Goal: Task Accomplishment & Management: Complete application form

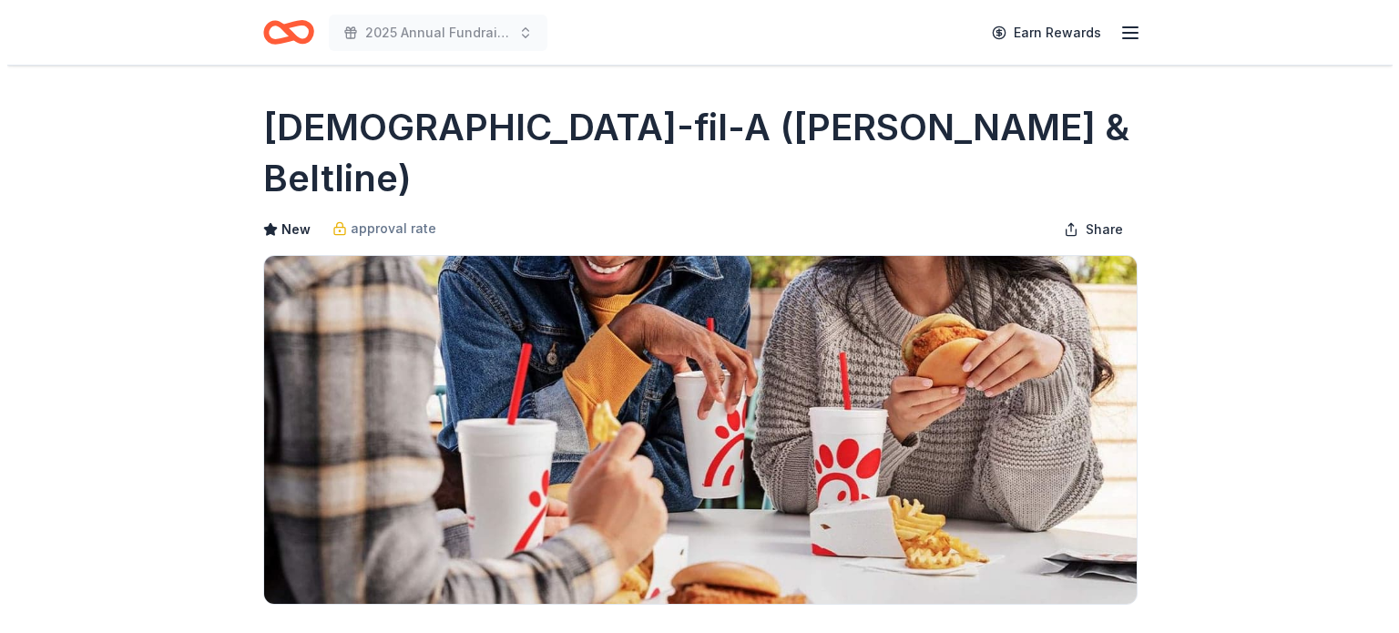
scroll to position [364, 0]
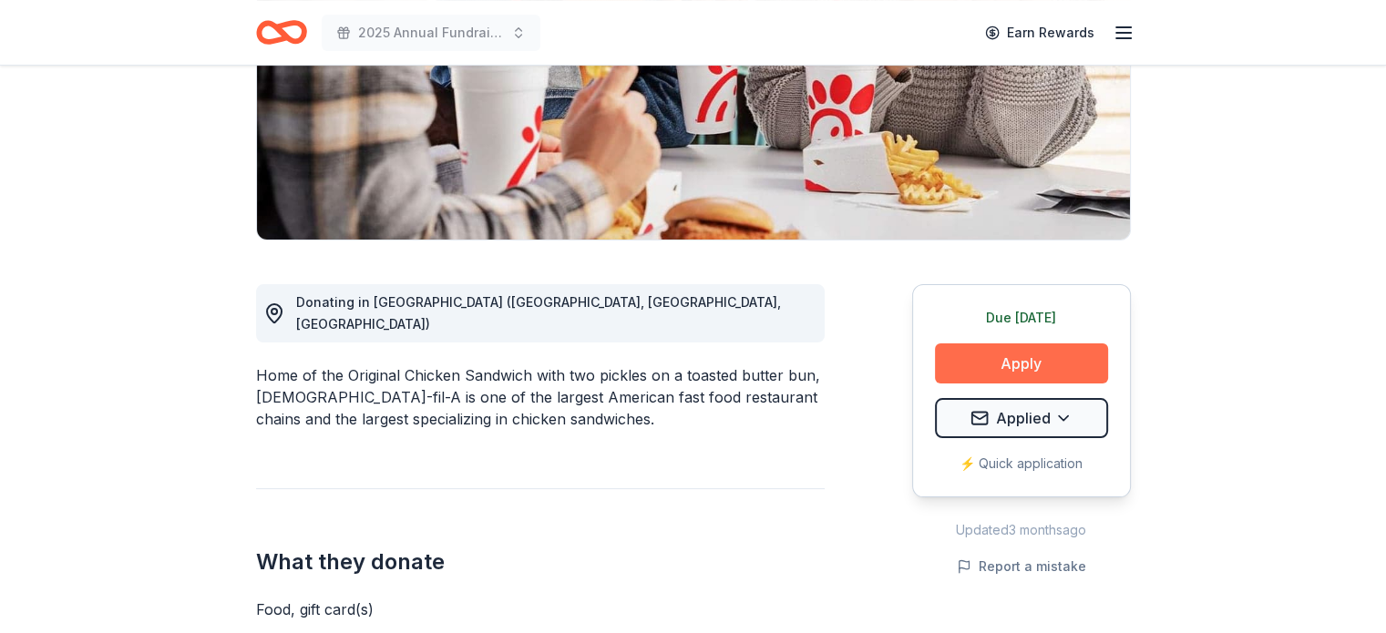
click at [1010, 343] on button "Apply" at bounding box center [1021, 363] width 173 height 40
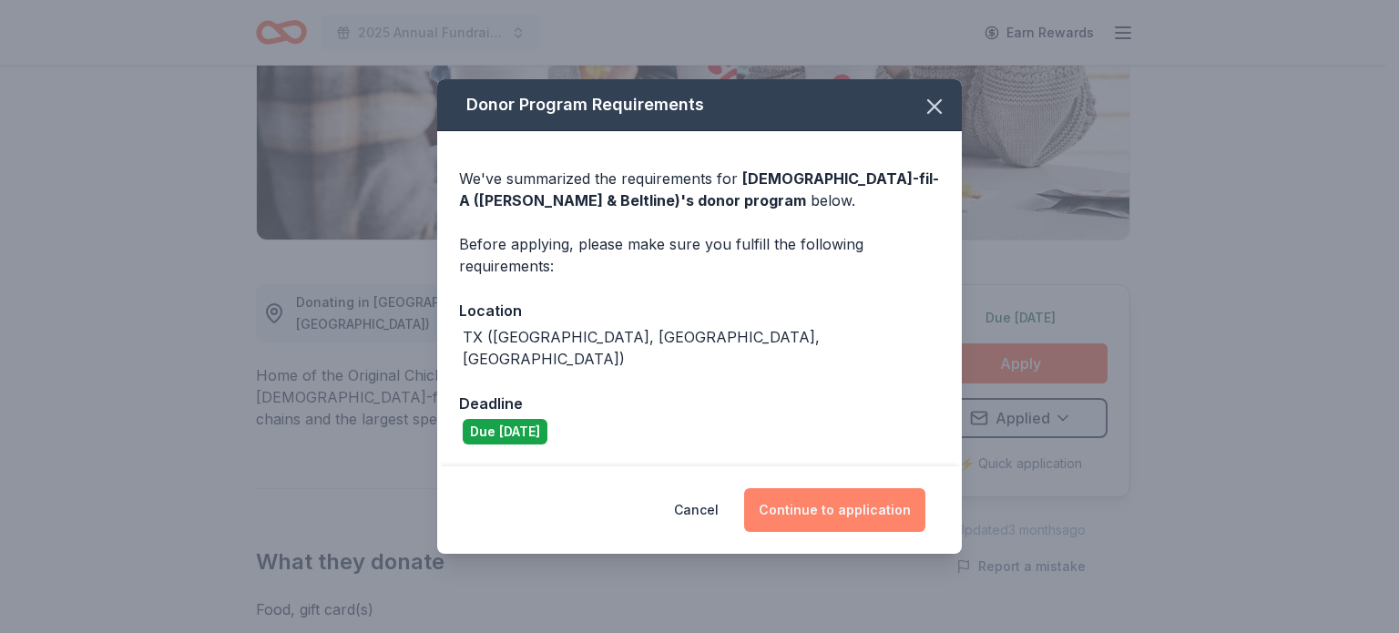
click at [828, 501] on button "Continue to application" at bounding box center [834, 510] width 181 height 44
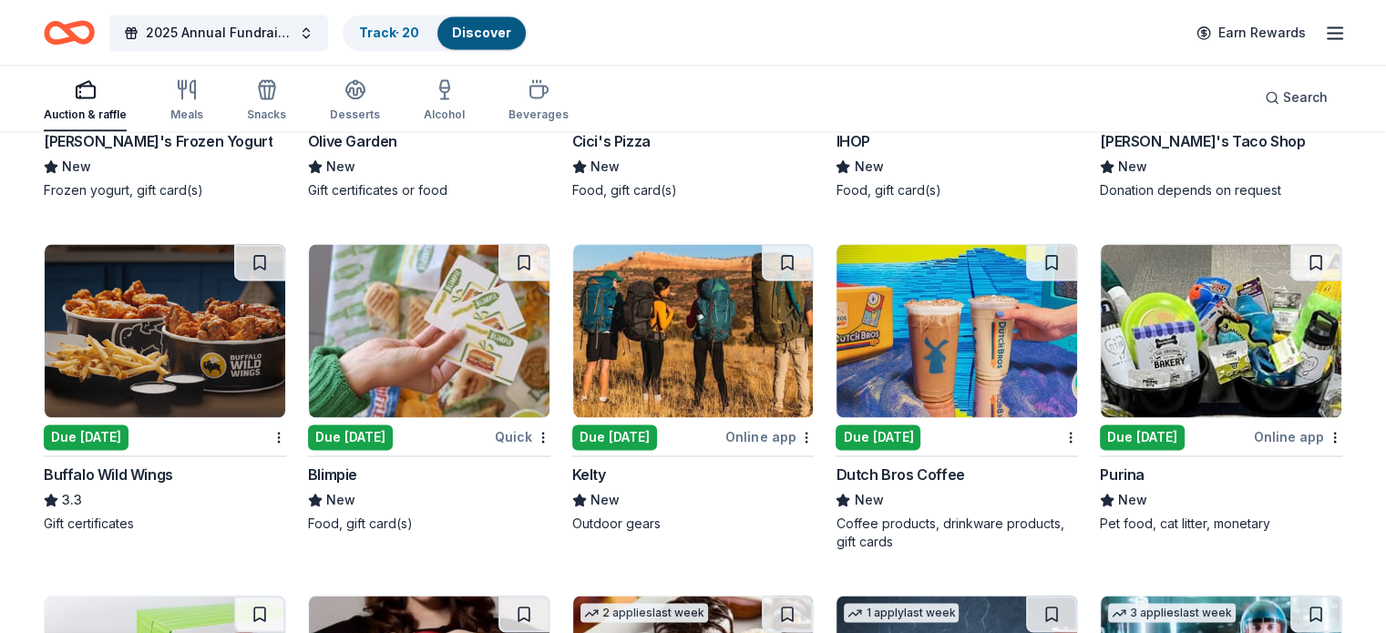
scroll to position [9864, 0]
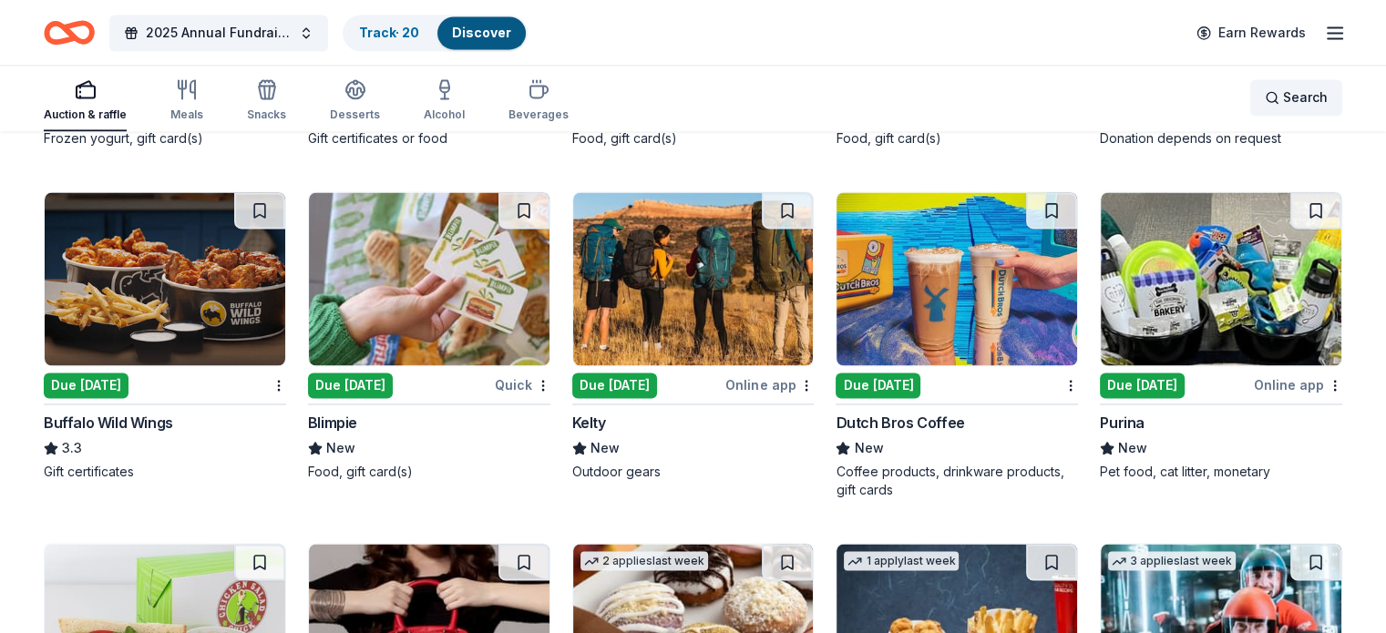
click at [1283, 97] on span "Search" at bounding box center [1305, 98] width 45 height 22
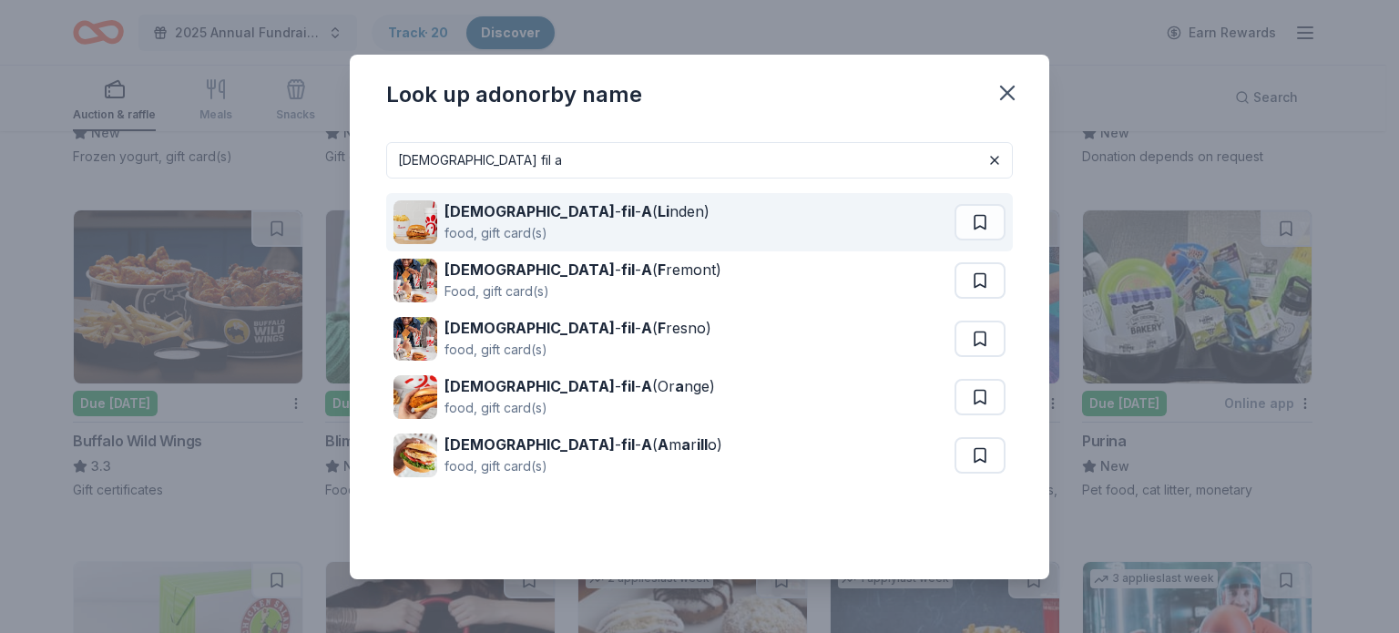
type input "chick fil a"
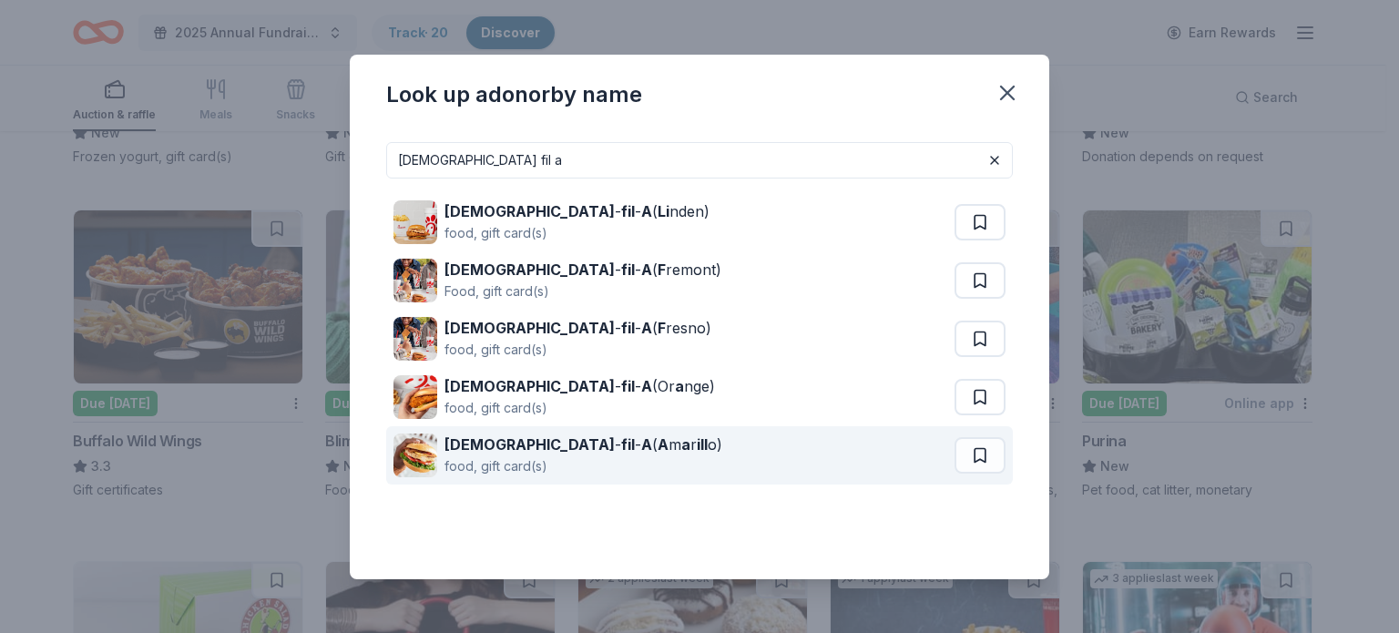
click at [704, 466] on div "Chick - fil - A ( A m a r ill o) food, gift card(s)" at bounding box center [674, 455] width 561 height 58
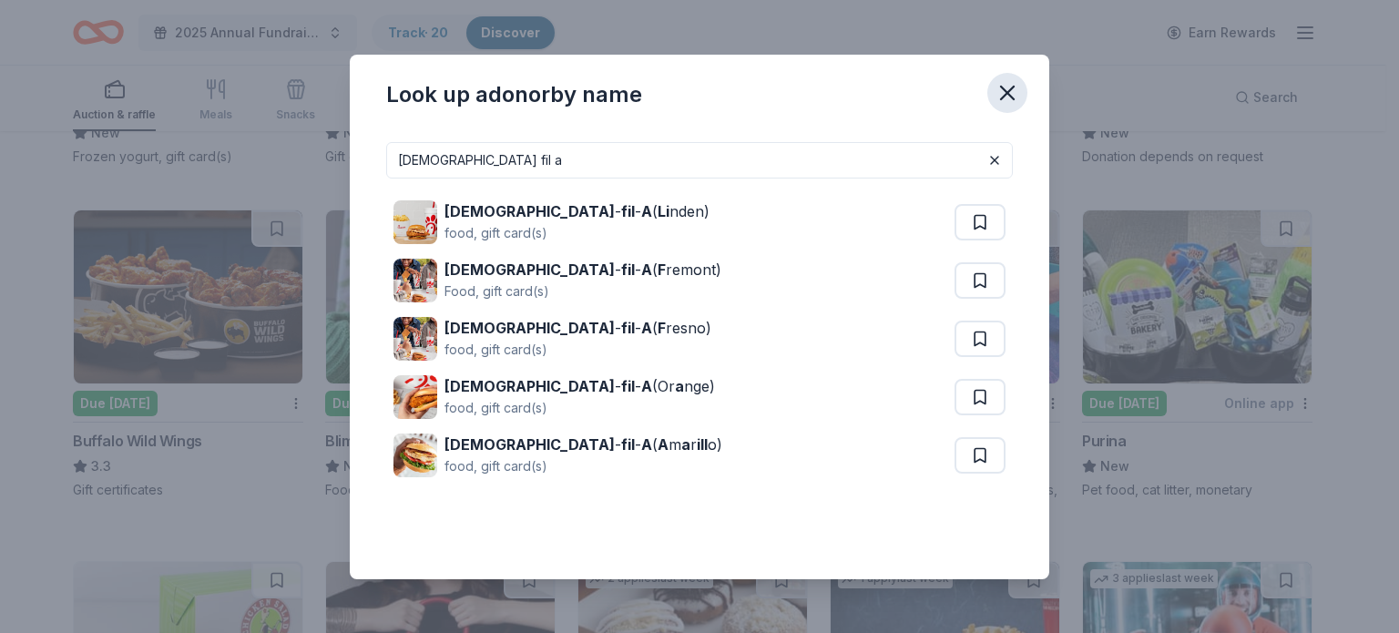
click at [1001, 98] on icon "button" at bounding box center [1007, 93] width 13 height 13
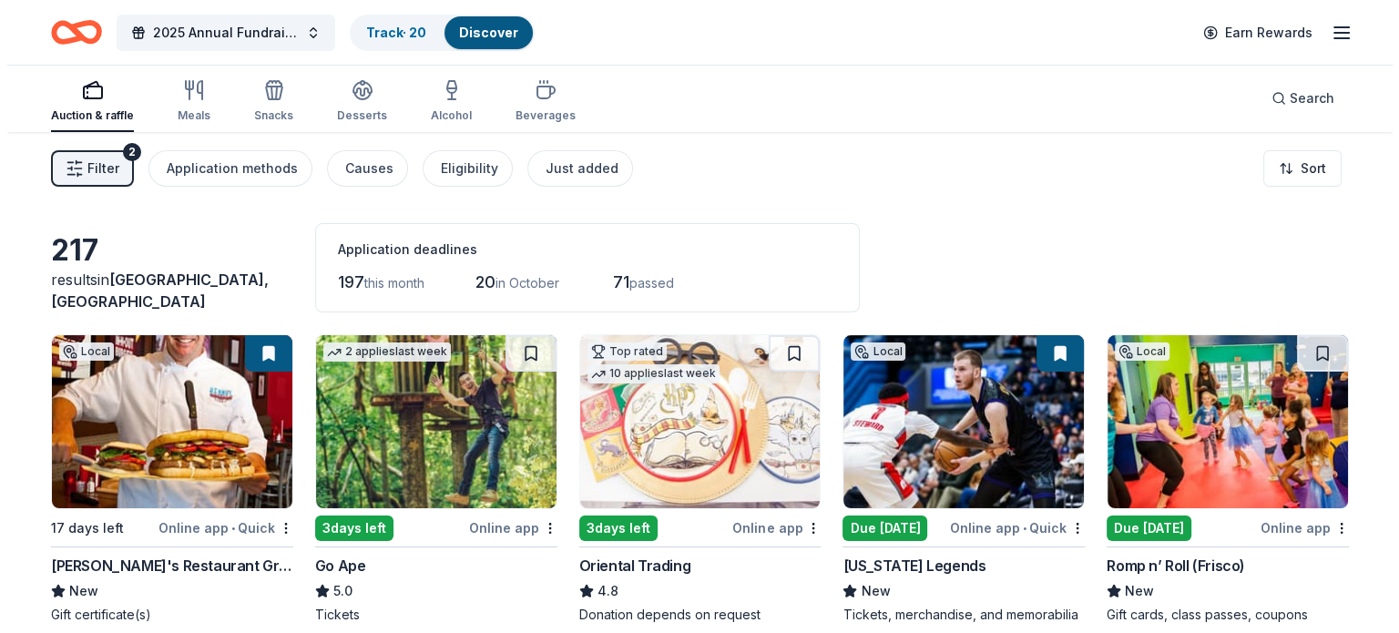
scroll to position [0, 0]
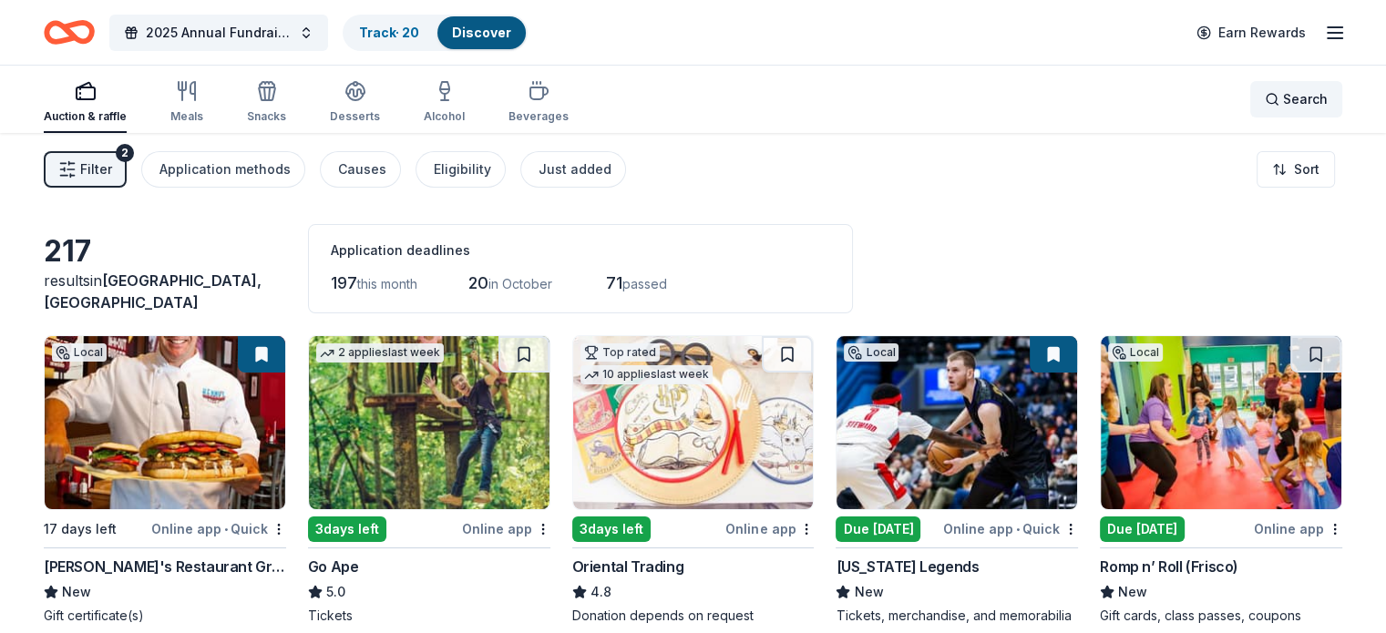
click at [1283, 97] on span "Search" at bounding box center [1305, 99] width 45 height 22
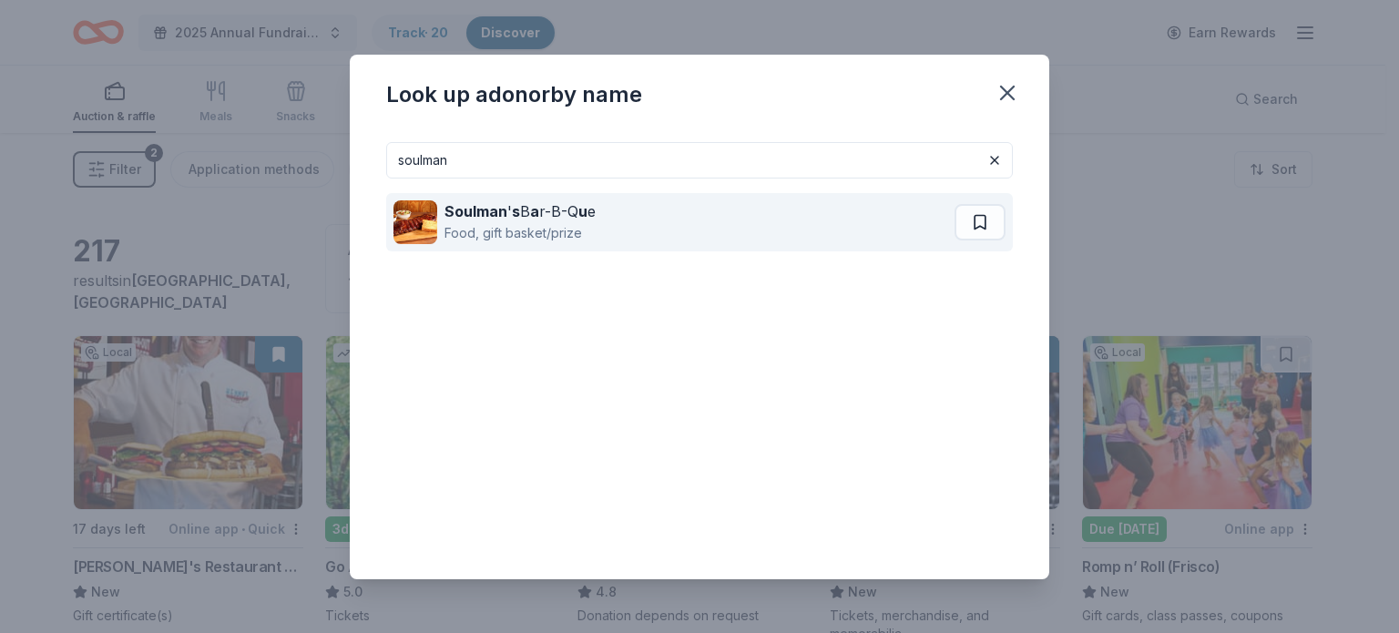
type input "soulman"
click at [603, 222] on div "Soulman ' s B a r-B-Q u e Food, gift basket/prize" at bounding box center [674, 222] width 561 height 58
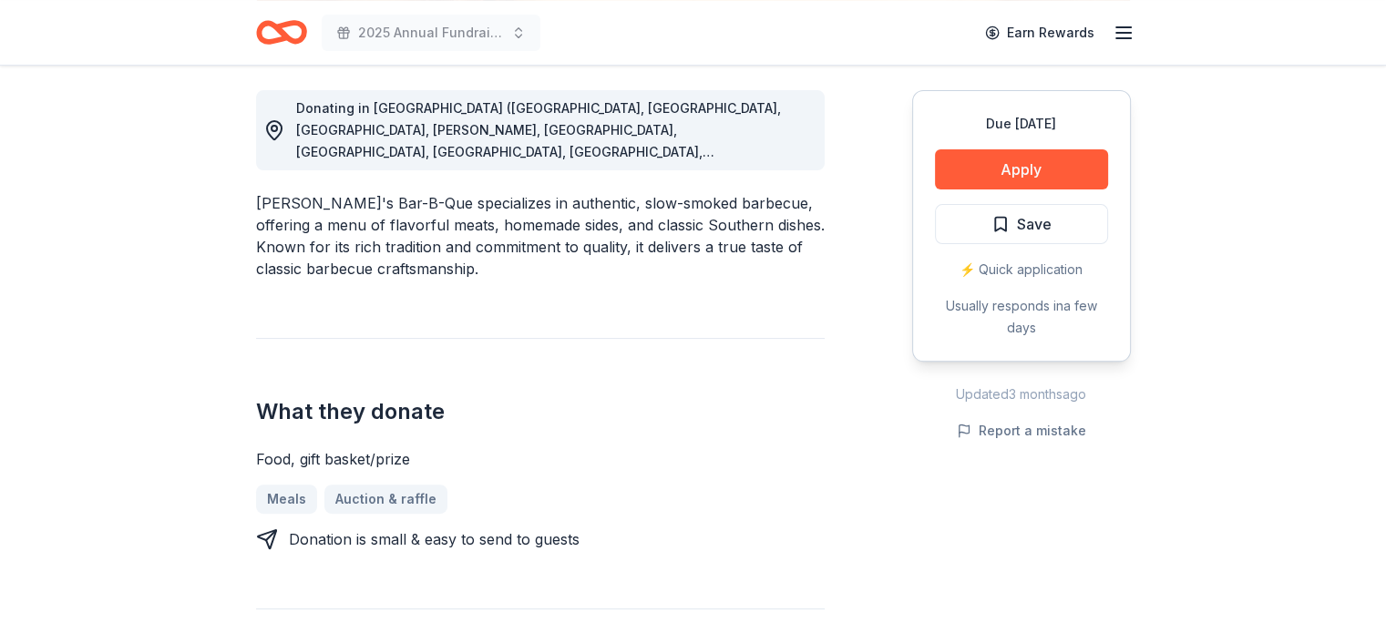
scroll to position [510, 0]
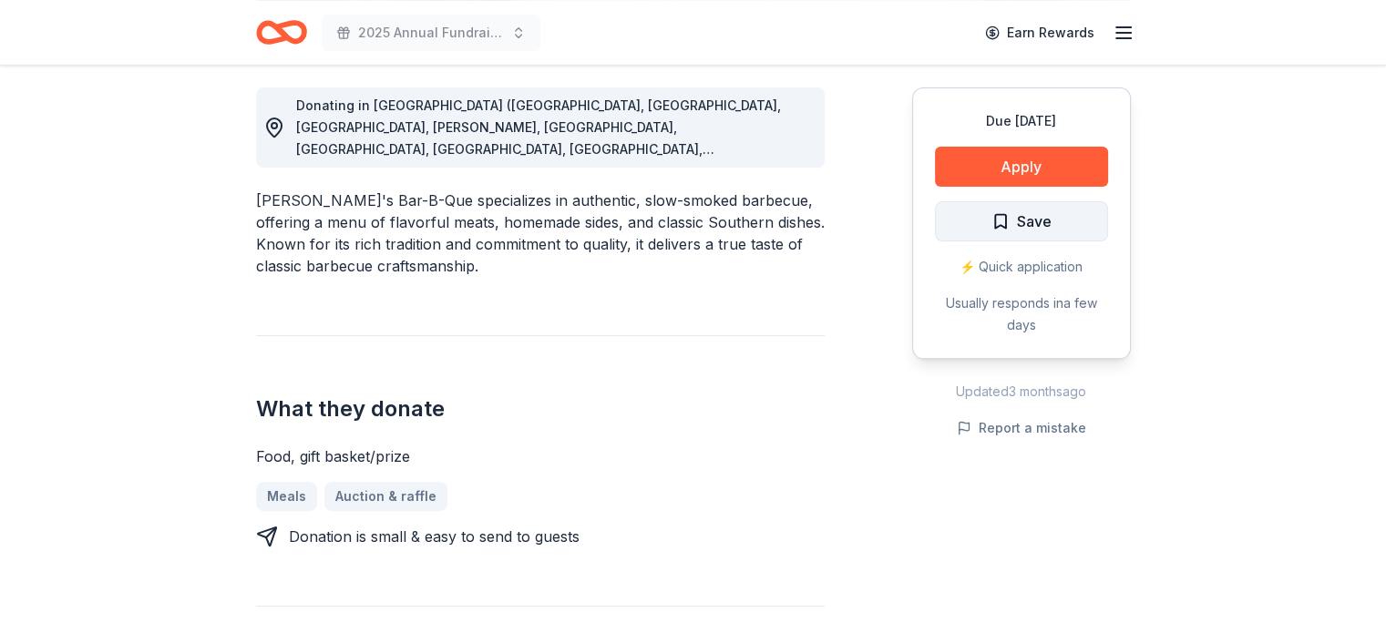
click at [1040, 222] on span "Save" at bounding box center [1034, 222] width 35 height 24
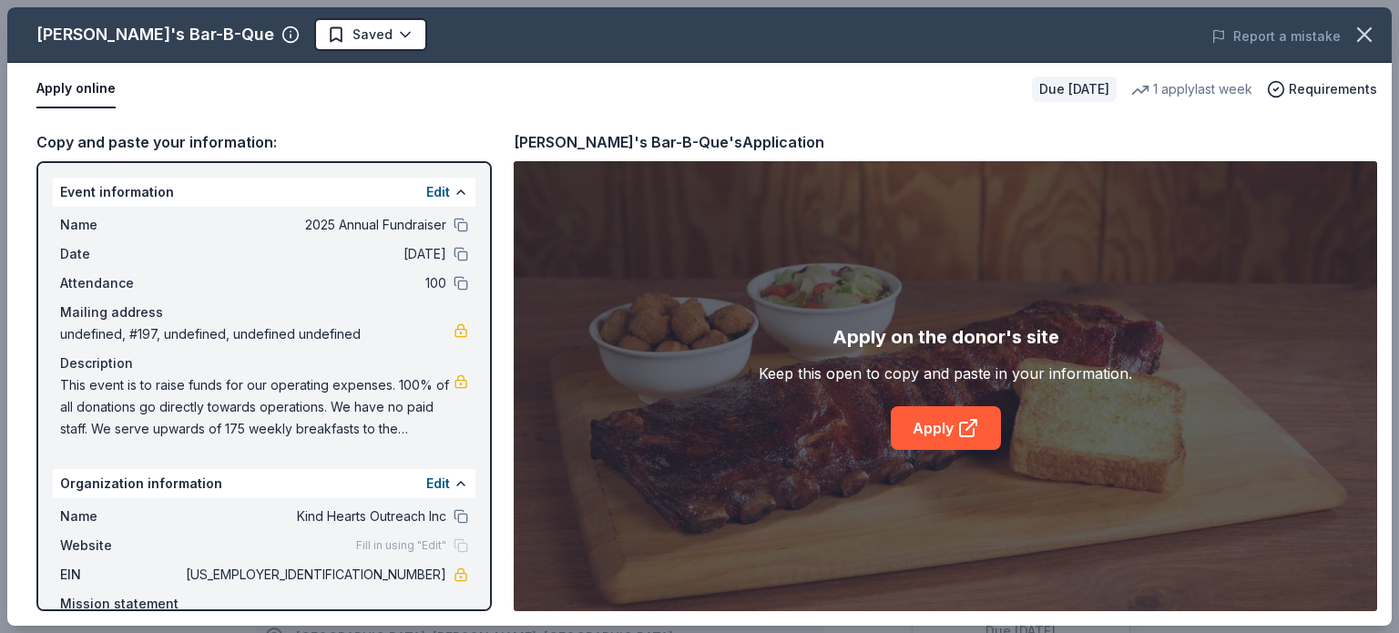
scroll to position [328, 0]
click at [967, 426] on icon at bounding box center [969, 428] width 22 height 22
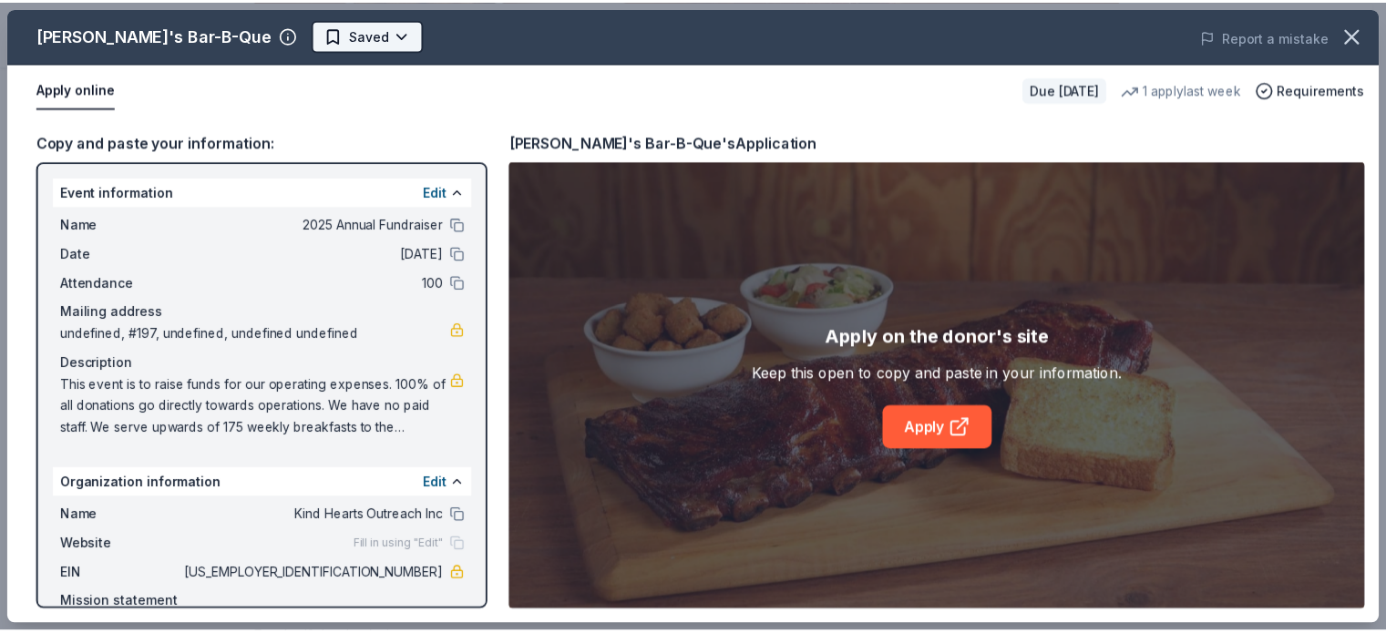
scroll to position [0, 0]
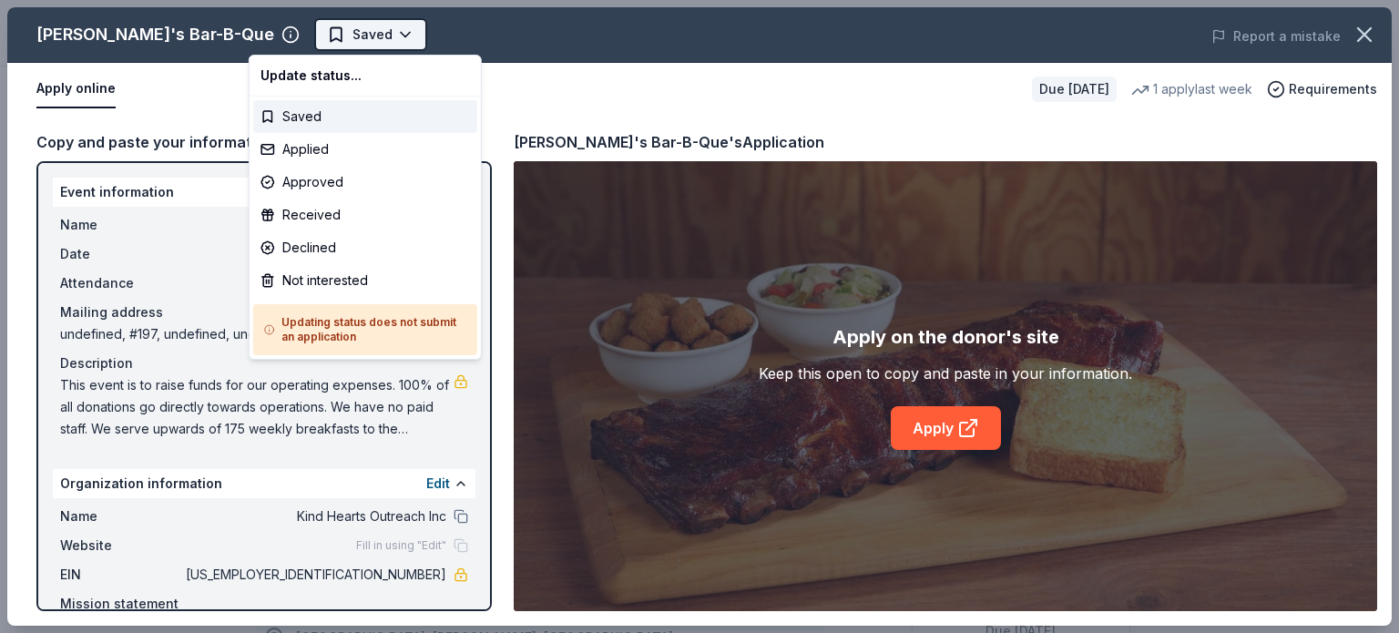
click at [346, 36] on body "2025 Annual Fundraiser Saved Apply Due in 26 days Share Soulman's Bar-B-Que New…" at bounding box center [693, 316] width 1386 height 633
click at [343, 276] on div "Not interested" at bounding box center [365, 280] width 224 height 33
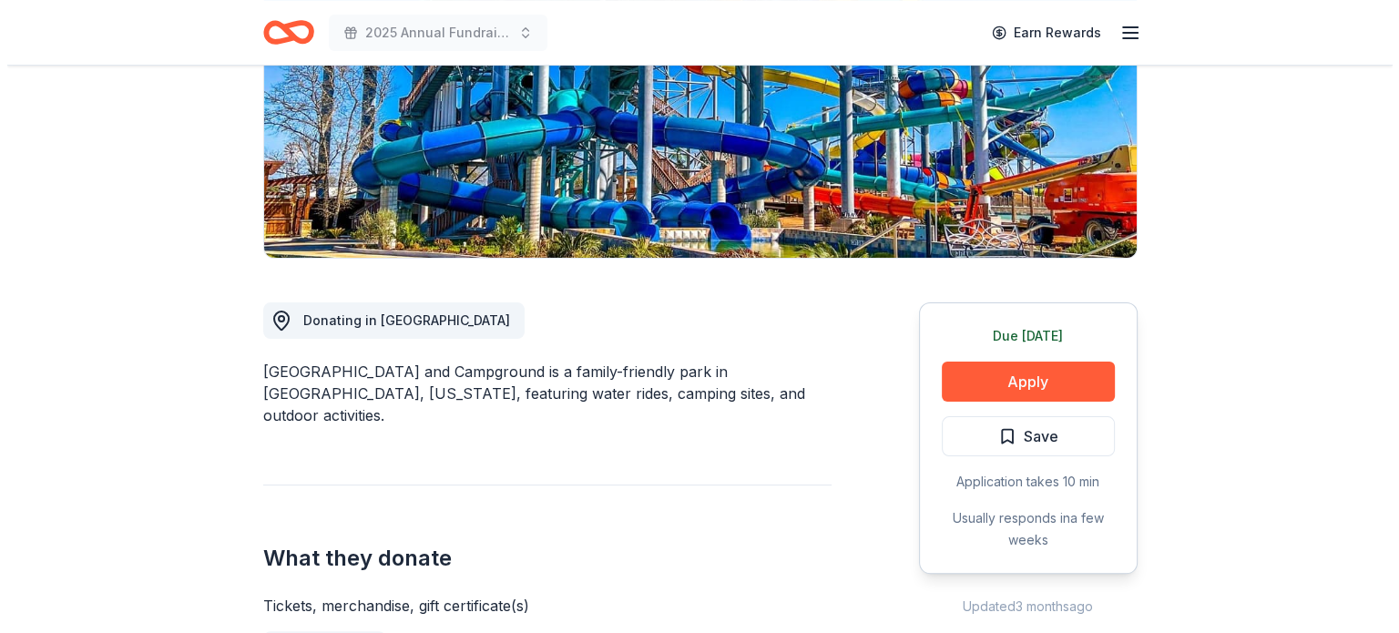
scroll to position [364, 0]
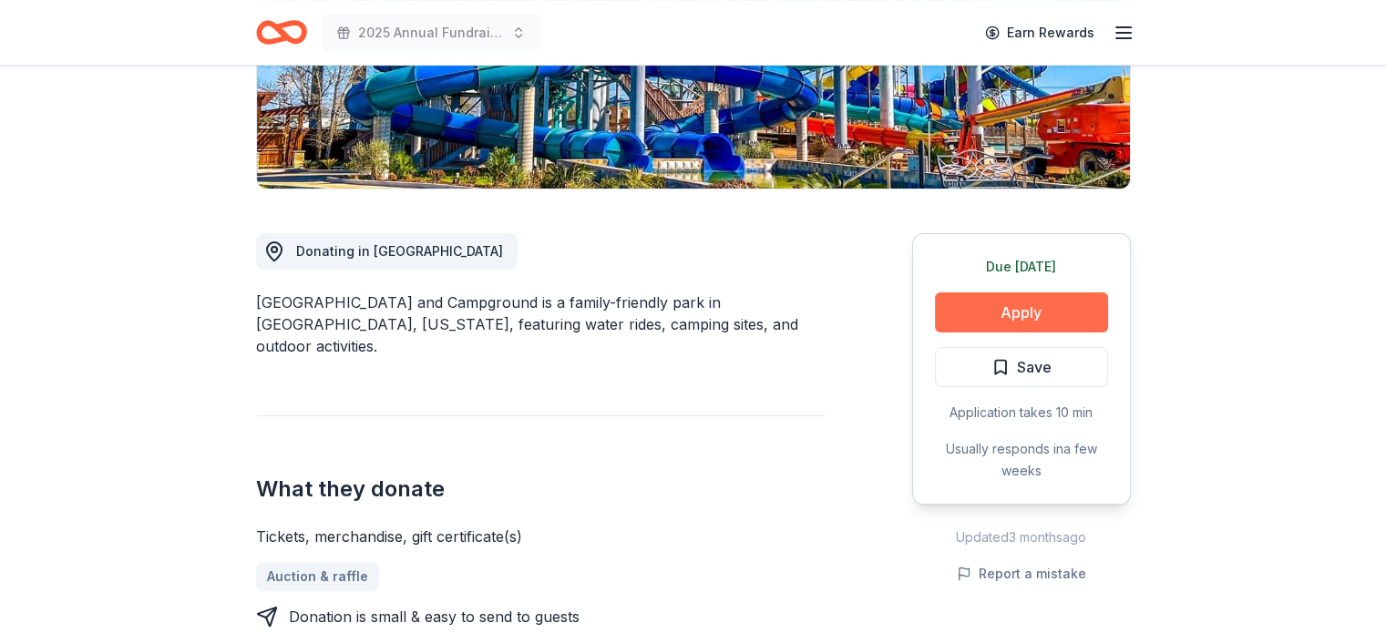
click at [1035, 306] on button "Apply" at bounding box center [1021, 312] width 173 height 40
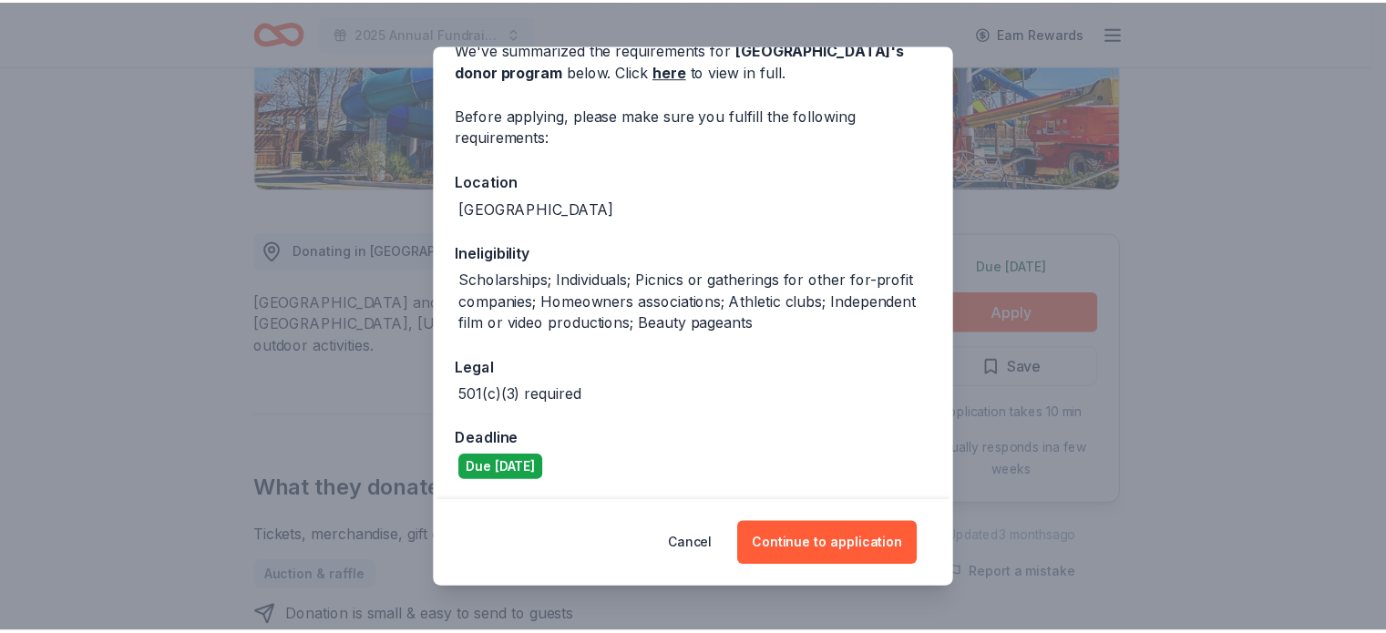
scroll to position [0, 0]
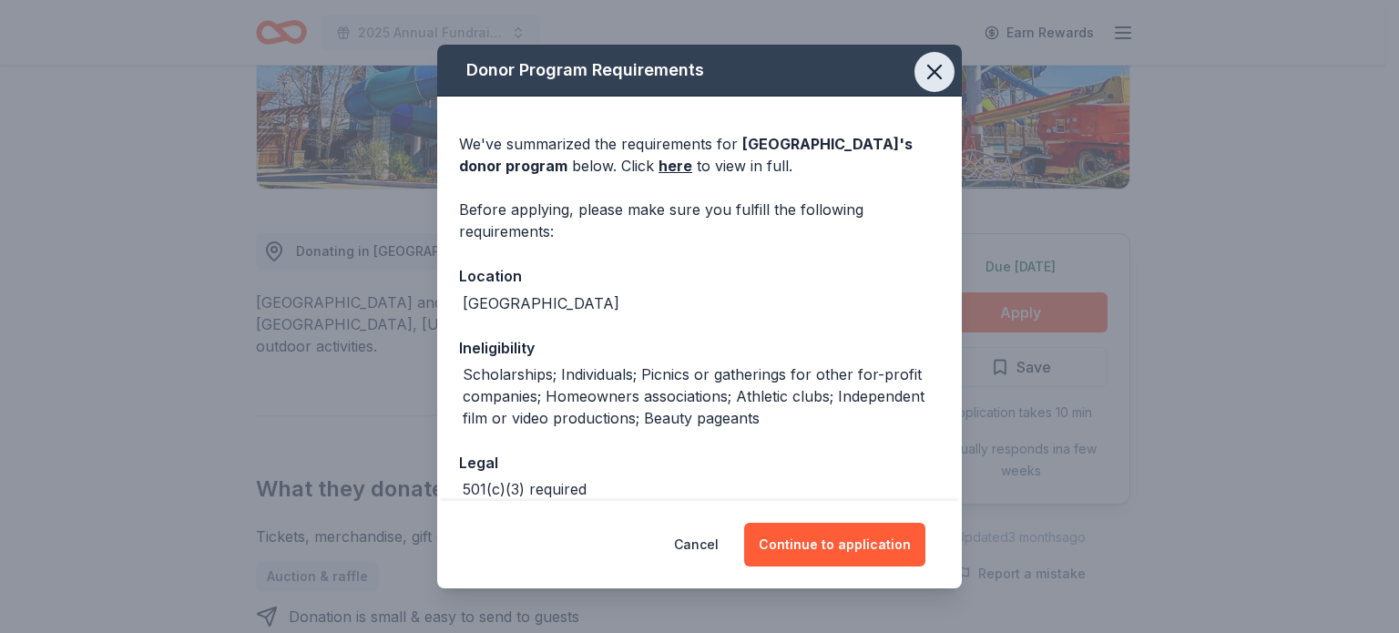
click at [922, 79] on icon "button" at bounding box center [935, 72] width 26 height 26
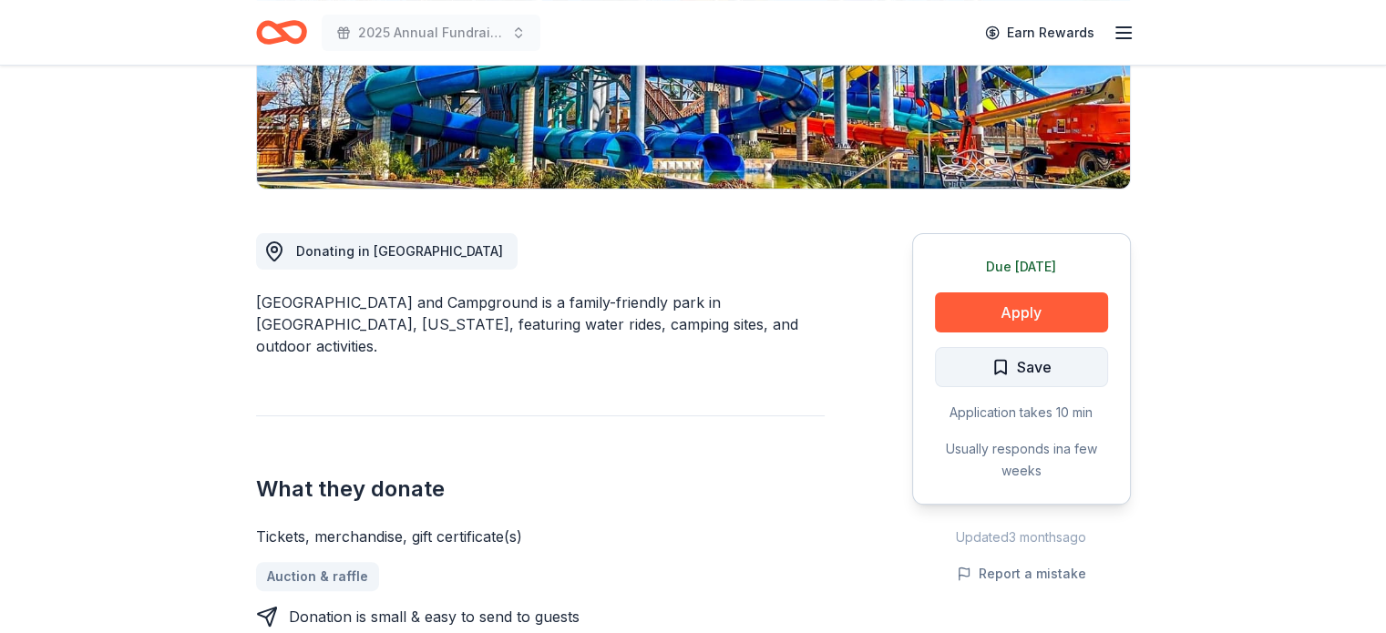
click at [1046, 368] on span "Save" at bounding box center [1034, 367] width 35 height 24
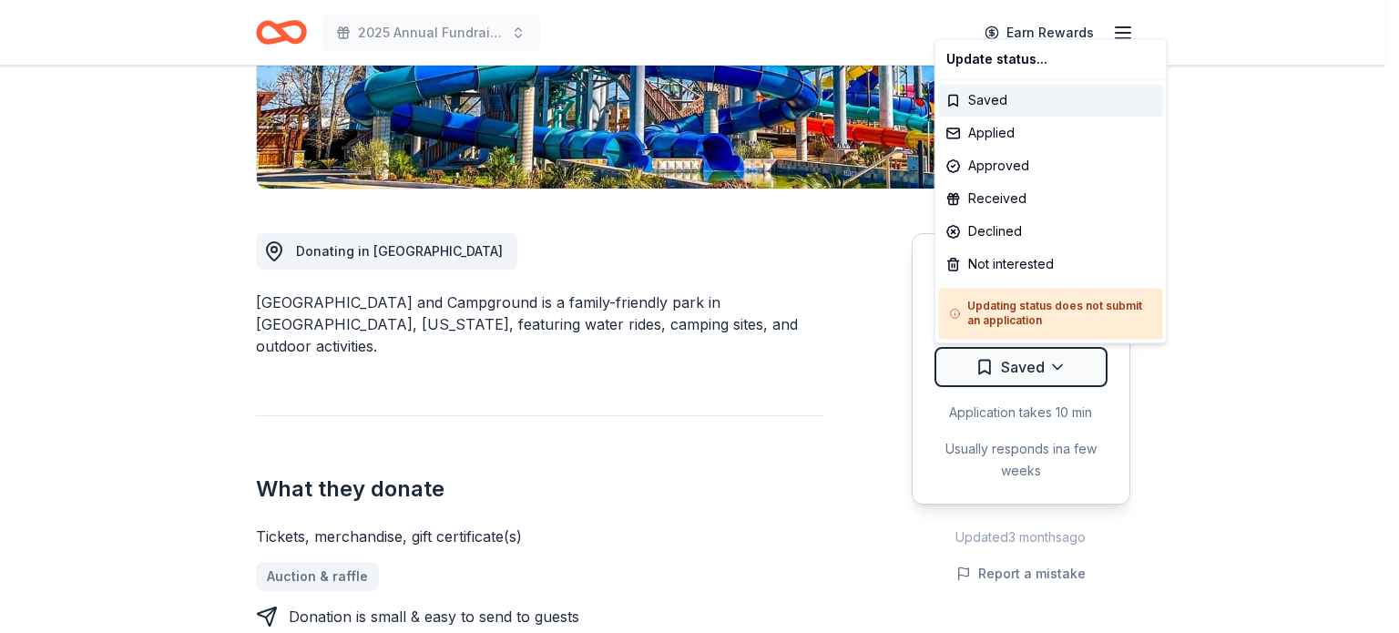
click at [1034, 265] on div "Not interested" at bounding box center [1051, 264] width 224 height 33
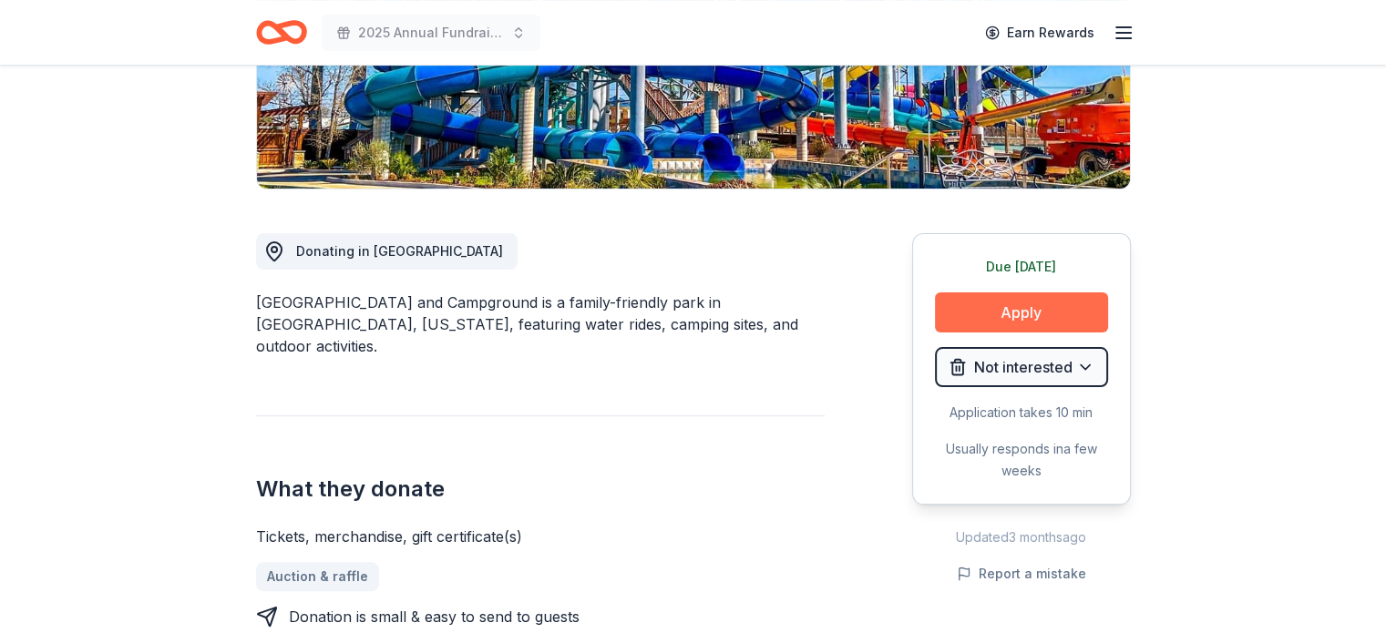
click at [1035, 315] on button "Apply" at bounding box center [1021, 312] width 173 height 40
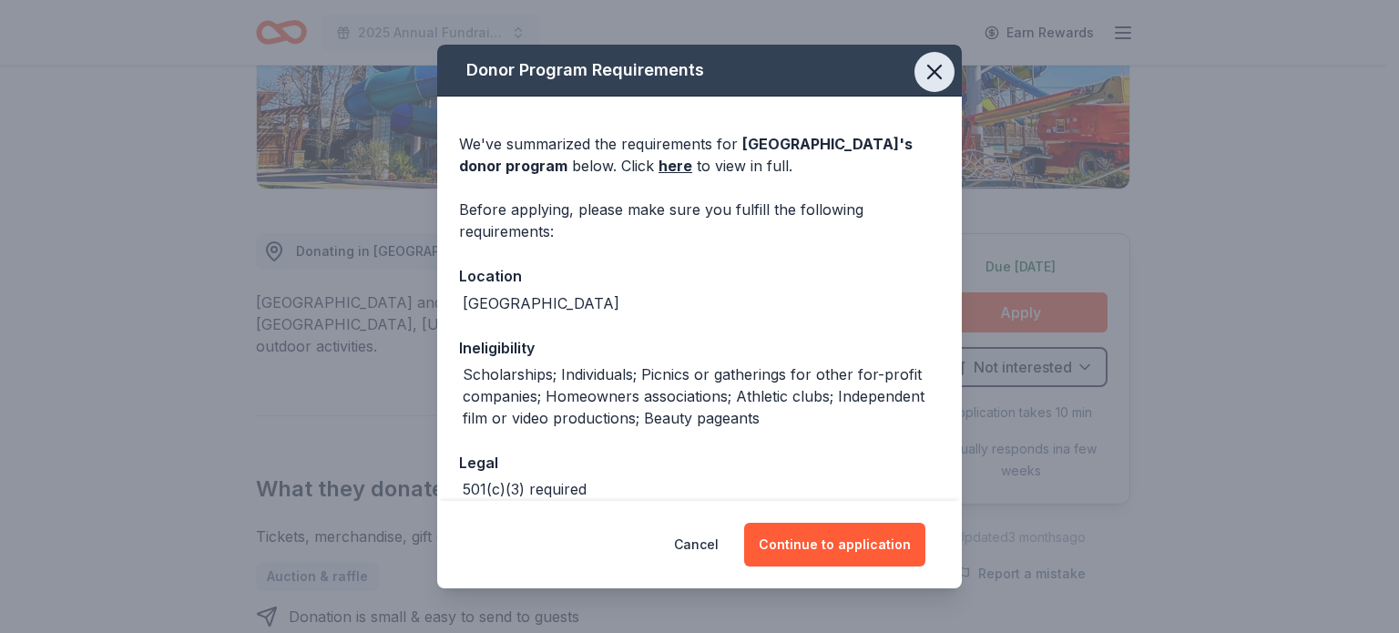
click at [925, 64] on icon "button" at bounding box center [935, 72] width 26 height 26
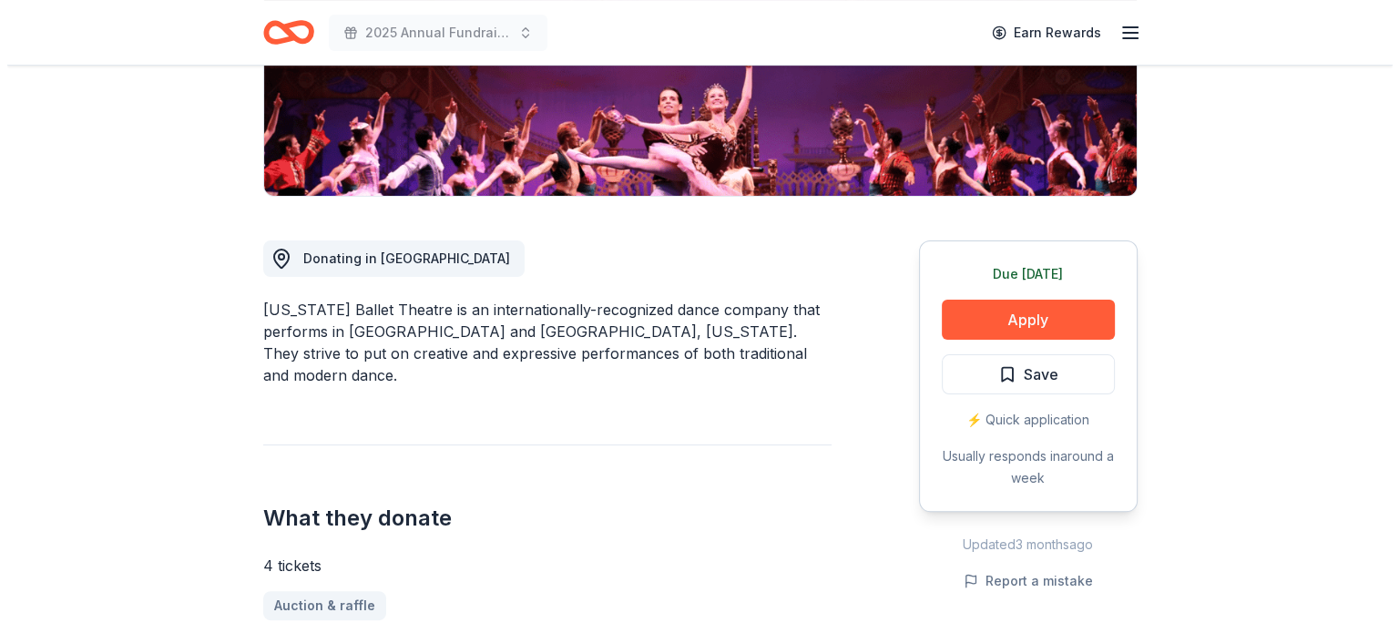
scroll to position [364, 0]
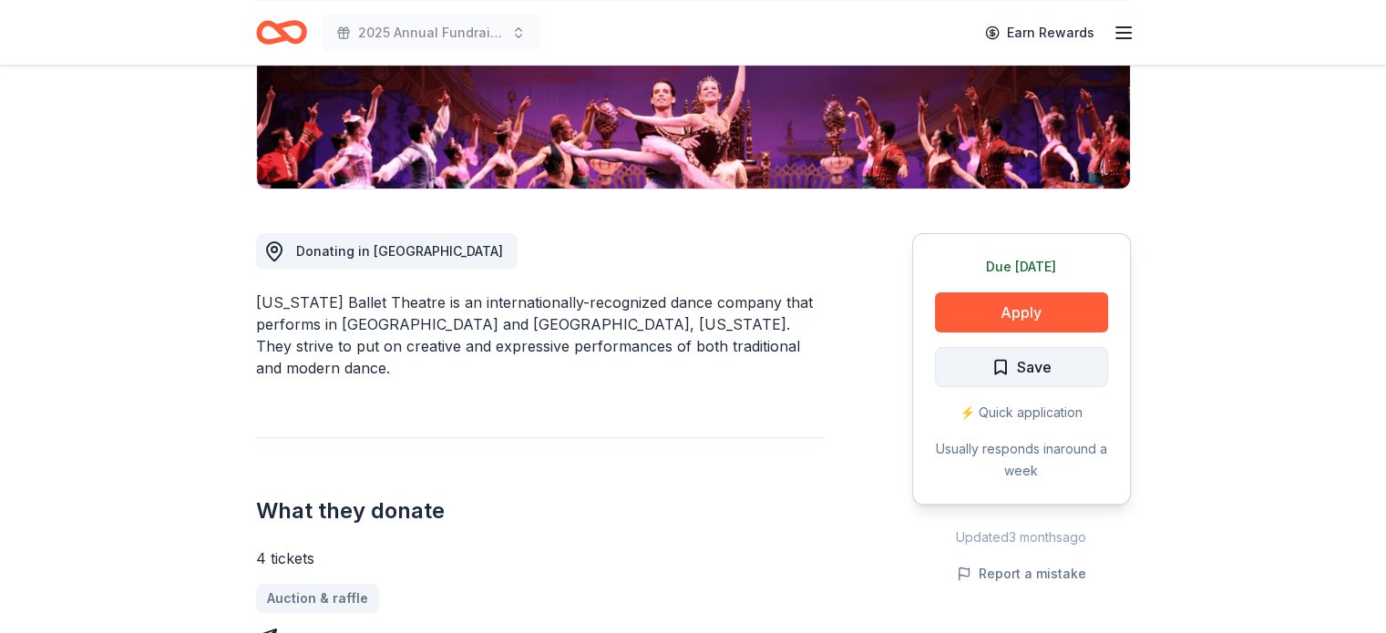
click at [1035, 351] on button "Save" at bounding box center [1021, 367] width 173 height 40
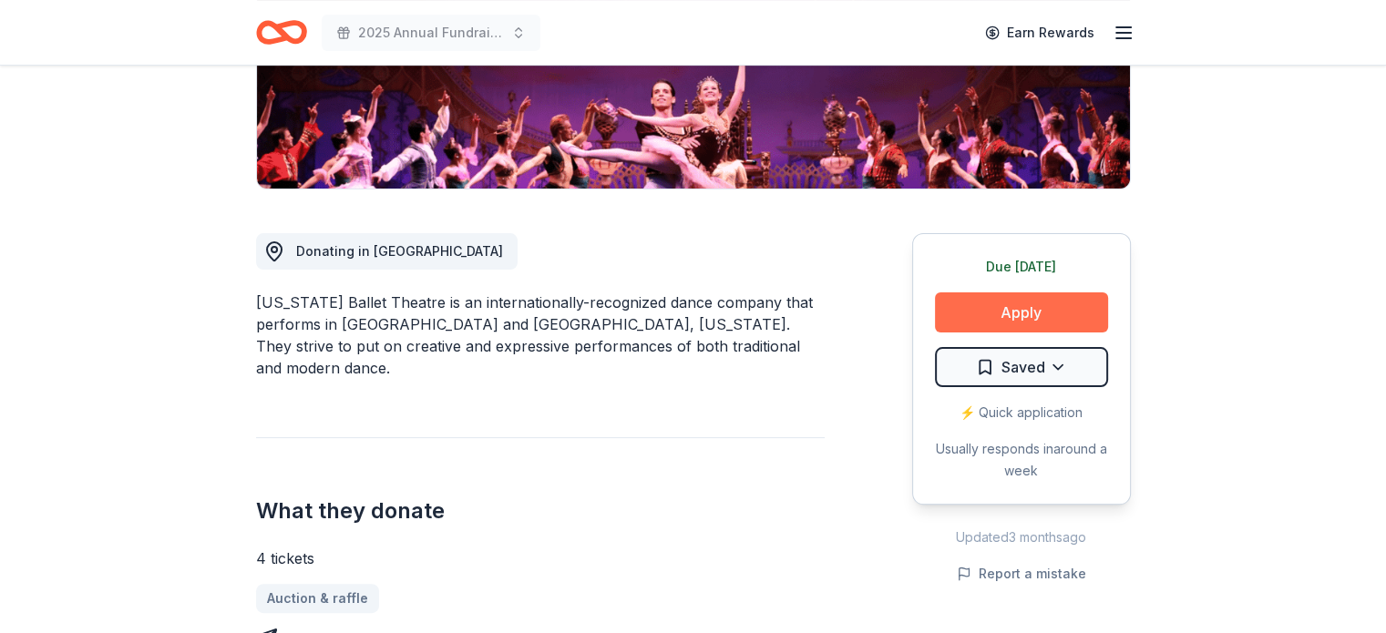
click at [1011, 313] on button "Apply" at bounding box center [1021, 312] width 173 height 40
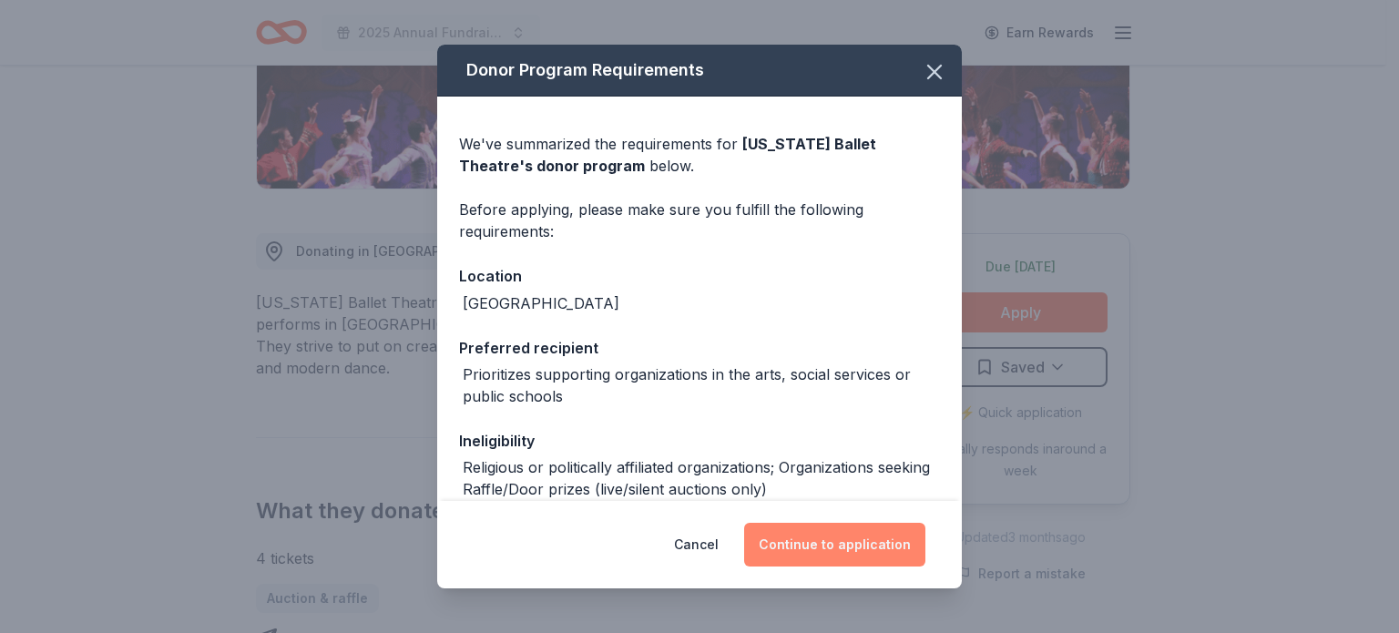
click at [858, 535] on button "Continue to application" at bounding box center [834, 545] width 181 height 44
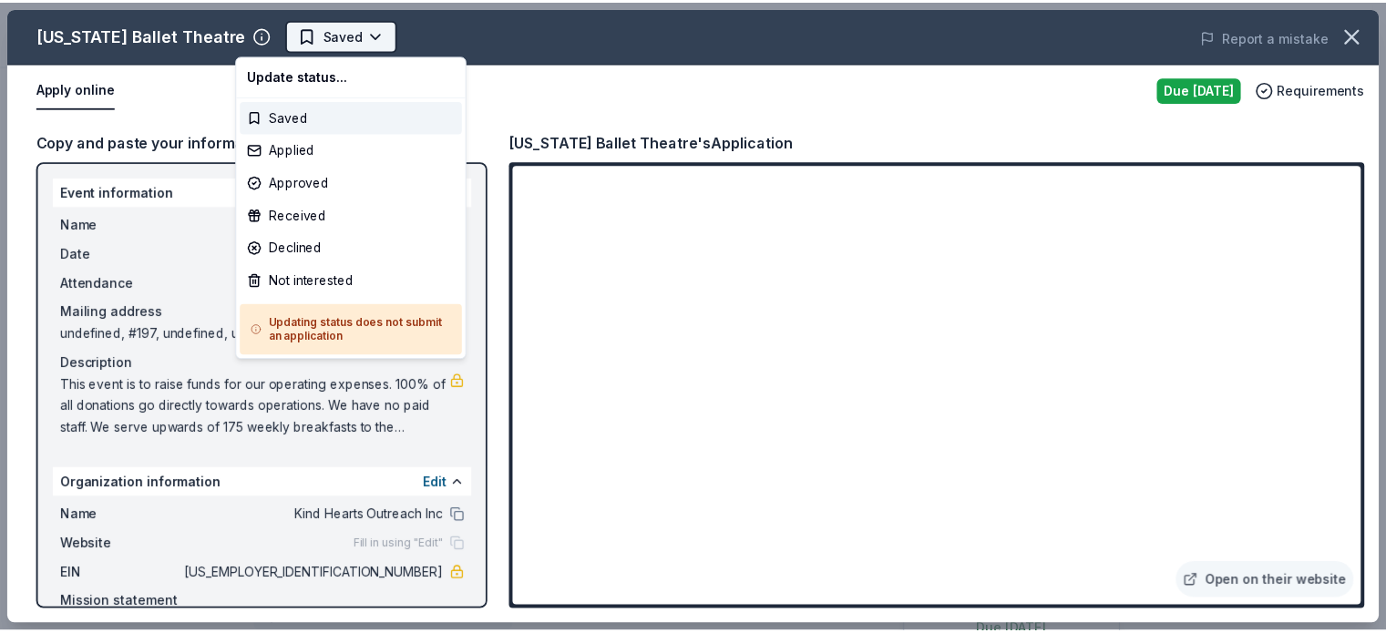
scroll to position [0, 0]
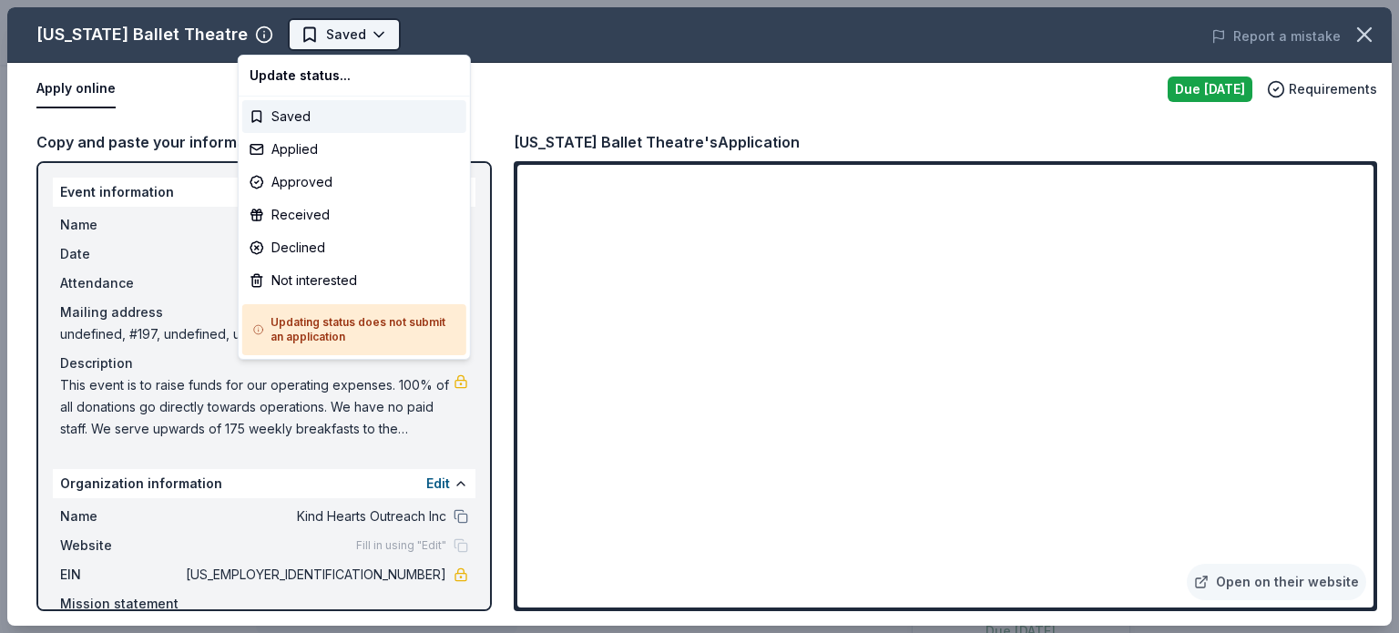
click at [326, 39] on body "2025 Annual Fundraiser Saved Apply Due [DATE] Share [US_STATE] Ballet Theatre N…" at bounding box center [693, 316] width 1386 height 633
click at [321, 157] on div "Applied" at bounding box center [354, 149] width 224 height 33
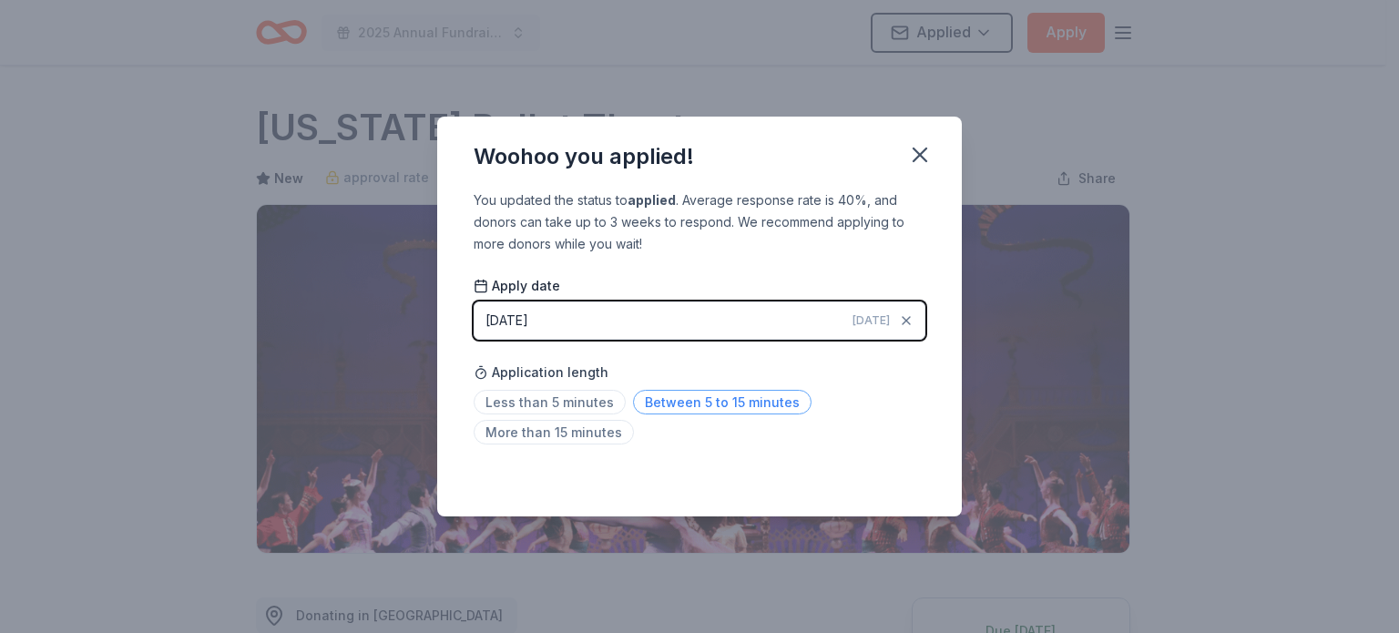
click at [690, 400] on span "Between 5 to 15 minutes" at bounding box center [722, 402] width 179 height 25
click at [922, 156] on icon "button" at bounding box center [920, 155] width 13 height 13
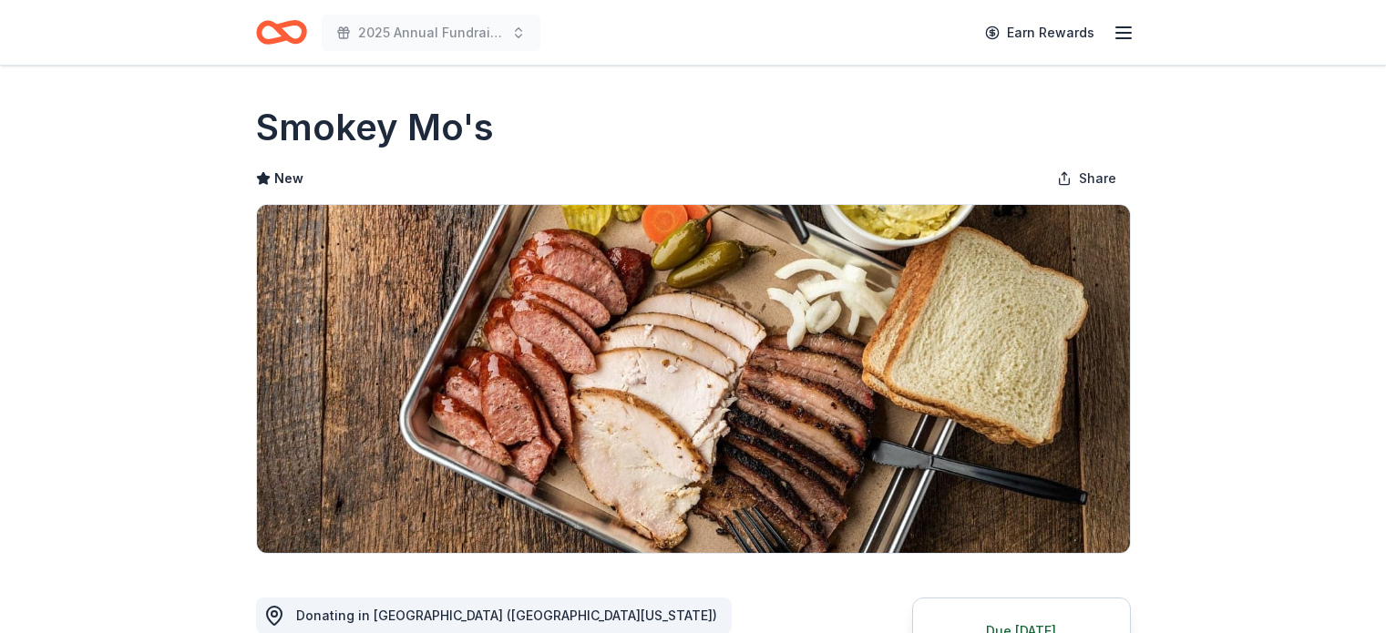
scroll to position [474, 0]
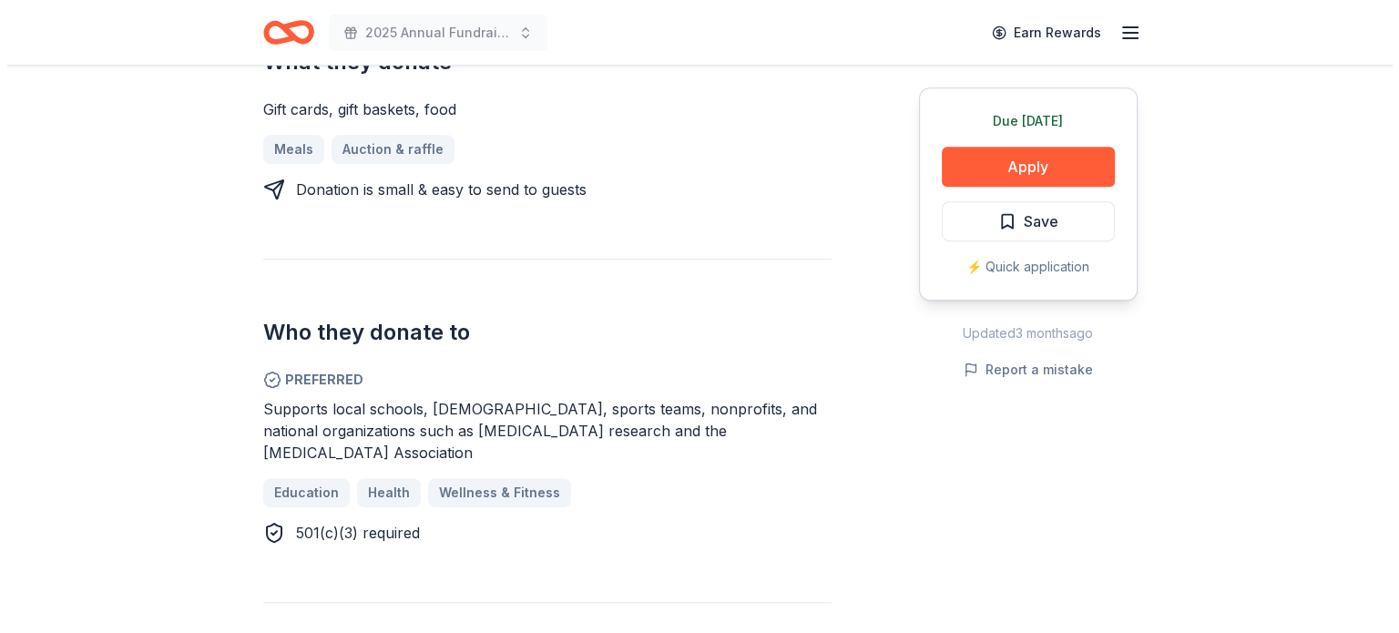
scroll to position [838, 0]
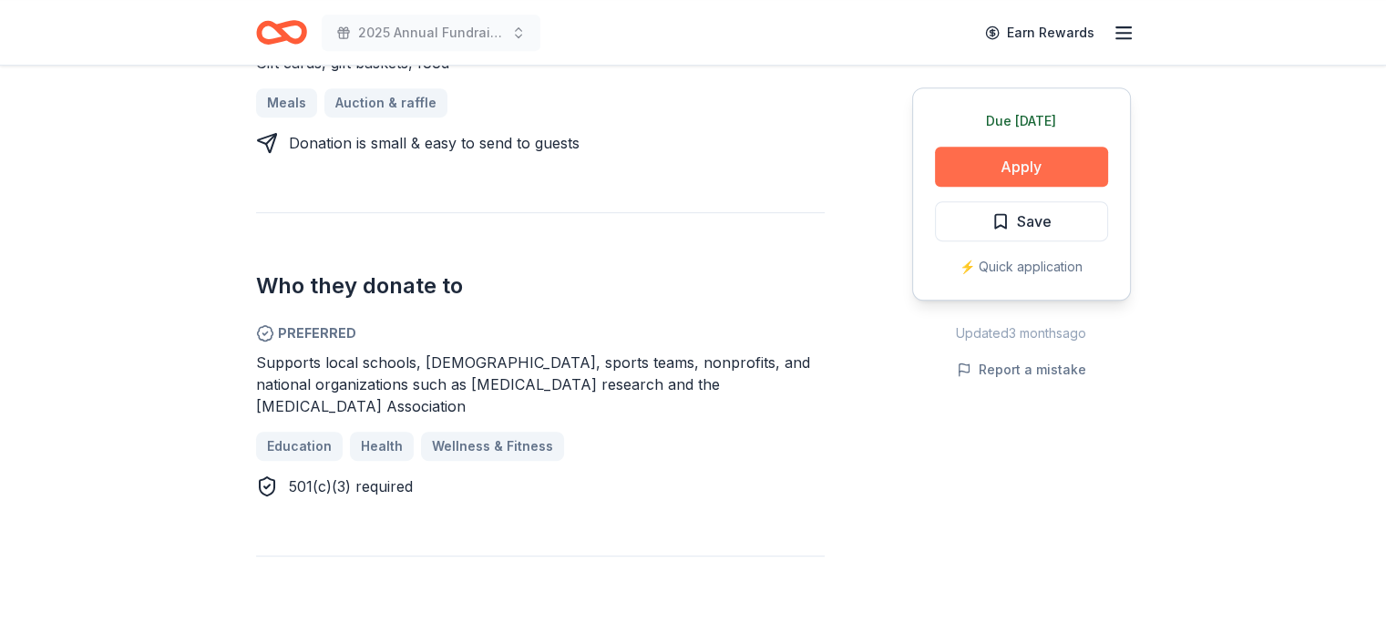
click at [1038, 165] on button "Apply" at bounding box center [1021, 167] width 173 height 40
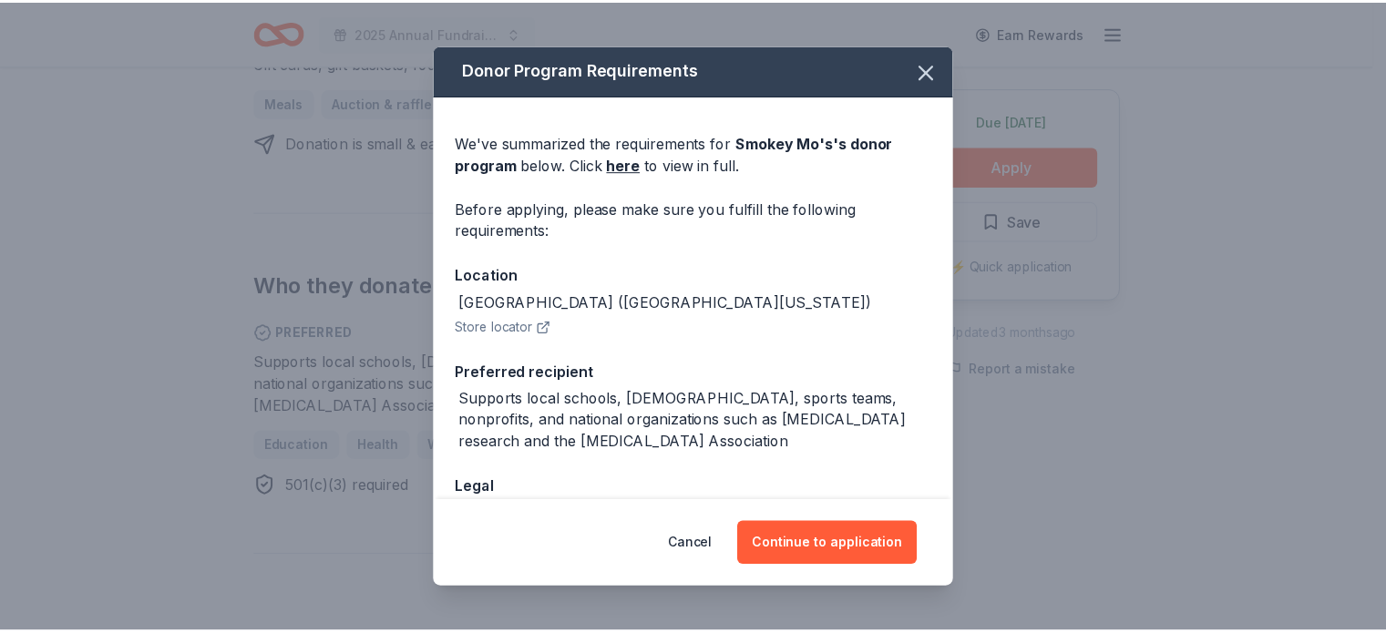
scroll to position [0, 0]
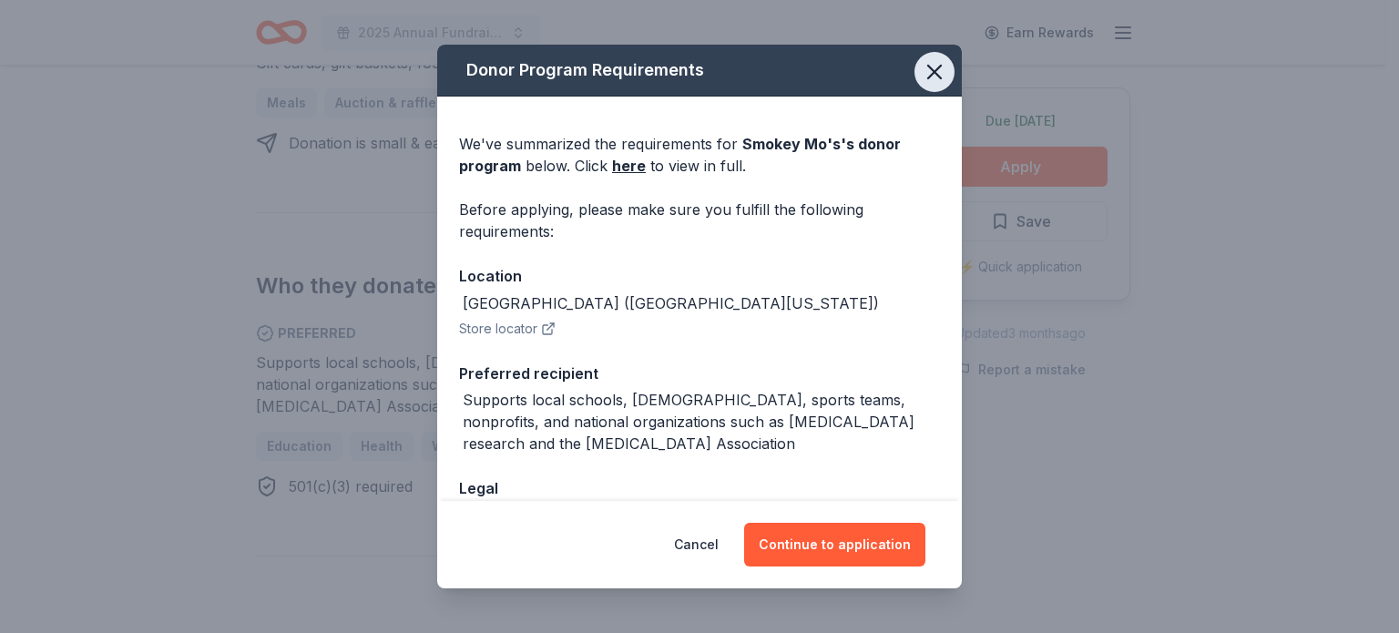
click at [928, 72] on icon "button" at bounding box center [935, 72] width 26 height 26
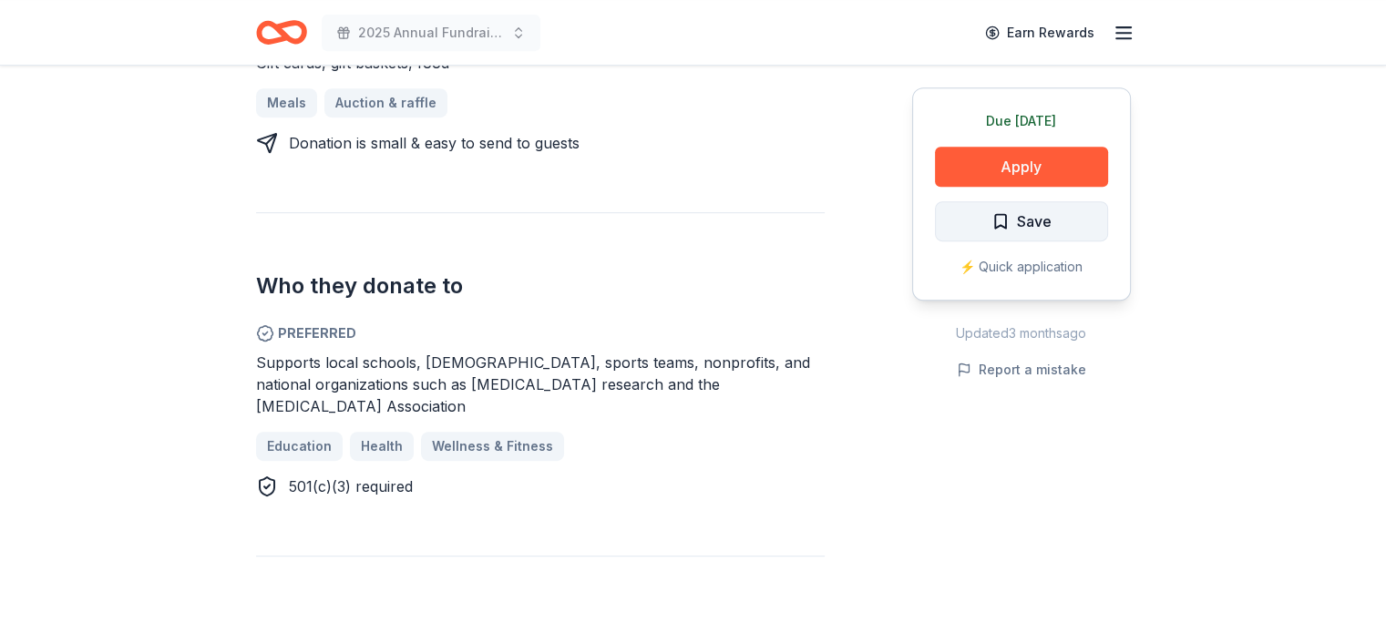
click at [1057, 217] on button "Save" at bounding box center [1021, 221] width 173 height 40
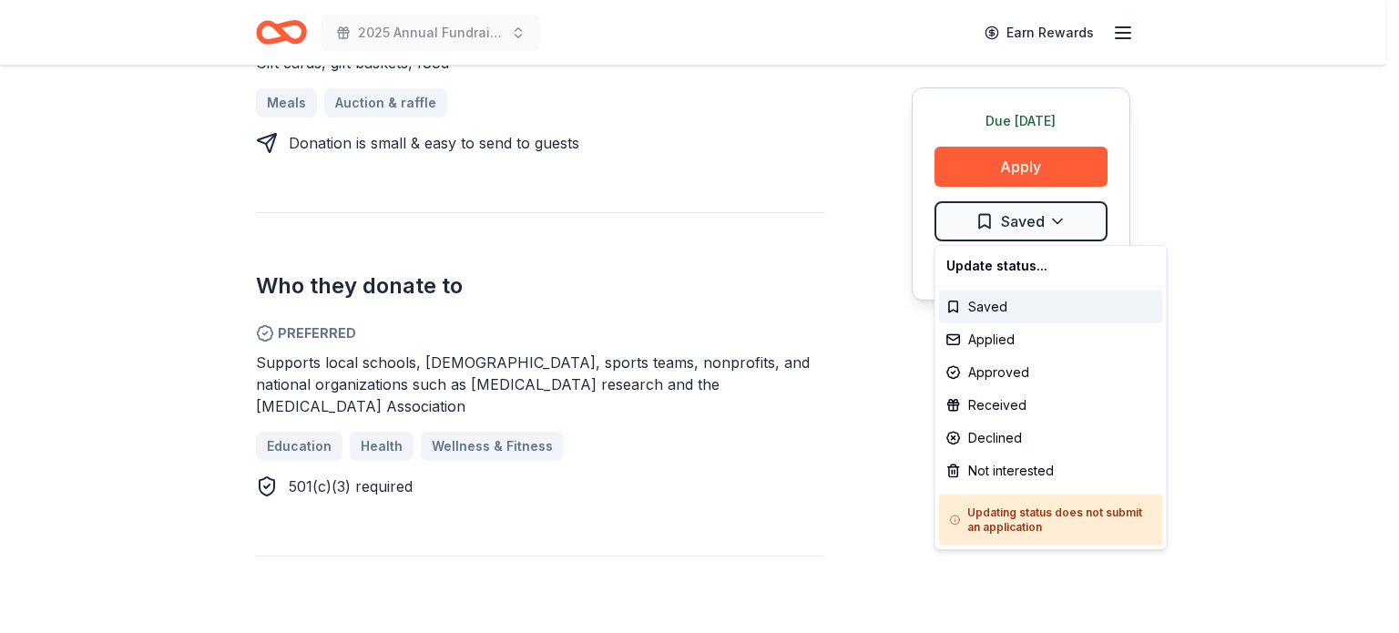
click at [1019, 464] on div "Not interested" at bounding box center [1051, 471] width 224 height 33
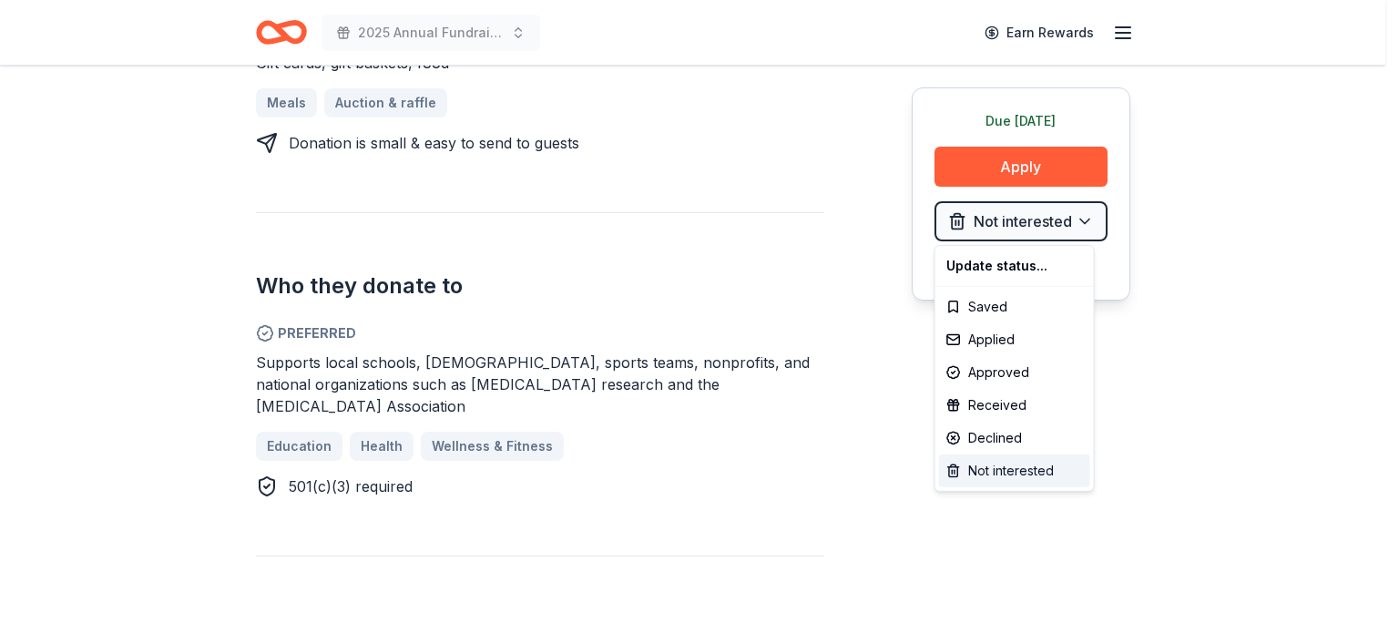
click at [1019, 464] on div "Not interested" at bounding box center [1014, 471] width 151 height 33
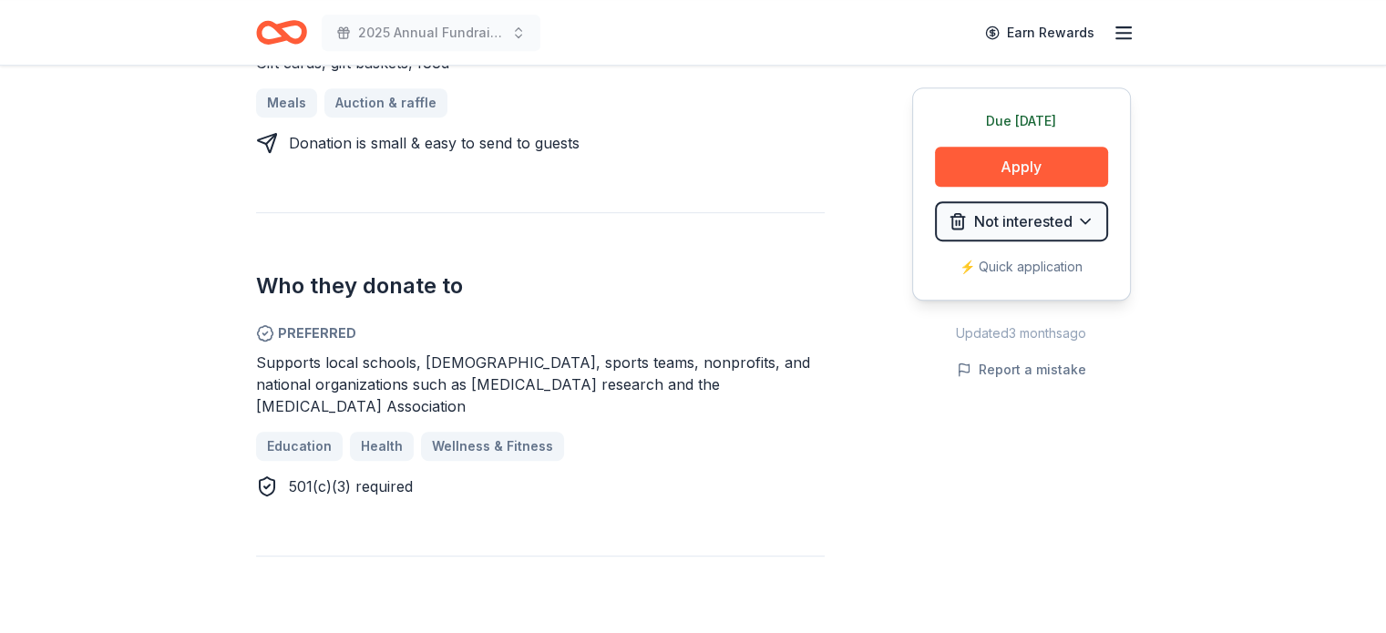
click at [856, 352] on div "Donating in [GEOGRAPHIC_DATA] ([GEOGRAPHIC_DATA][US_STATE]) Smokey Mo's BBQ off…" at bounding box center [693, 207] width 875 height 983
click at [852, 242] on div "Donating in [GEOGRAPHIC_DATA] ([GEOGRAPHIC_DATA][US_STATE]) Smokey Mo's BBQ off…" at bounding box center [693, 207] width 875 height 983
click at [1384, 537] on div "Due [DATE] Share Smokey Mo's New Share Donating in [GEOGRAPHIC_DATA] ([GEOGRAPH…" at bounding box center [693, 380] width 1386 height 2306
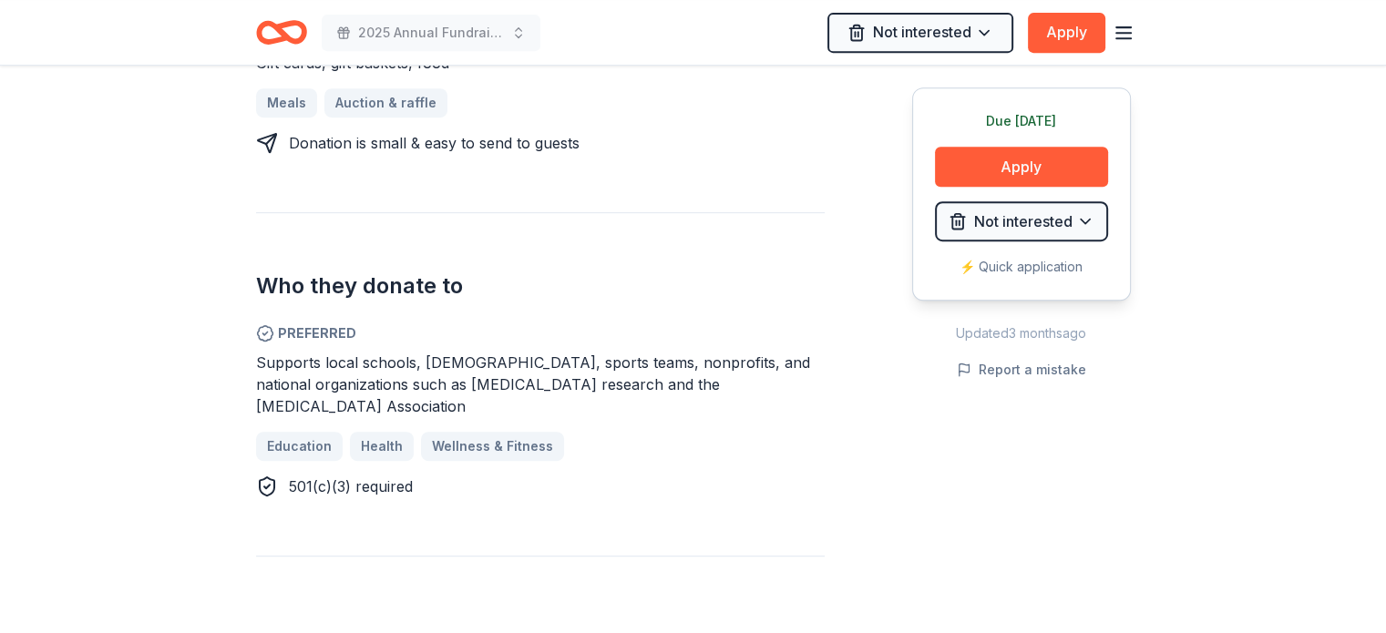
scroll to position [1392, 0]
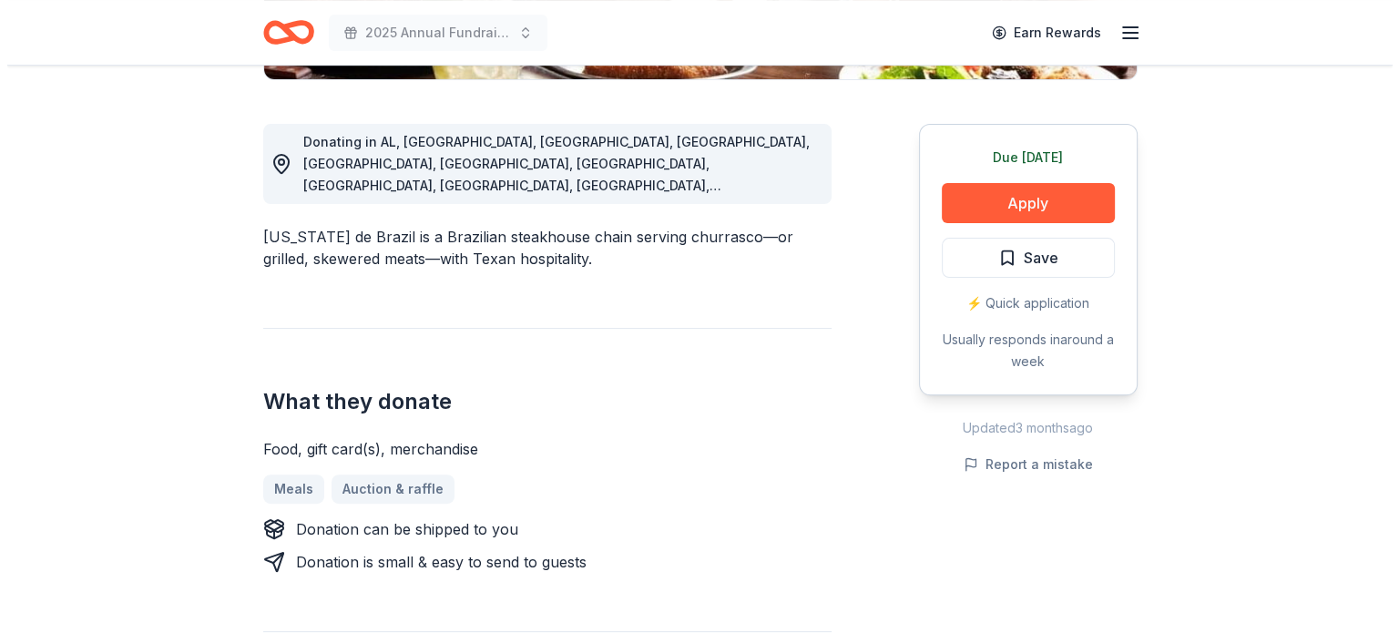
scroll to position [510, 0]
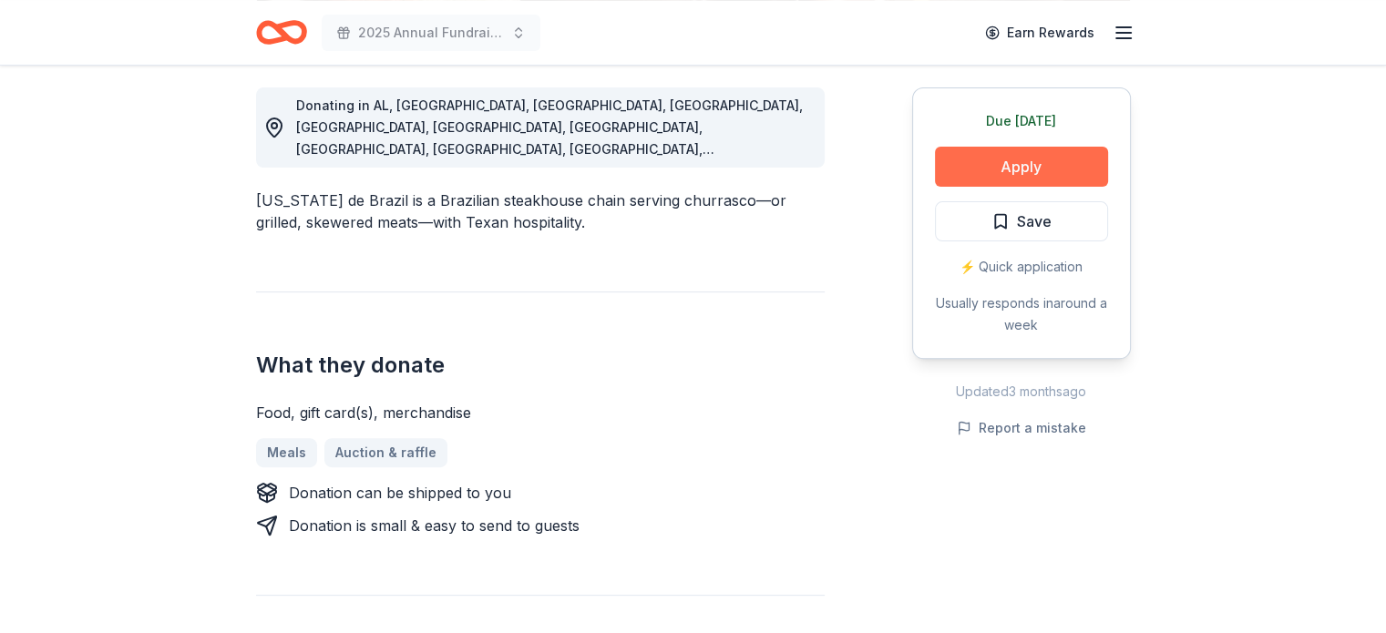
click at [1039, 169] on button "Apply" at bounding box center [1021, 167] width 173 height 40
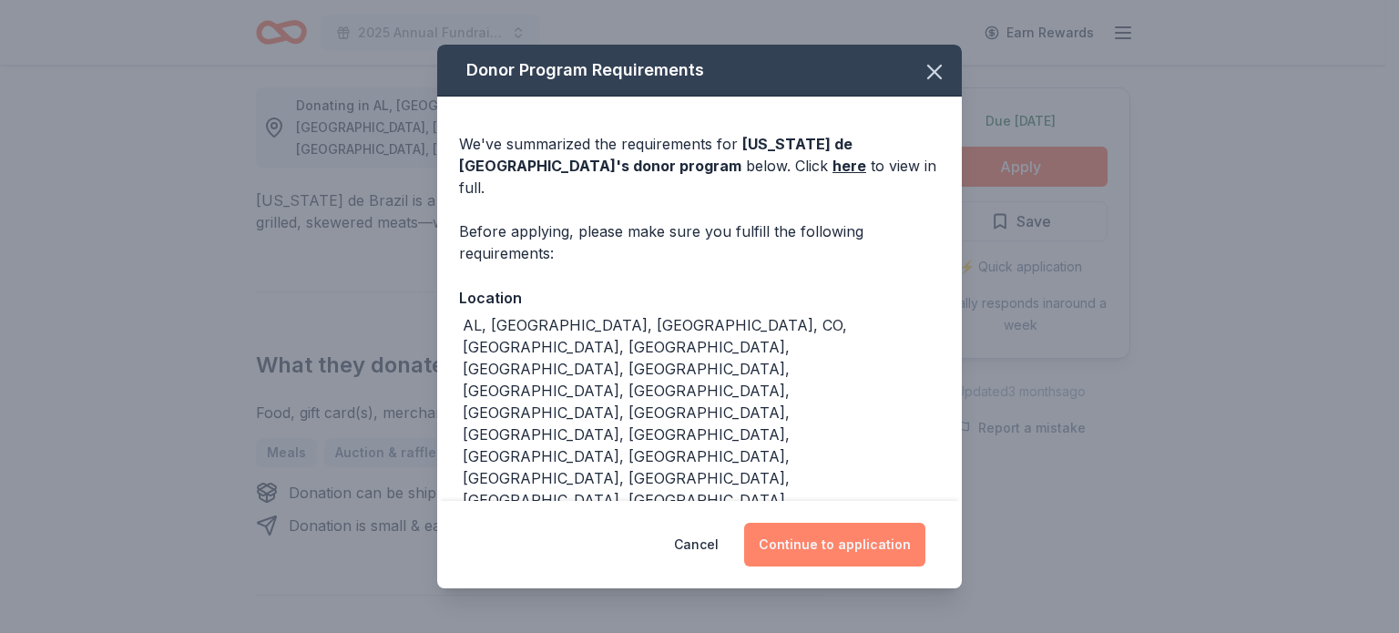
click at [846, 523] on button "Continue to application" at bounding box center [834, 545] width 181 height 44
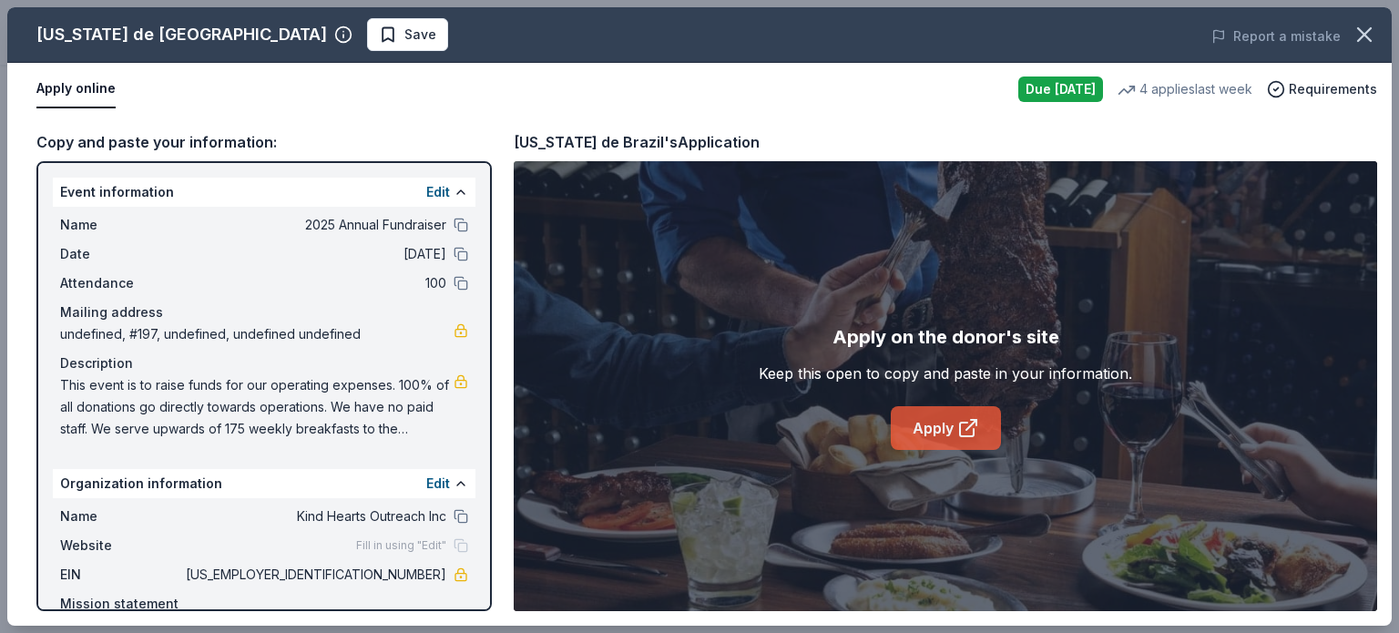
click at [949, 425] on link "Apply" at bounding box center [946, 428] width 110 height 44
click at [405, 31] on span "Save" at bounding box center [421, 35] width 32 height 22
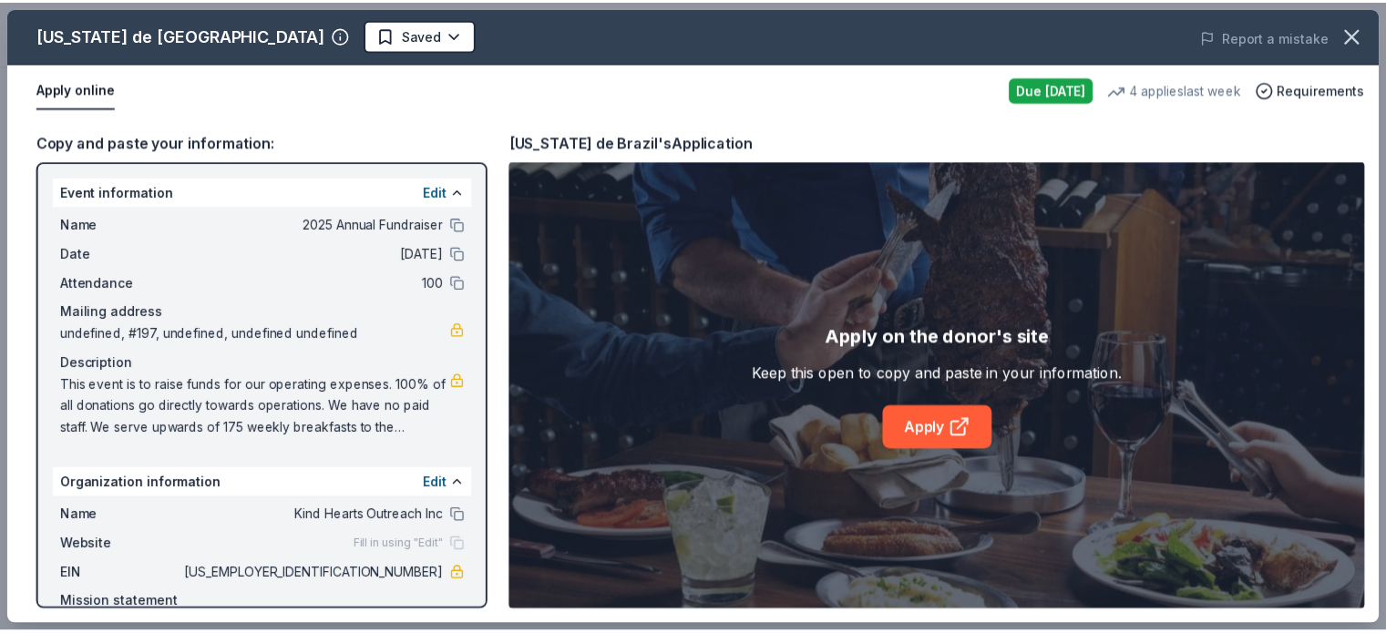
scroll to position [0, 0]
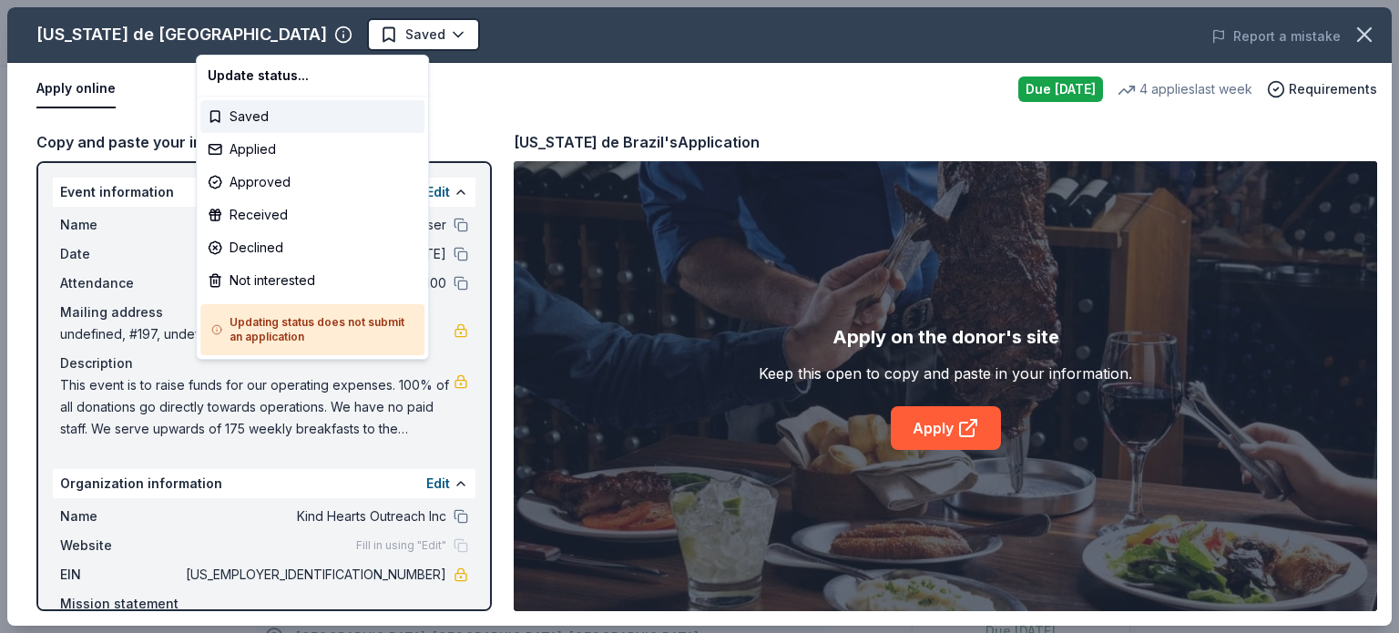
click at [247, 31] on html "2025 Annual Fundraiser Saved Apply Due tomorrow Share Texas de Brazil New • 1 r…" at bounding box center [699, 316] width 1399 height 633
click at [277, 147] on div "Applied" at bounding box center [312, 149] width 224 height 33
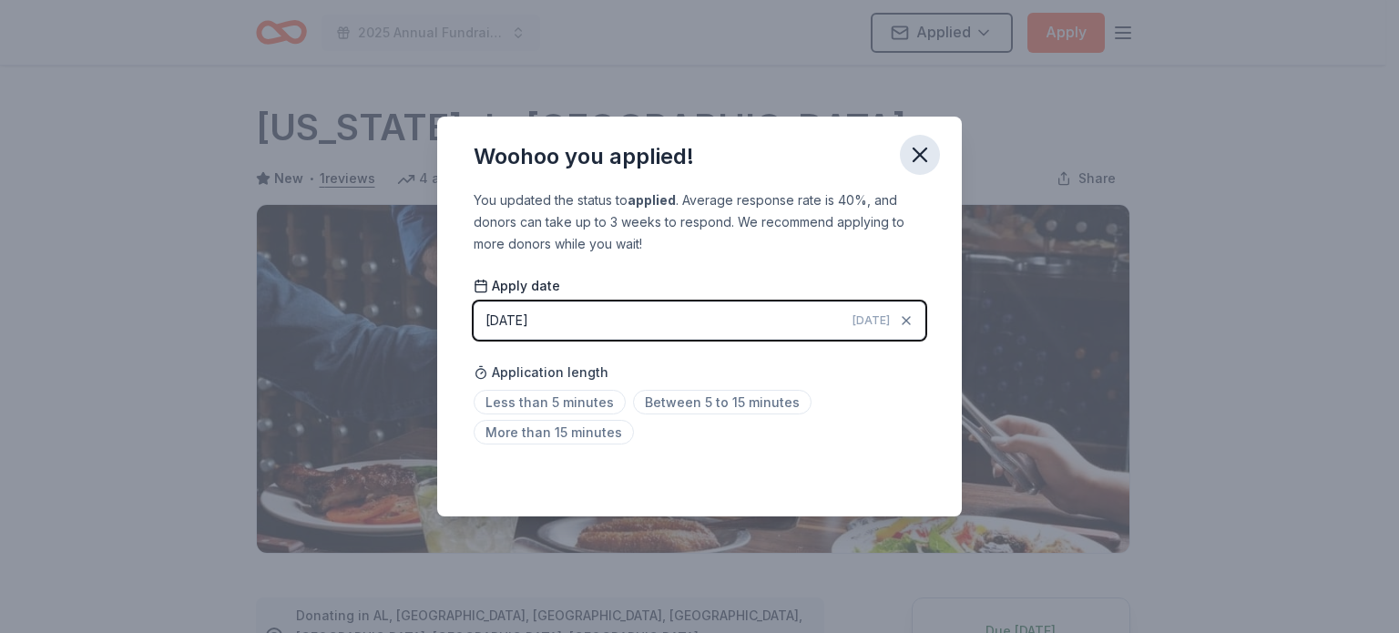
click at [922, 153] on icon "button" at bounding box center [920, 155] width 13 height 13
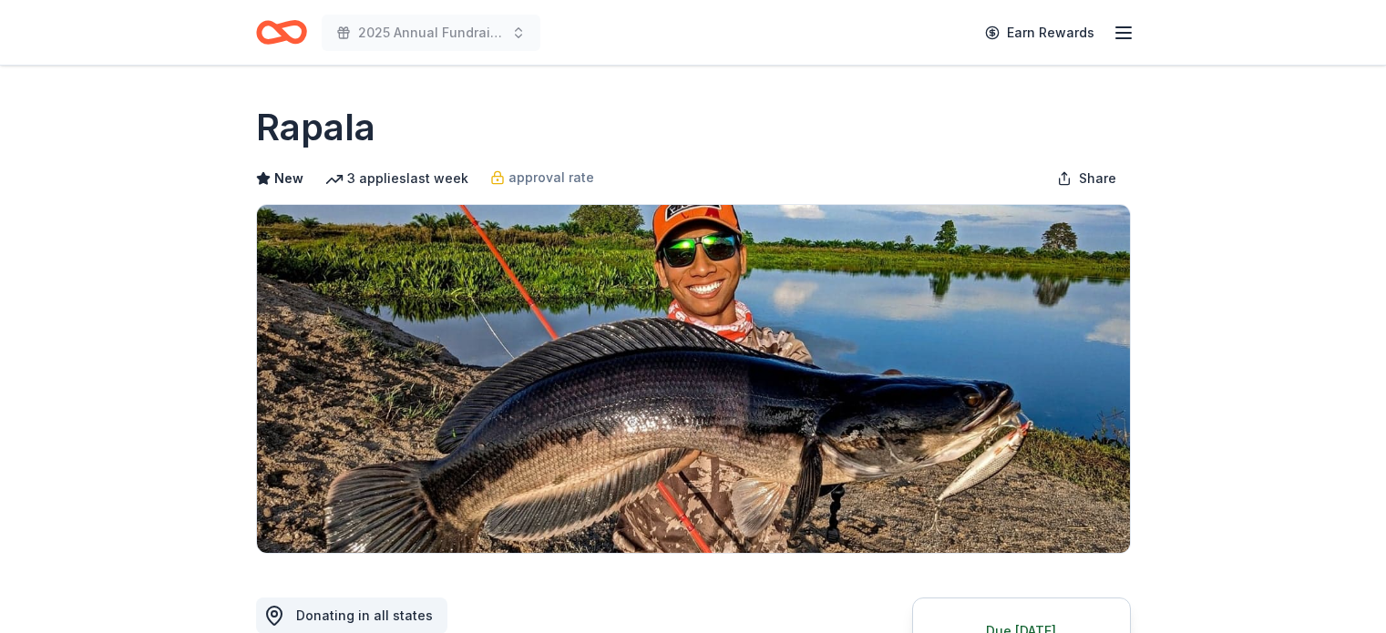
scroll to position [437, 0]
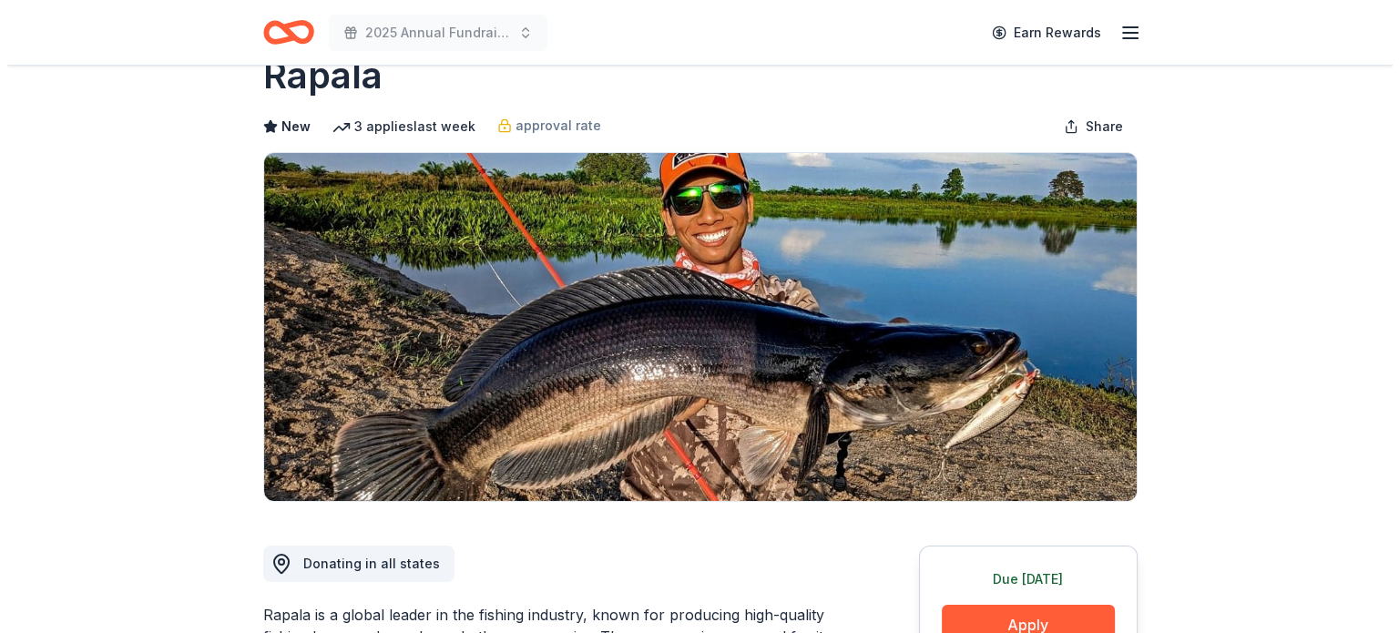
scroll to position [0, 0]
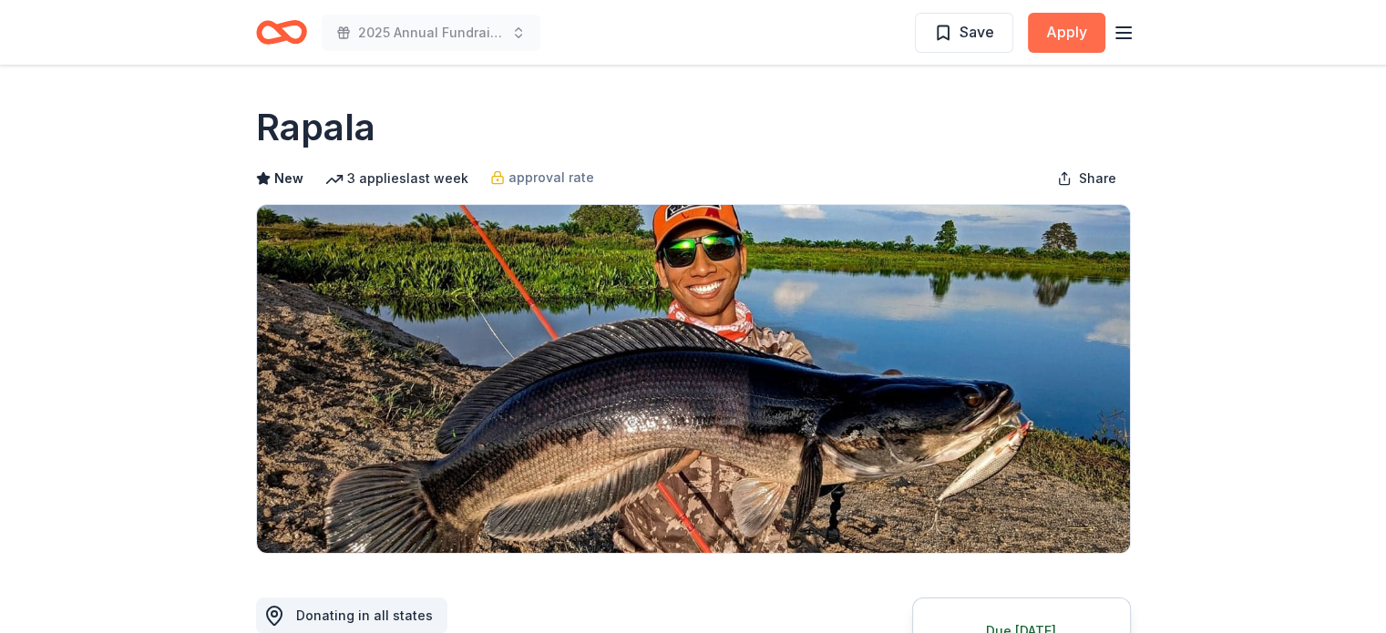
click at [1071, 32] on button "Apply" at bounding box center [1066, 33] width 77 height 40
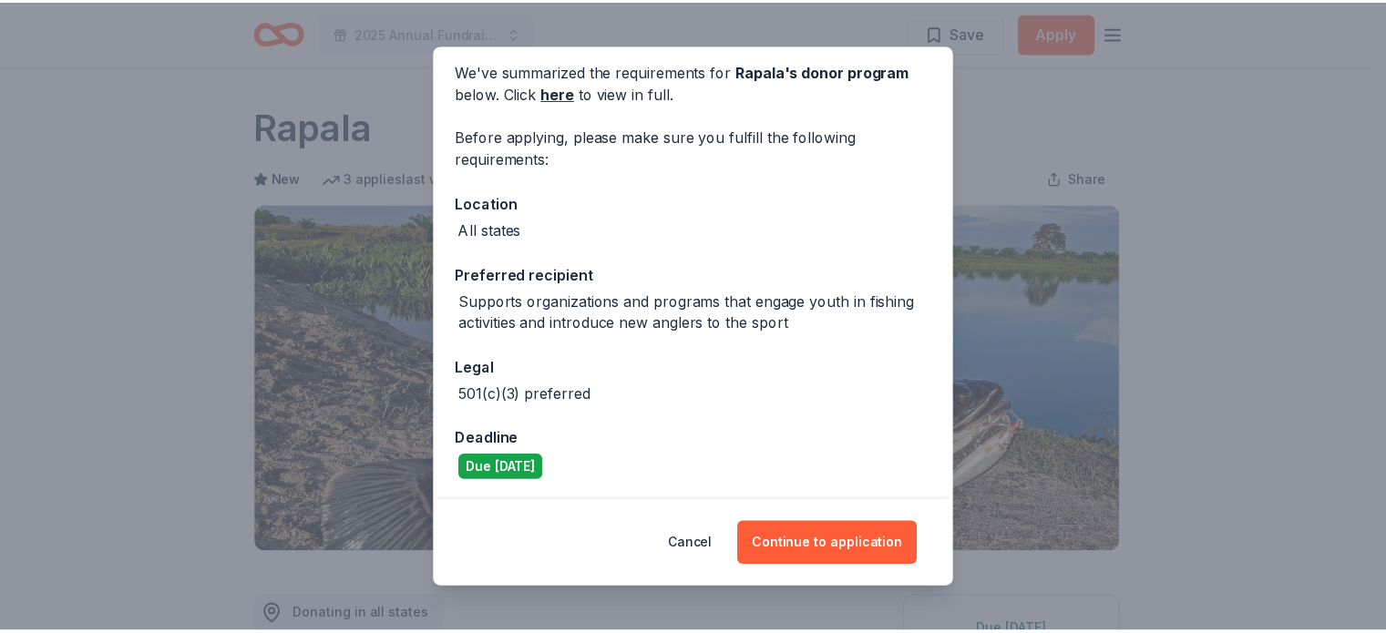
scroll to position [73, 0]
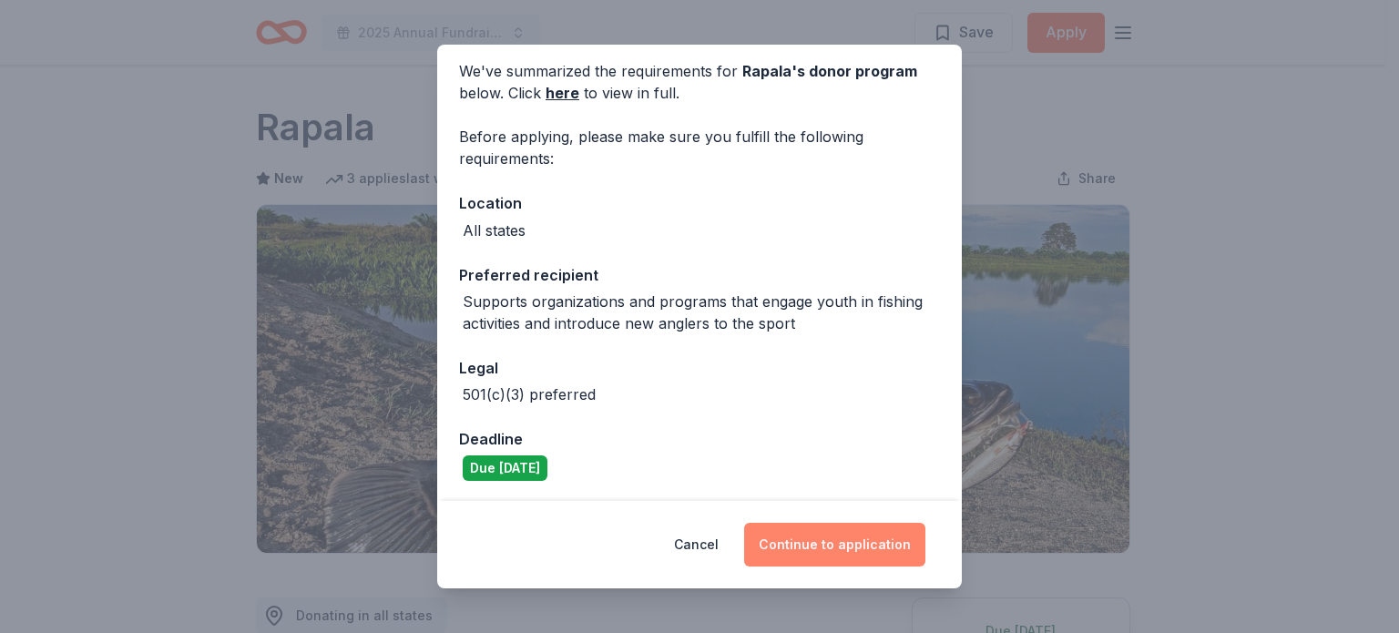
click at [831, 539] on button "Continue to application" at bounding box center [834, 545] width 181 height 44
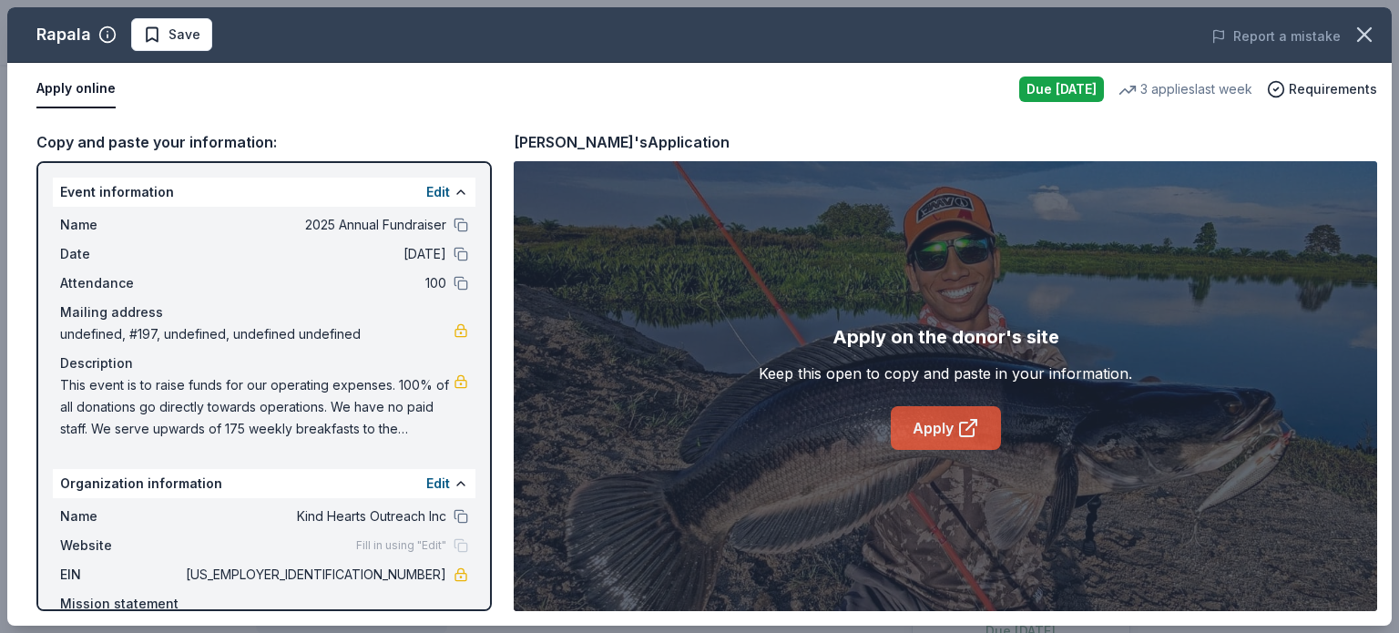
click at [946, 428] on link "Apply" at bounding box center [946, 428] width 110 height 44
click at [174, 38] on span "Save" at bounding box center [185, 35] width 32 height 22
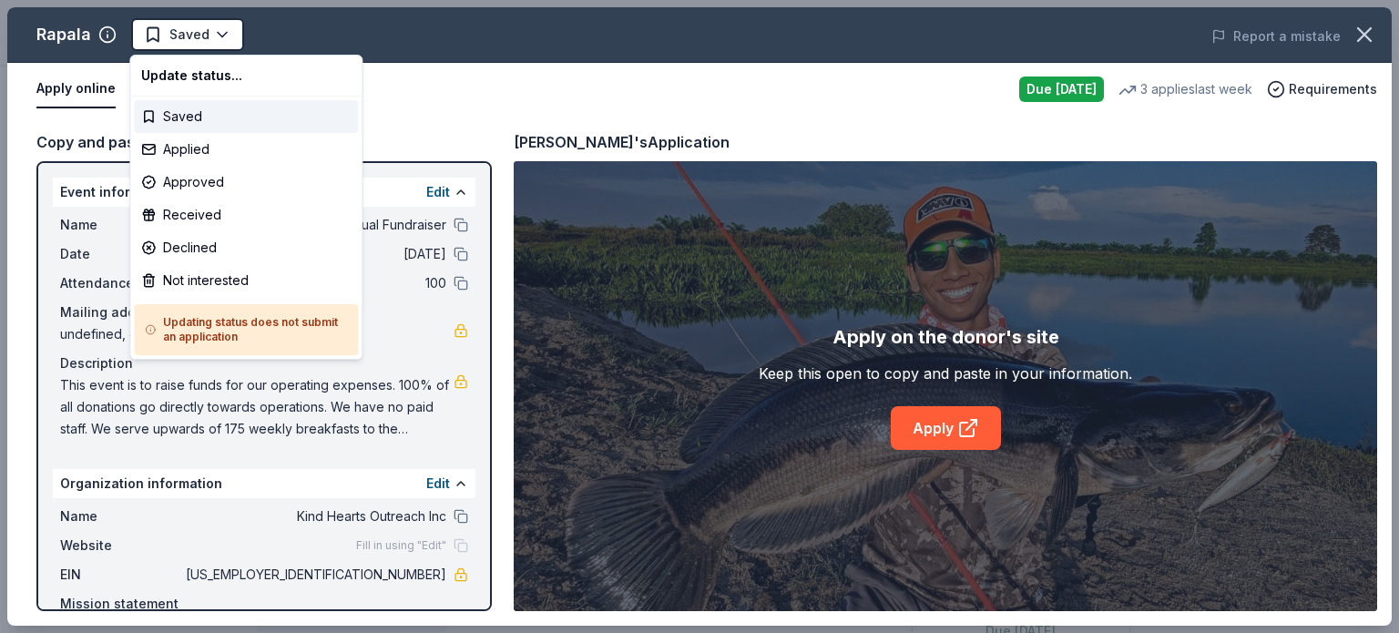
click at [174, 38] on html "2025 Annual Fundraiser Saved Apply Due [DATE] Share Rapala New 3 applies last w…" at bounding box center [699, 316] width 1399 height 633
click at [204, 149] on div "Applied" at bounding box center [246, 149] width 224 height 33
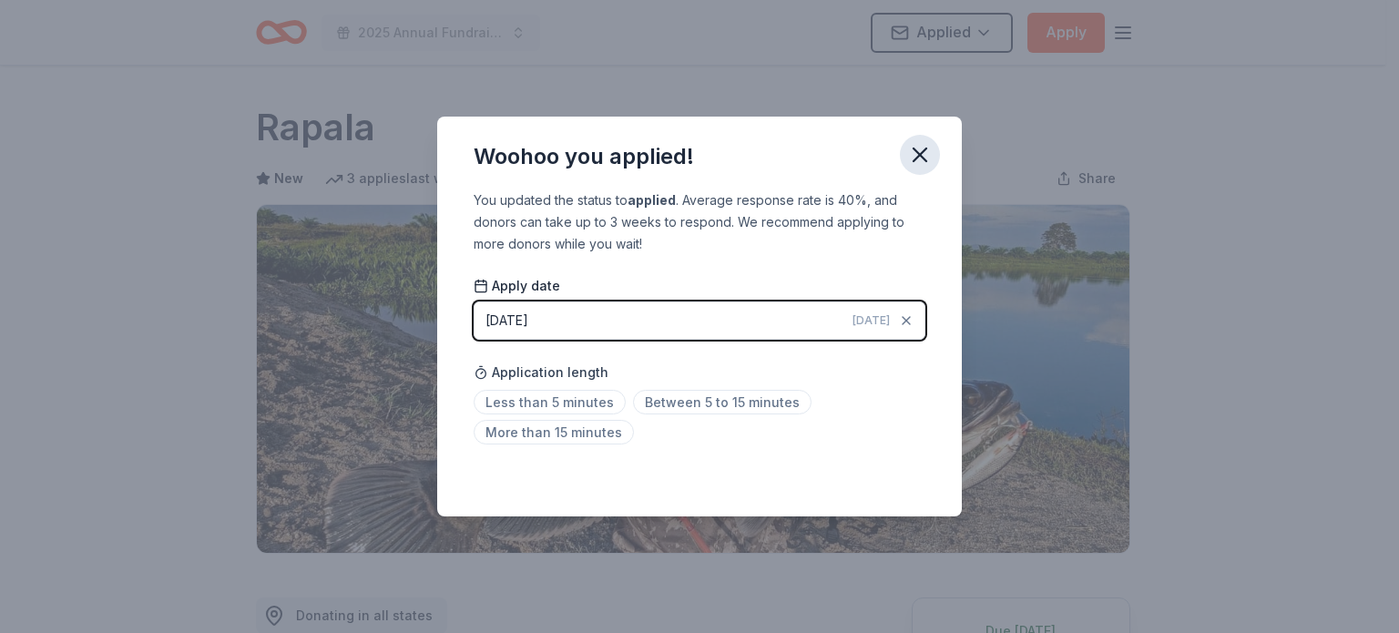
click at [922, 156] on icon "button" at bounding box center [920, 155] width 26 height 26
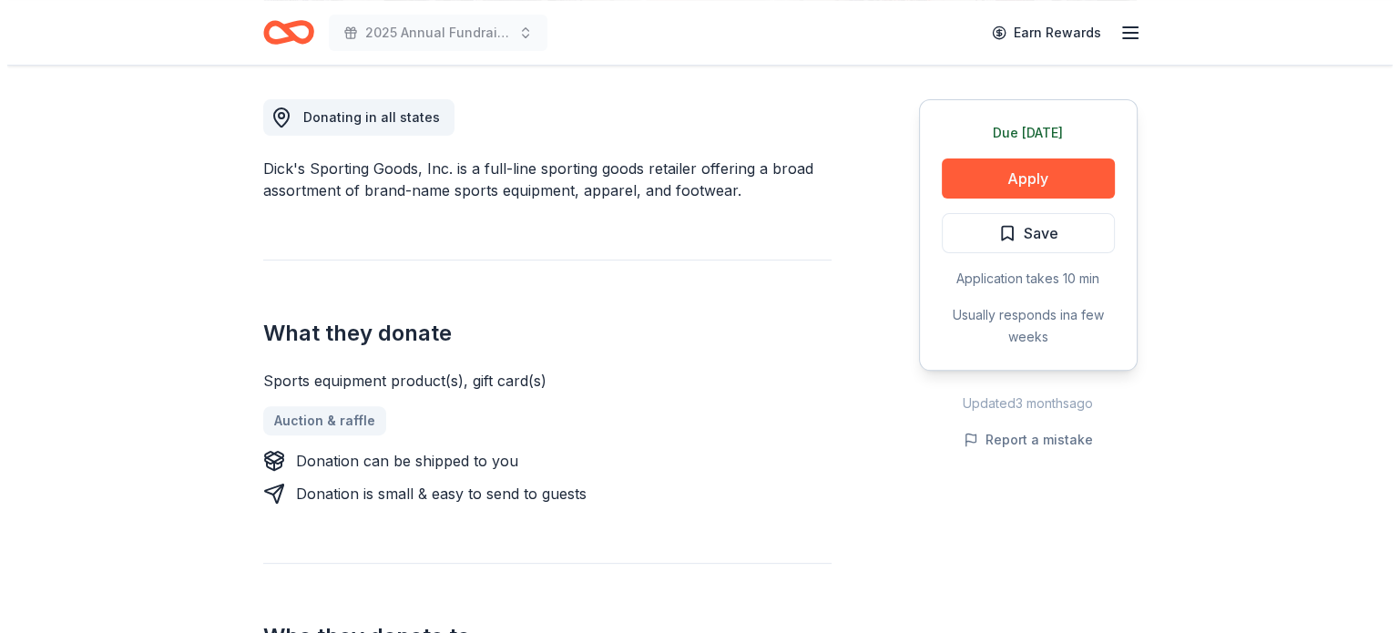
scroll to position [547, 0]
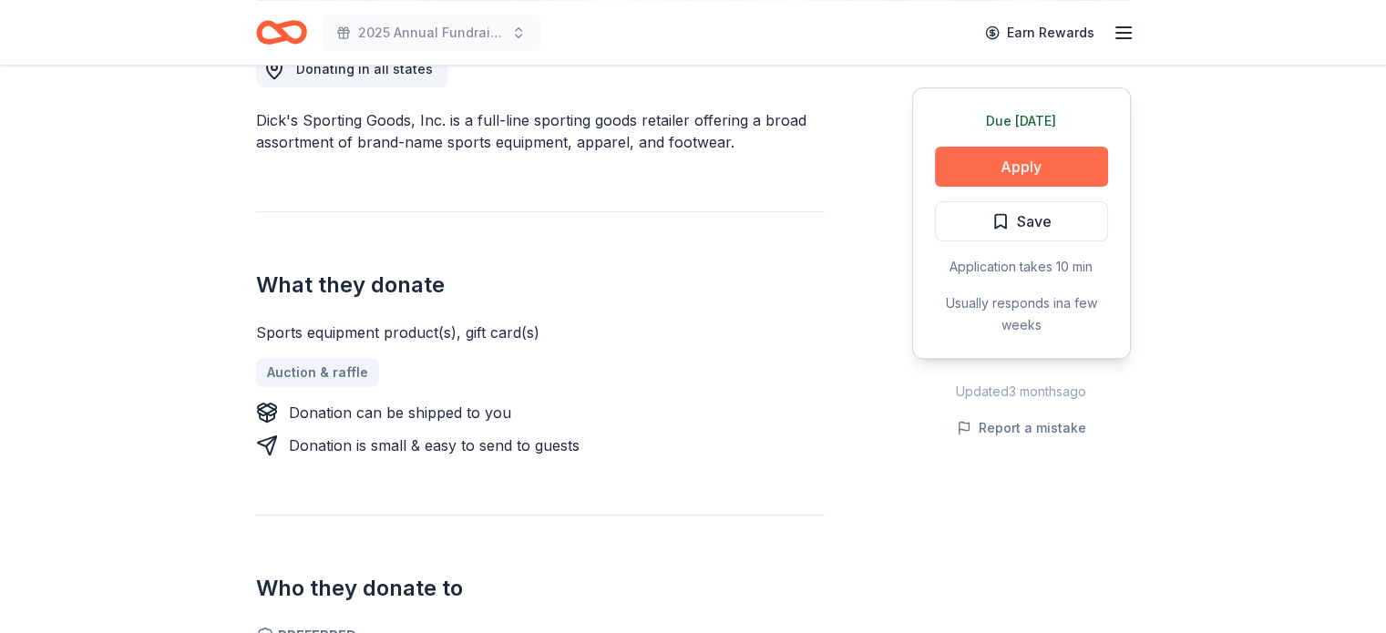
click at [1066, 169] on button "Apply" at bounding box center [1021, 167] width 173 height 40
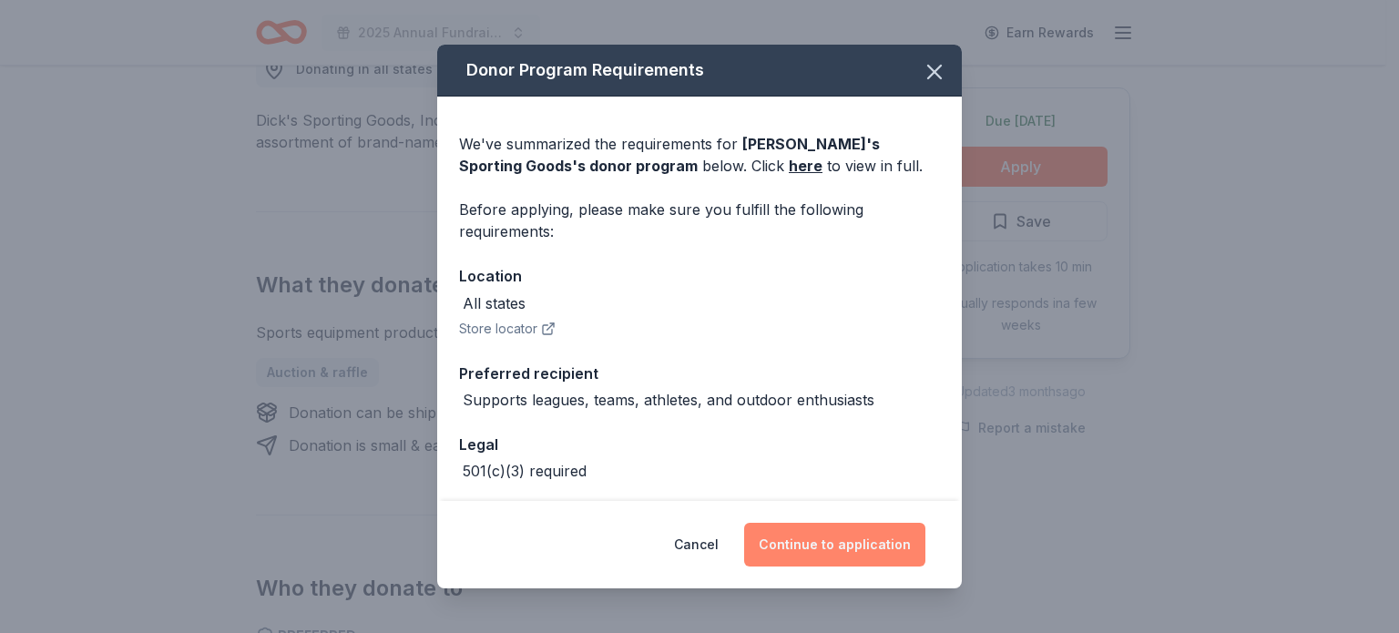
click at [834, 546] on button "Continue to application" at bounding box center [834, 545] width 181 height 44
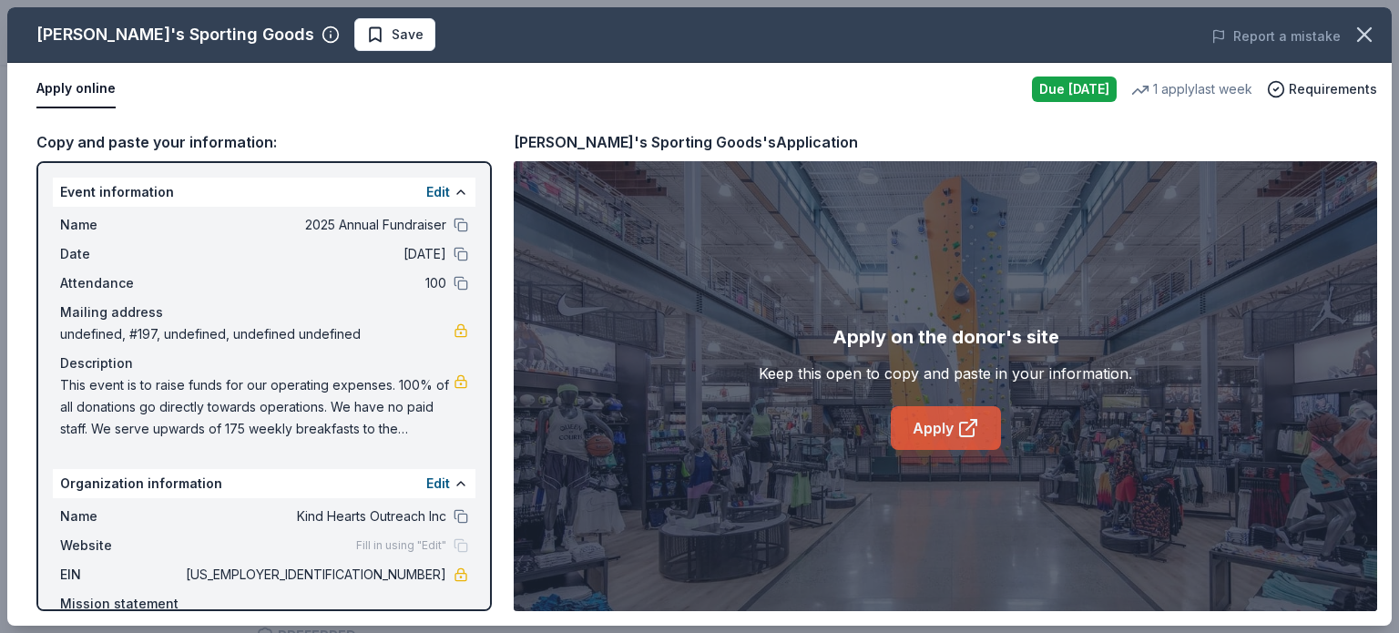
click at [958, 429] on icon at bounding box center [969, 428] width 22 height 22
click at [392, 36] on span "Save" at bounding box center [408, 35] width 32 height 22
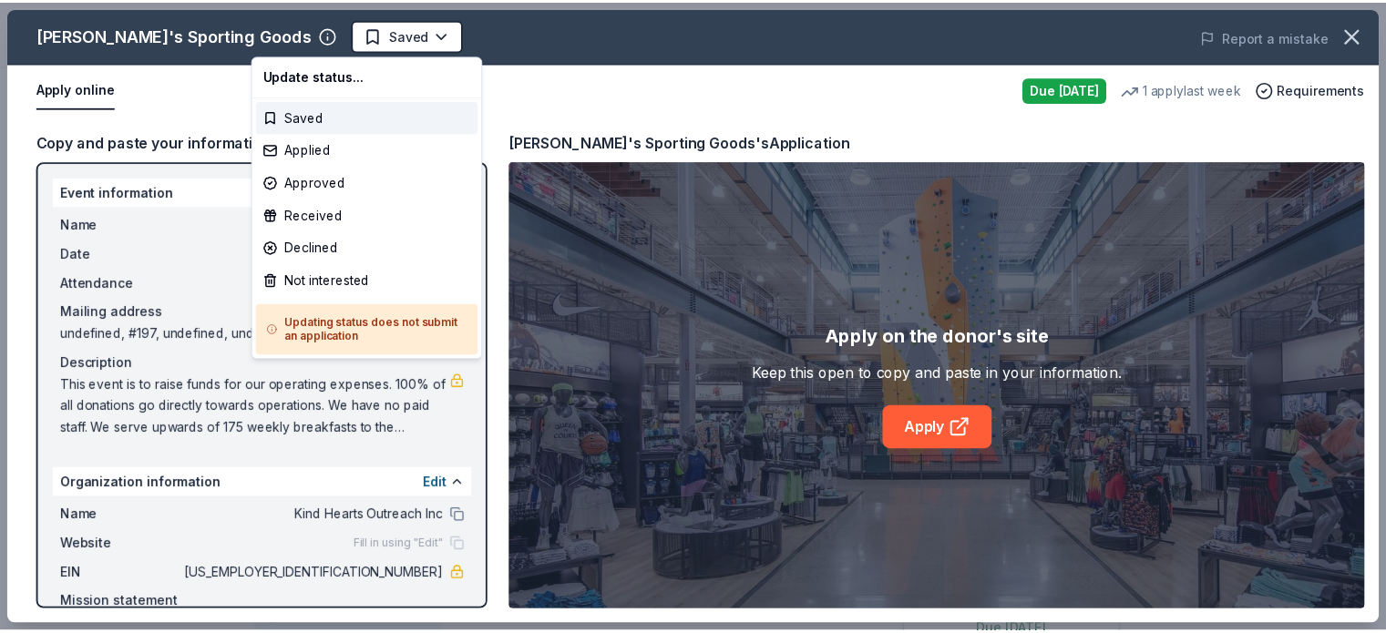
scroll to position [0, 0]
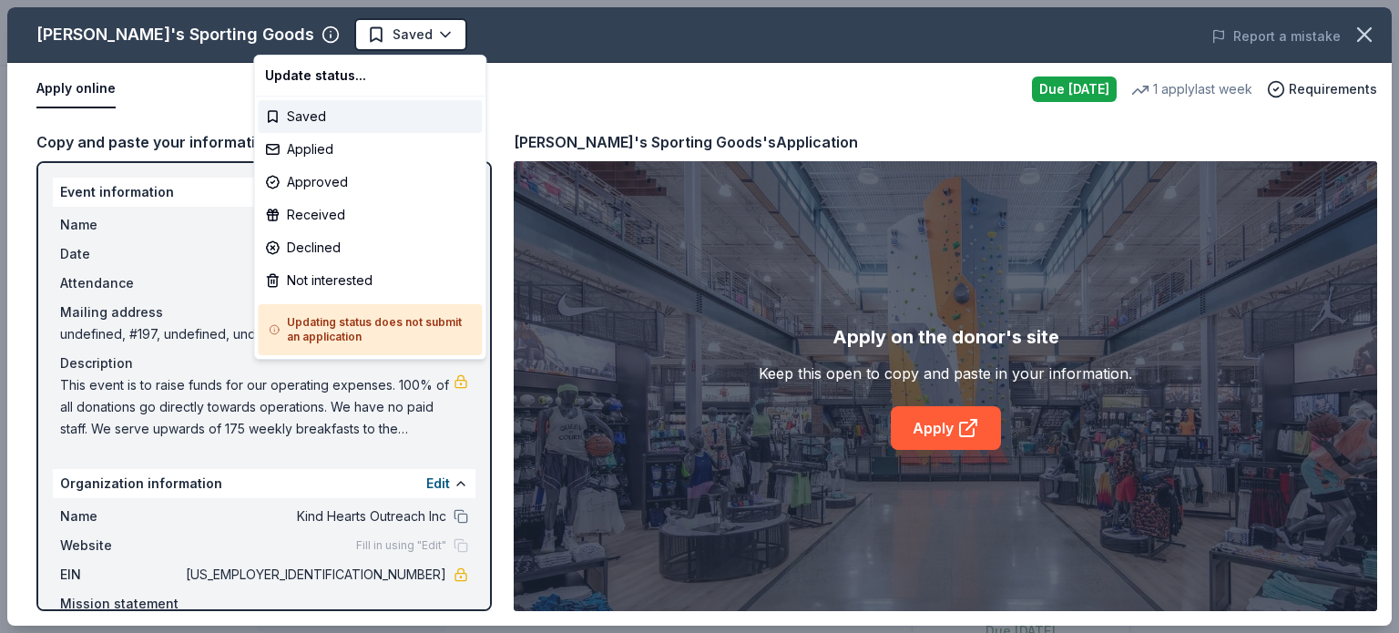
click at [302, 36] on html "2025 Annual Fundraiser Earn Rewards Due tomorrow Share Dick's Sporting Goods 4.…" at bounding box center [699, 316] width 1399 height 633
click at [331, 276] on div "Not interested" at bounding box center [370, 280] width 224 height 33
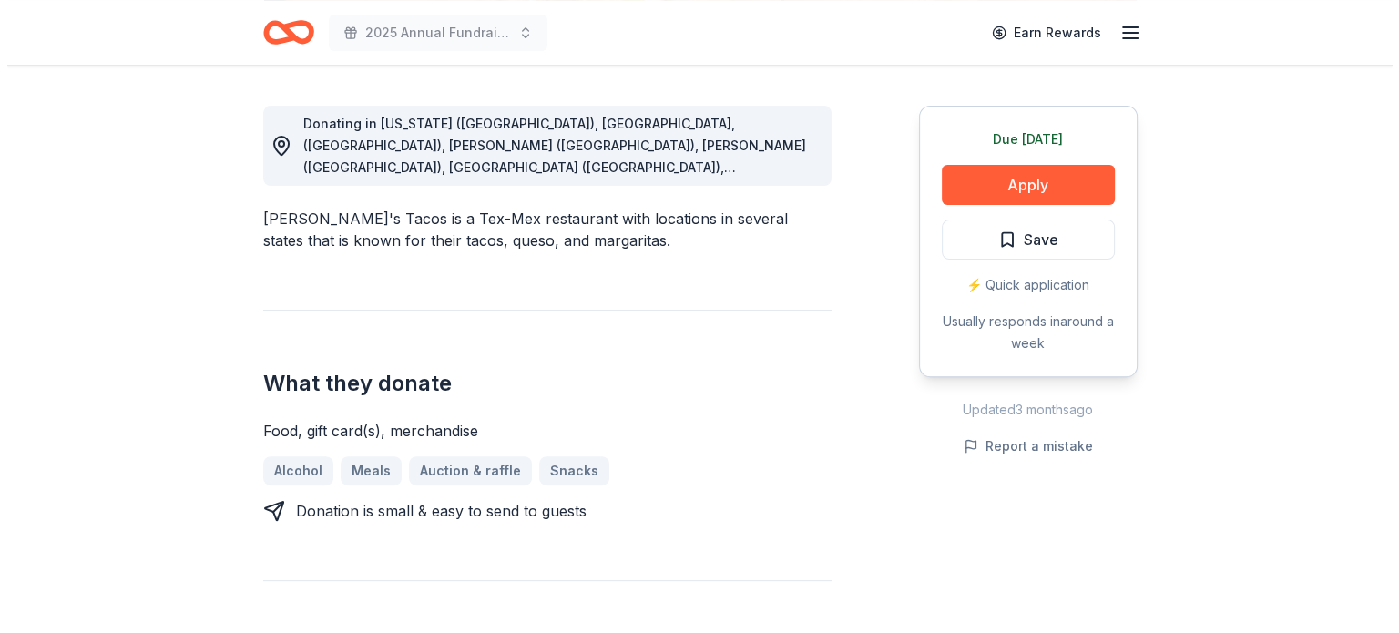
scroll to position [510, 0]
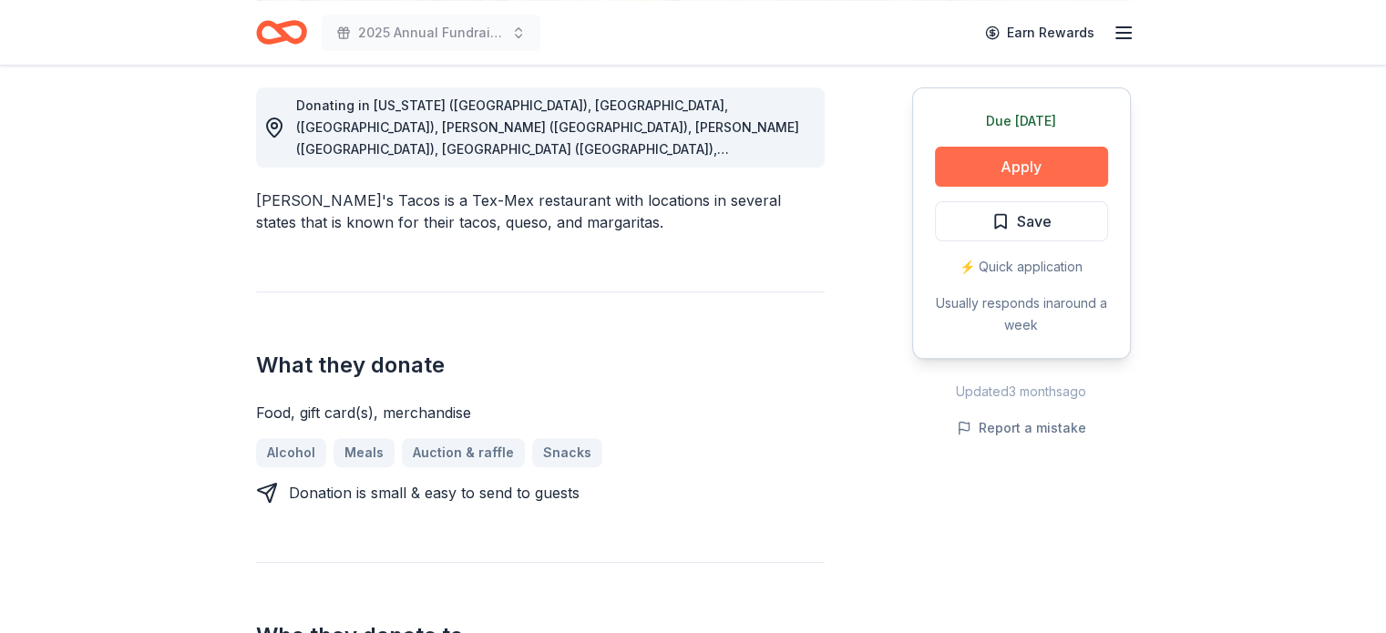
click at [1004, 174] on button "Apply" at bounding box center [1021, 167] width 173 height 40
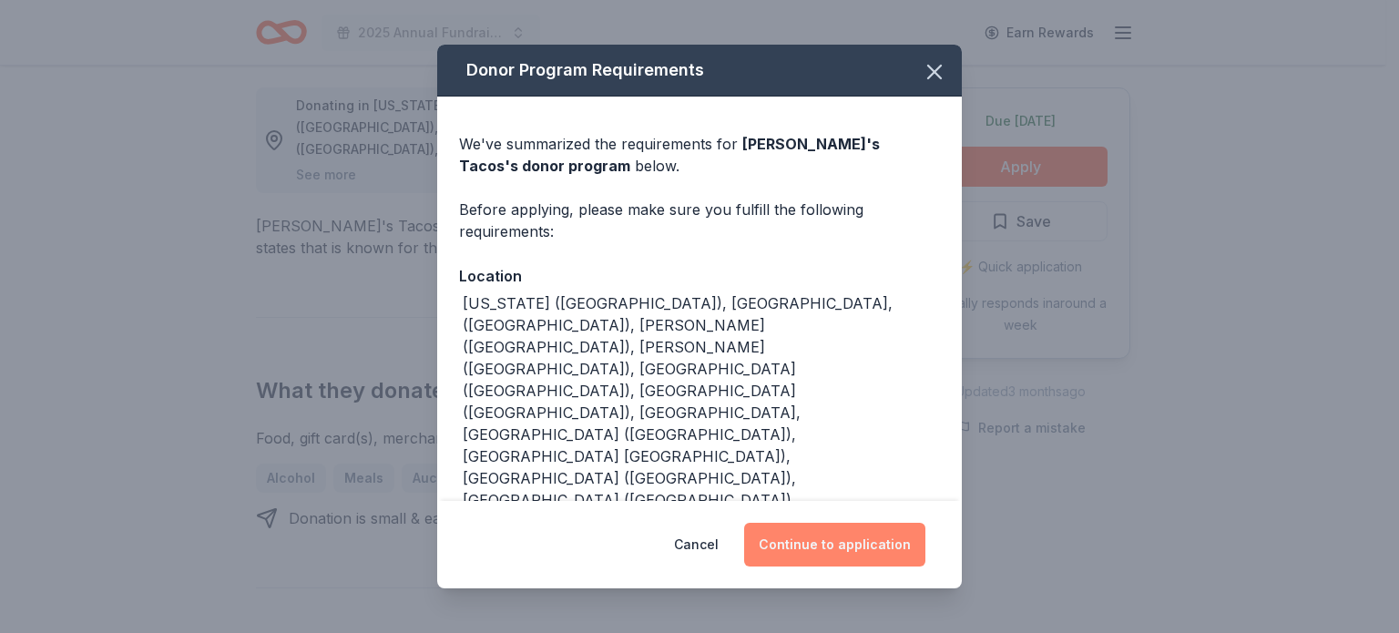
click at [864, 537] on button "Continue to application" at bounding box center [834, 545] width 181 height 44
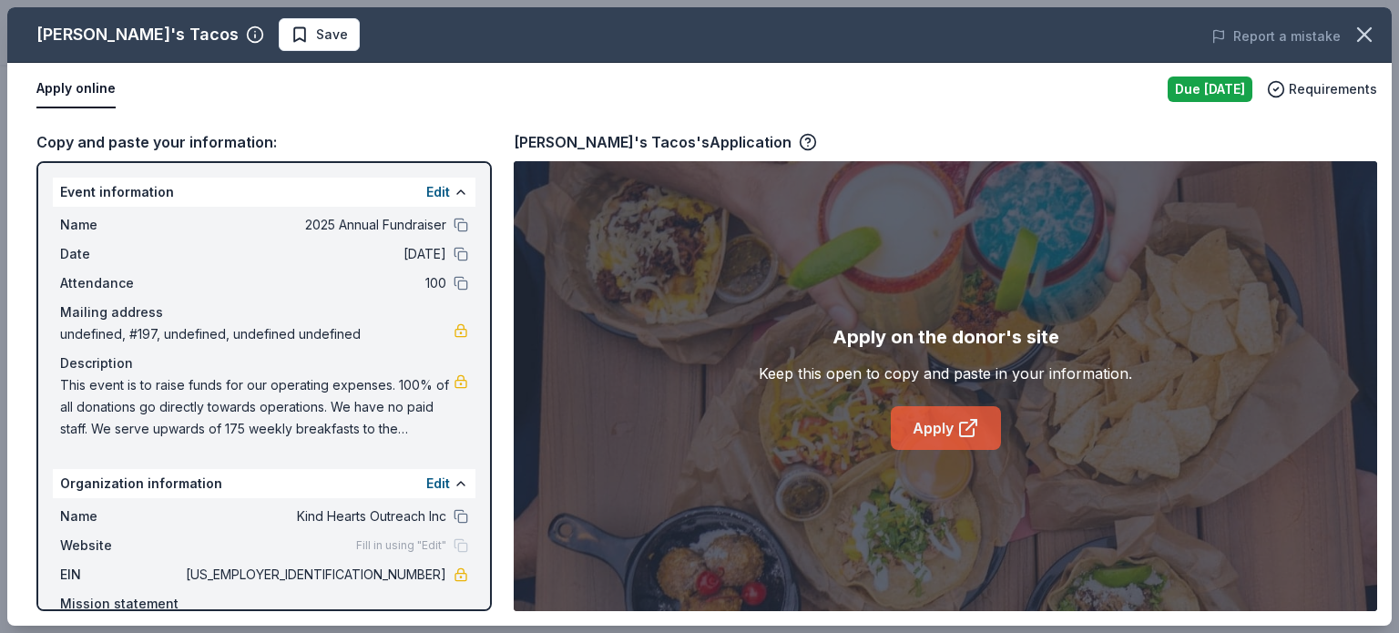
click at [949, 428] on link "Apply" at bounding box center [946, 428] width 110 height 44
click at [316, 34] on span "Save" at bounding box center [332, 35] width 32 height 22
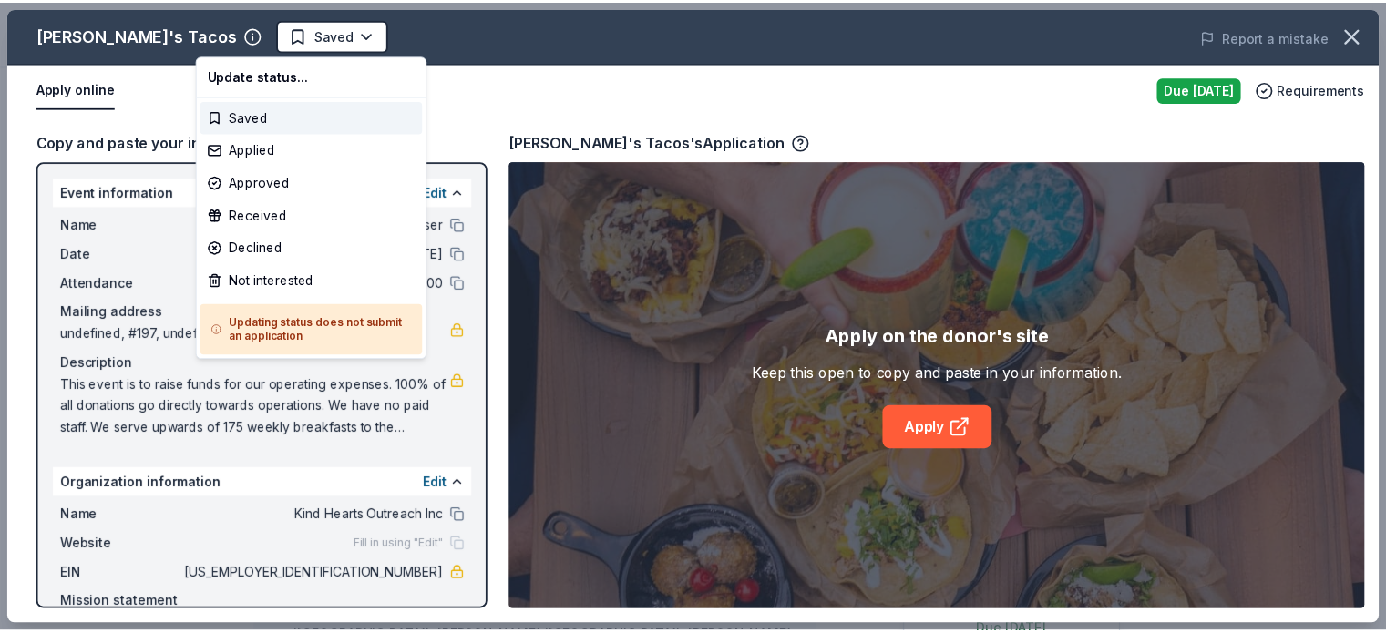
scroll to position [0, 0]
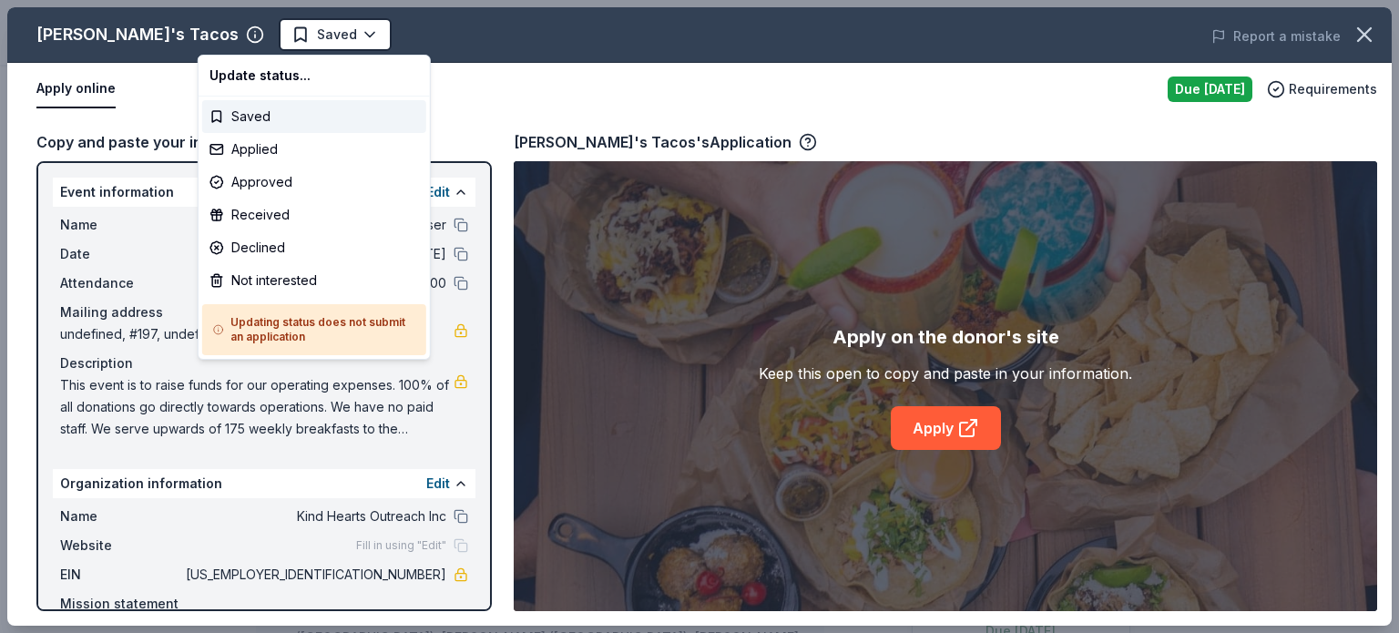
click at [241, 34] on html "2025 Annual Fundraiser Saved Apply Due tomorrow Share Torchy's Tacos New approv…" at bounding box center [699, 316] width 1399 height 633
click at [261, 146] on div "Applied" at bounding box center [314, 149] width 224 height 33
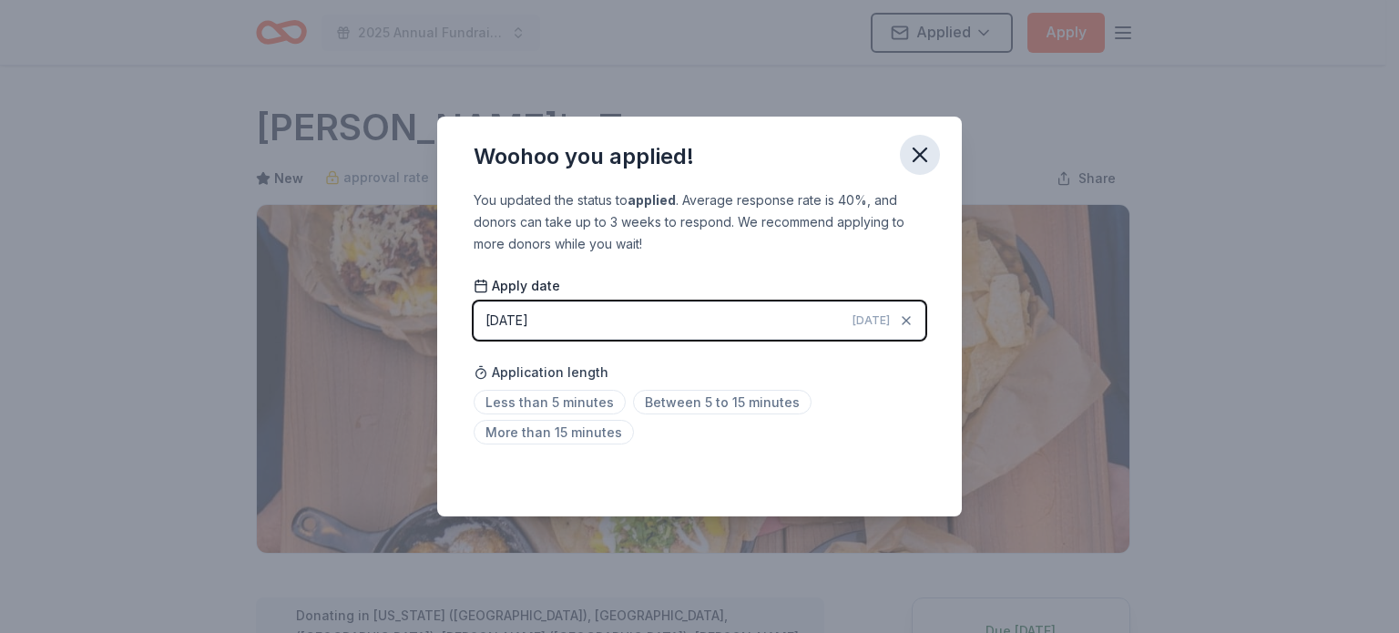
click at [914, 161] on icon "button" at bounding box center [920, 155] width 13 height 13
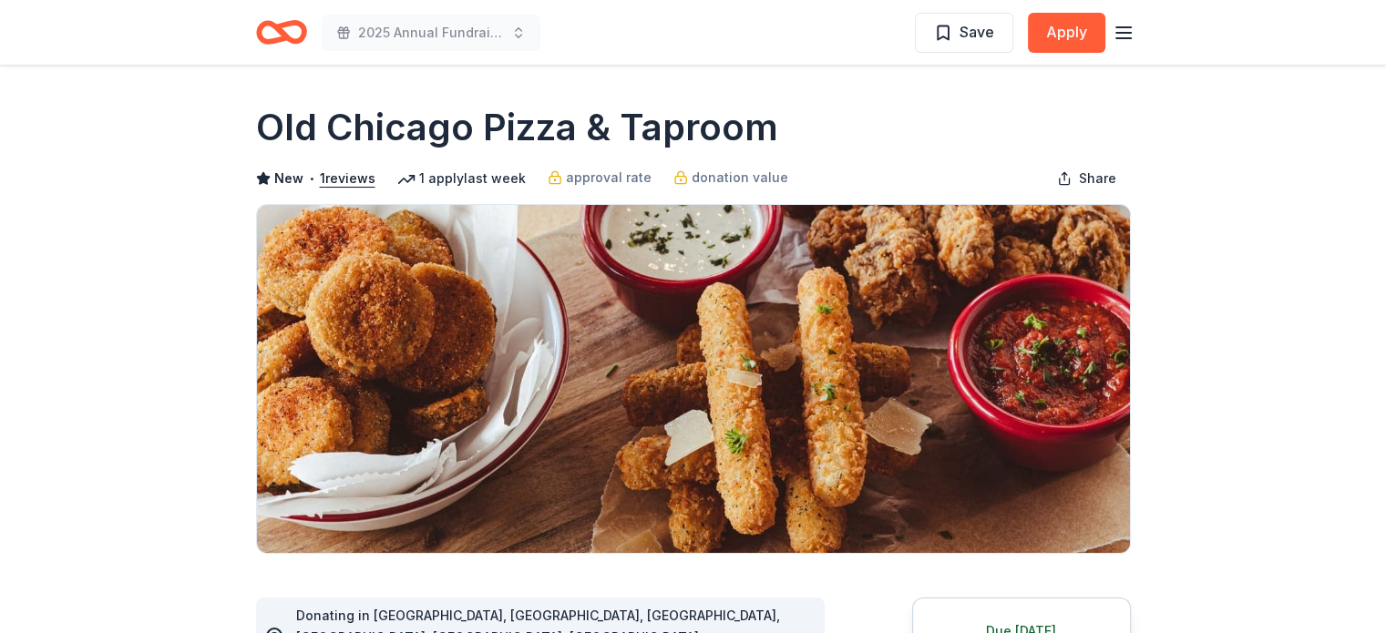
drag, startPoint x: 780, startPoint y: 134, endPoint x: 364, endPoint y: 130, distance: 415.5
click at [364, 130] on div "Old Chicago Pizza & Taproom" at bounding box center [693, 127] width 875 height 51
click at [272, 122] on h1 "Old Chicago Pizza & Taproom" at bounding box center [517, 127] width 522 height 51
drag, startPoint x: 272, startPoint y: 122, endPoint x: 488, endPoint y: 131, distance: 217.0
click at [488, 131] on h1 "Old Chicago Pizza & Taproom" at bounding box center [517, 127] width 522 height 51
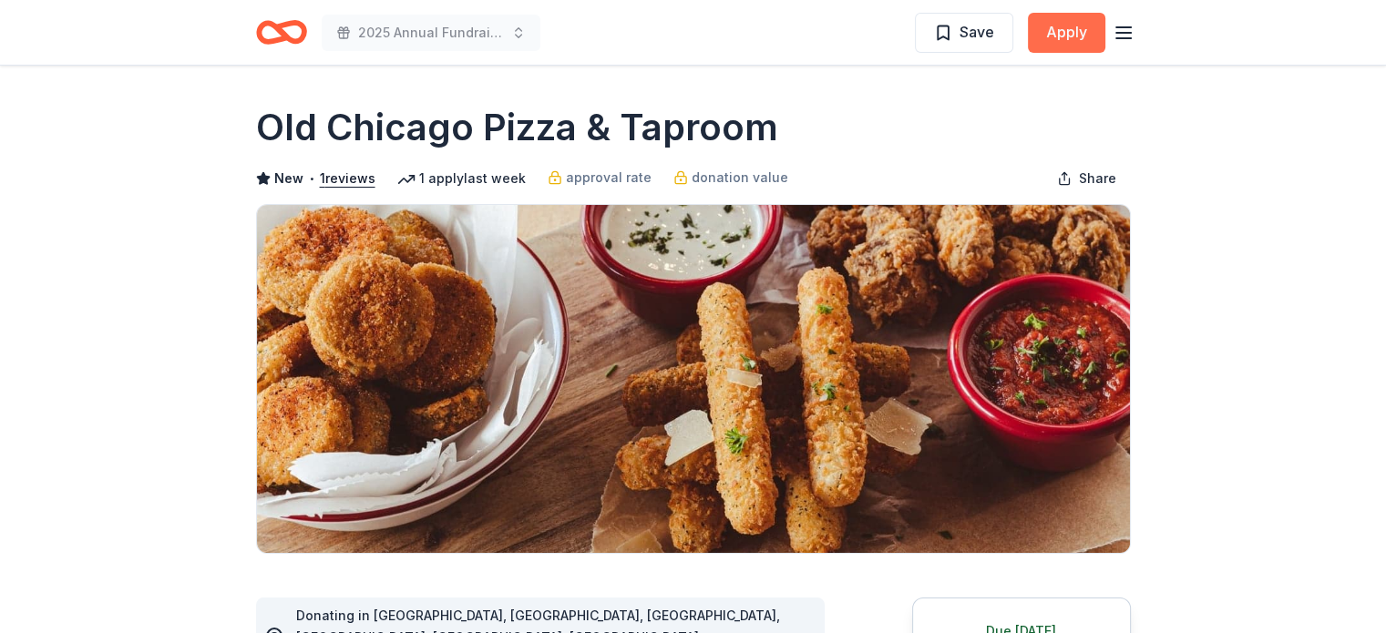
click at [1061, 35] on button "Apply" at bounding box center [1066, 33] width 77 height 40
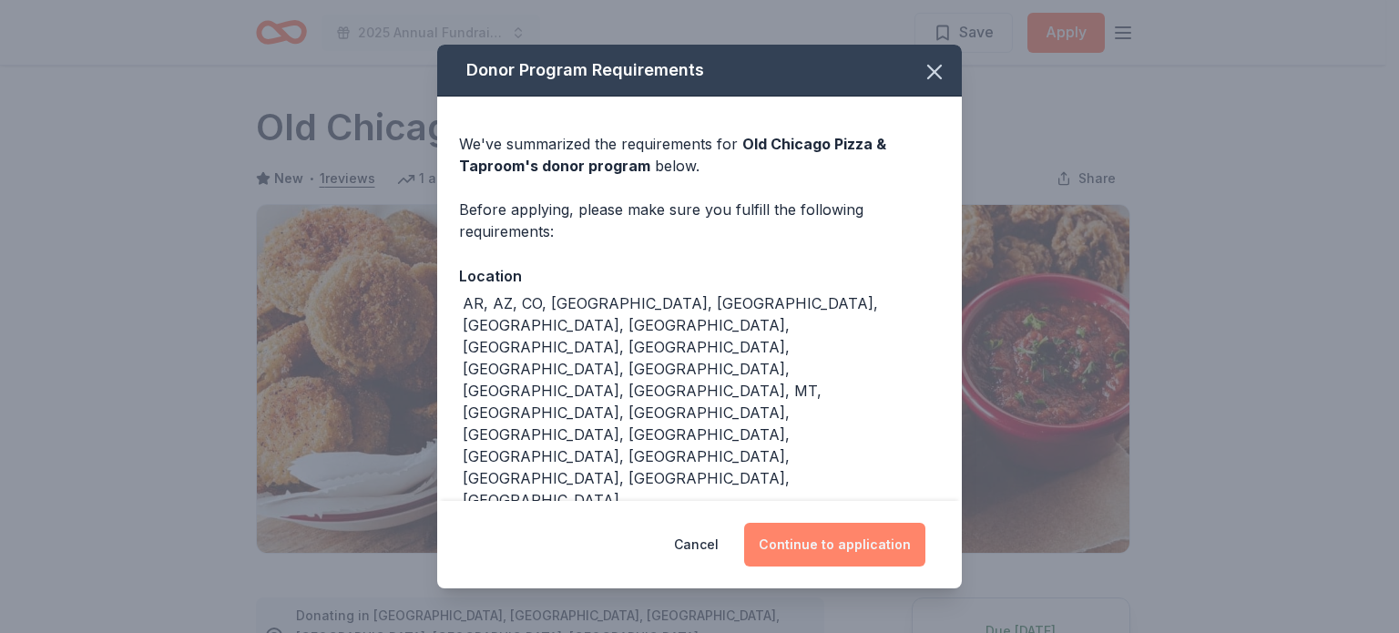
click at [850, 523] on button "Continue to application" at bounding box center [834, 545] width 181 height 44
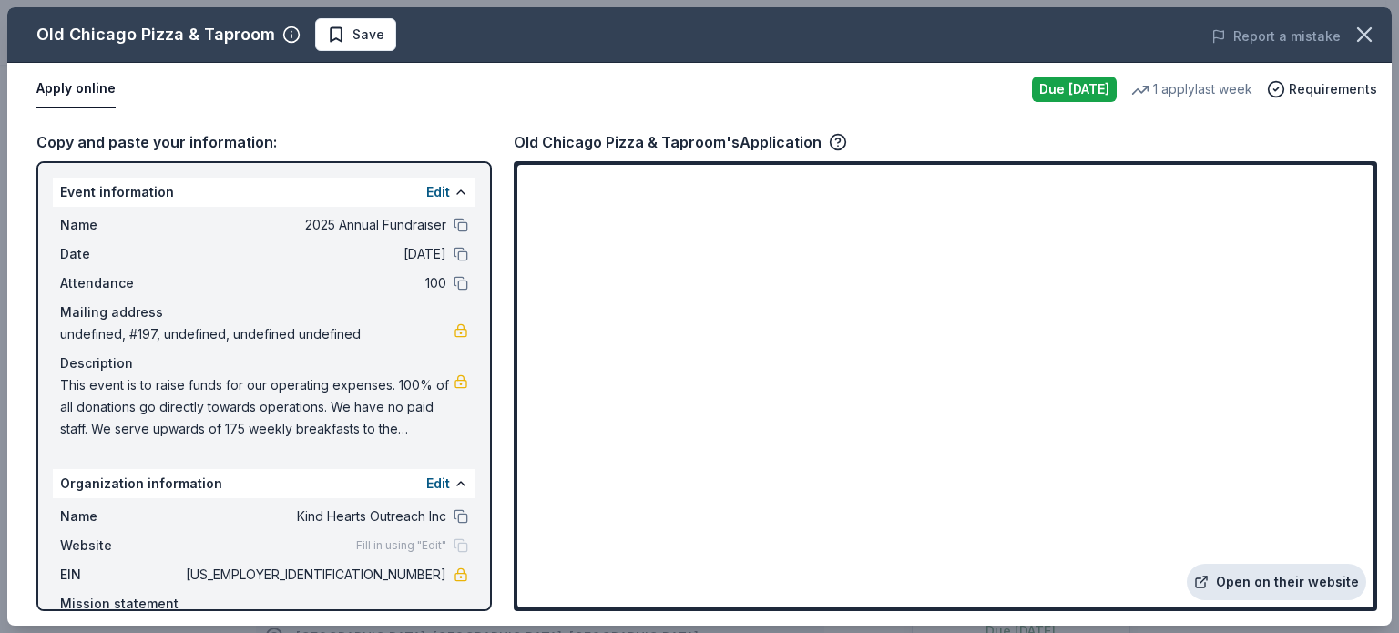
click at [1270, 568] on link "Open on their website" at bounding box center [1276, 582] width 179 height 36
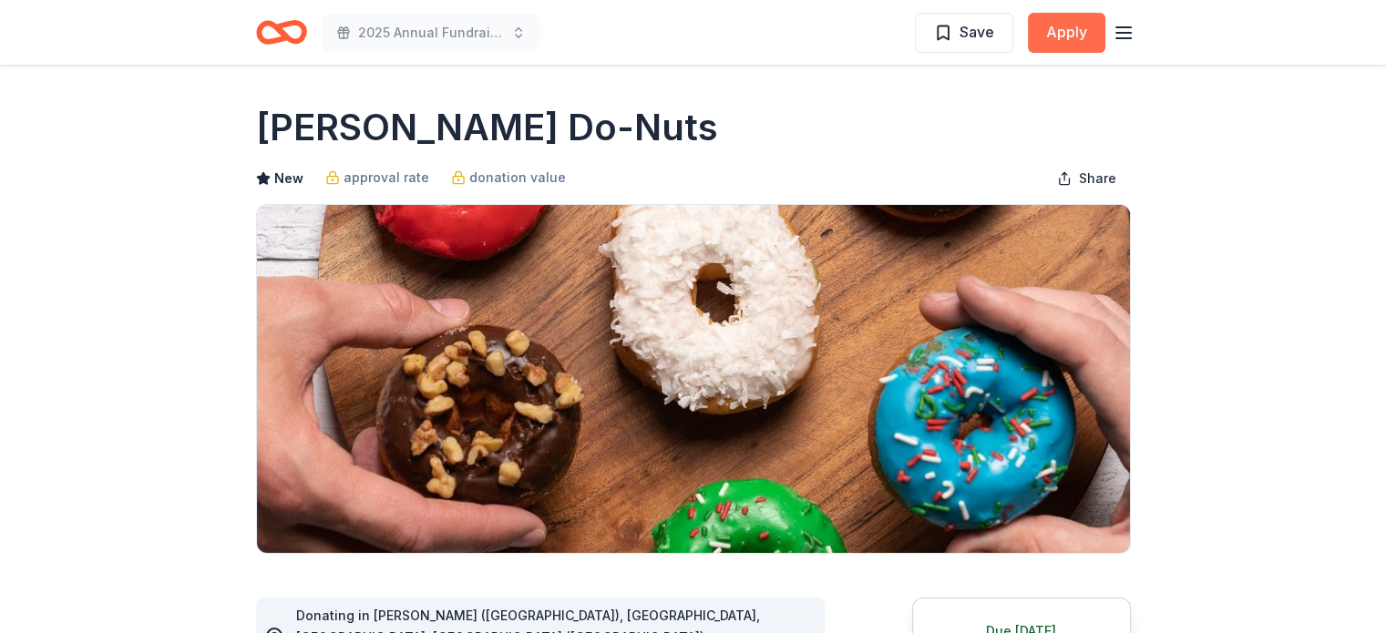
click at [1063, 26] on button "Apply" at bounding box center [1066, 33] width 77 height 40
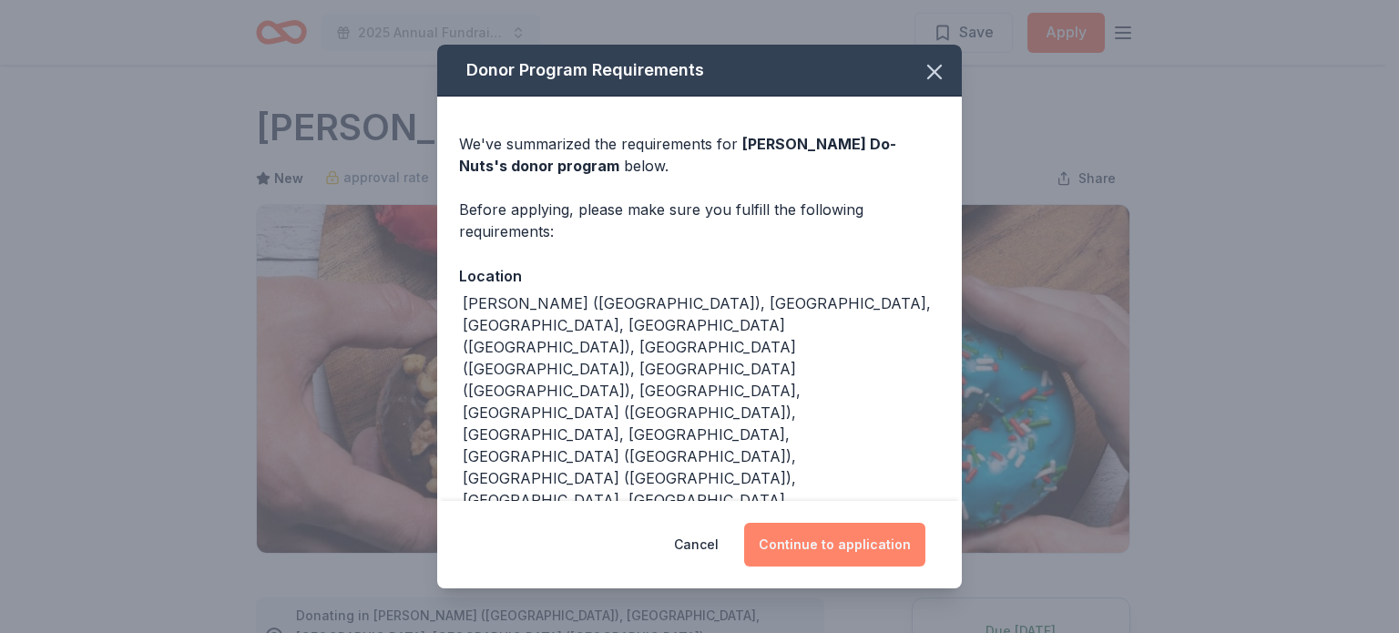
click at [849, 542] on button "Continue to application" at bounding box center [834, 545] width 181 height 44
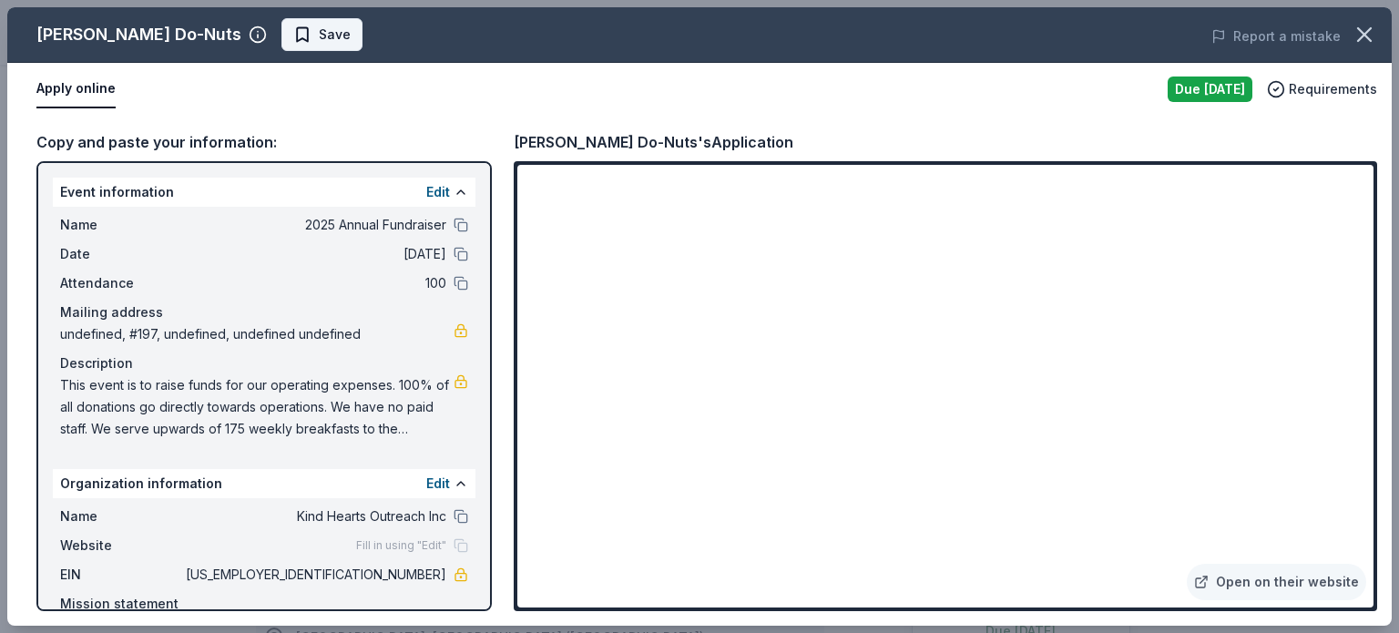
click at [293, 39] on span "Save" at bounding box center [321, 35] width 57 height 22
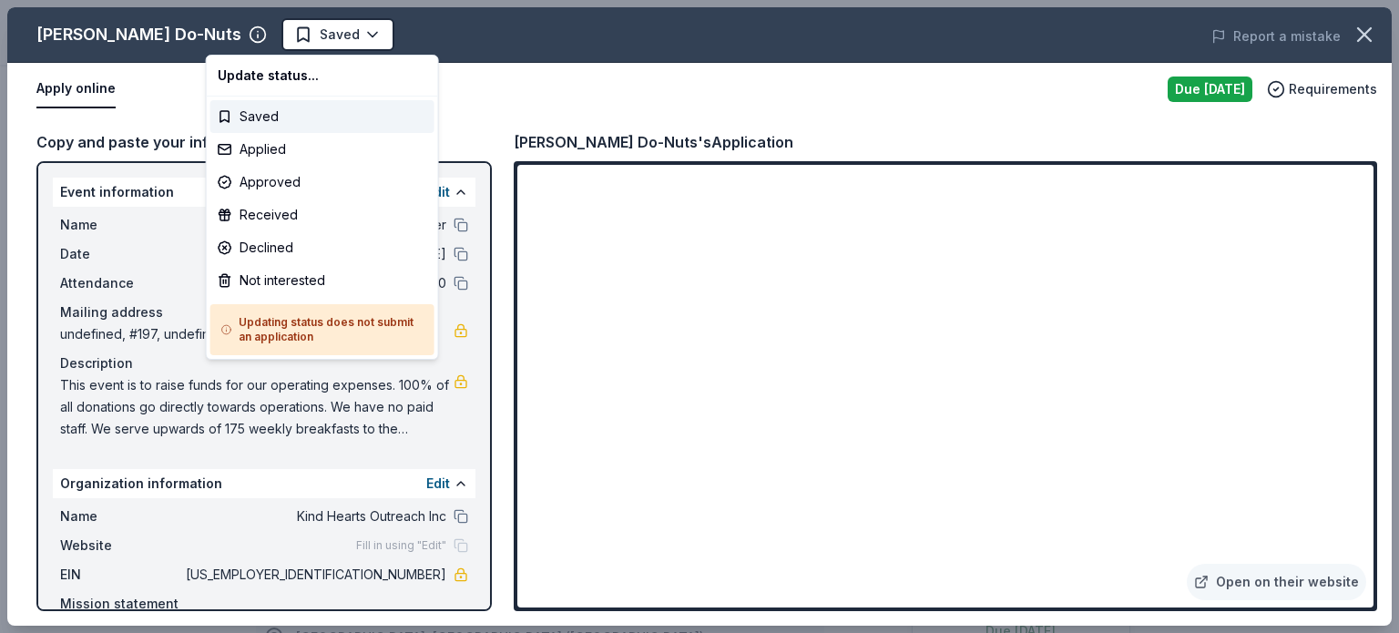
click at [232, 39] on html "2025 Annual Fundraiser Saved Apply Due tomorrow Share Shipley Do-Nuts New appro…" at bounding box center [699, 316] width 1399 height 633
click at [288, 144] on div "Applied" at bounding box center [322, 149] width 224 height 33
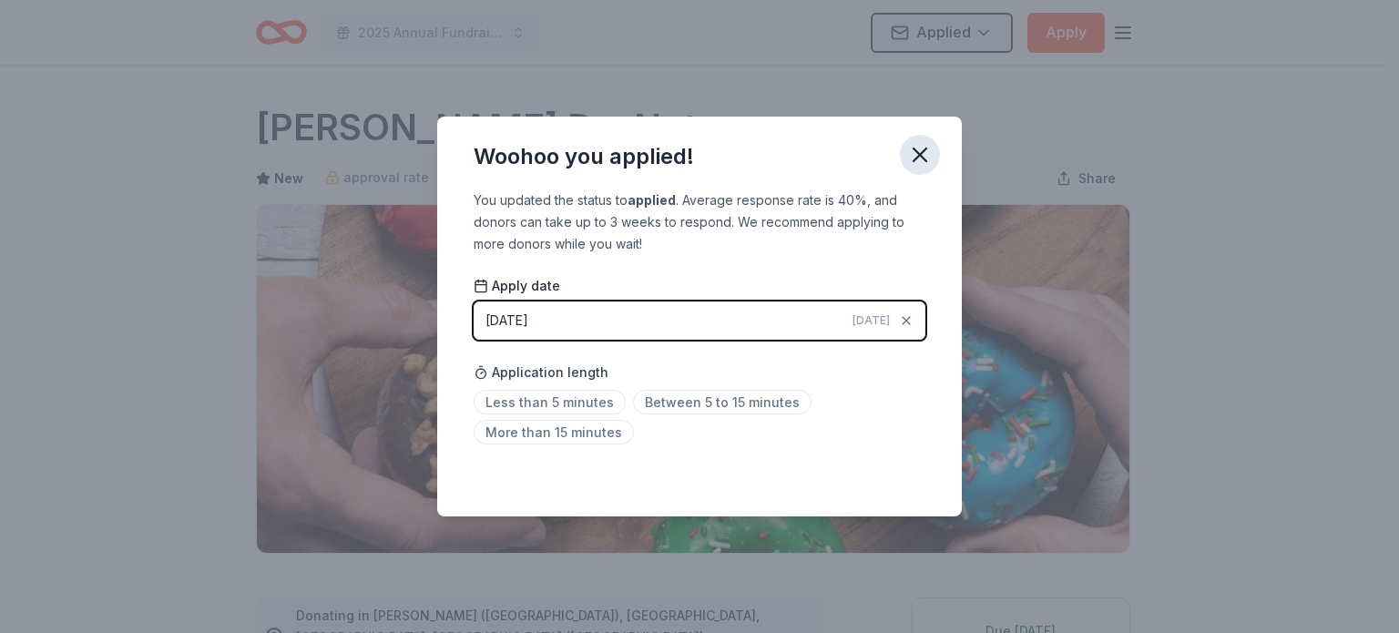
click at [915, 164] on icon "button" at bounding box center [920, 155] width 26 height 26
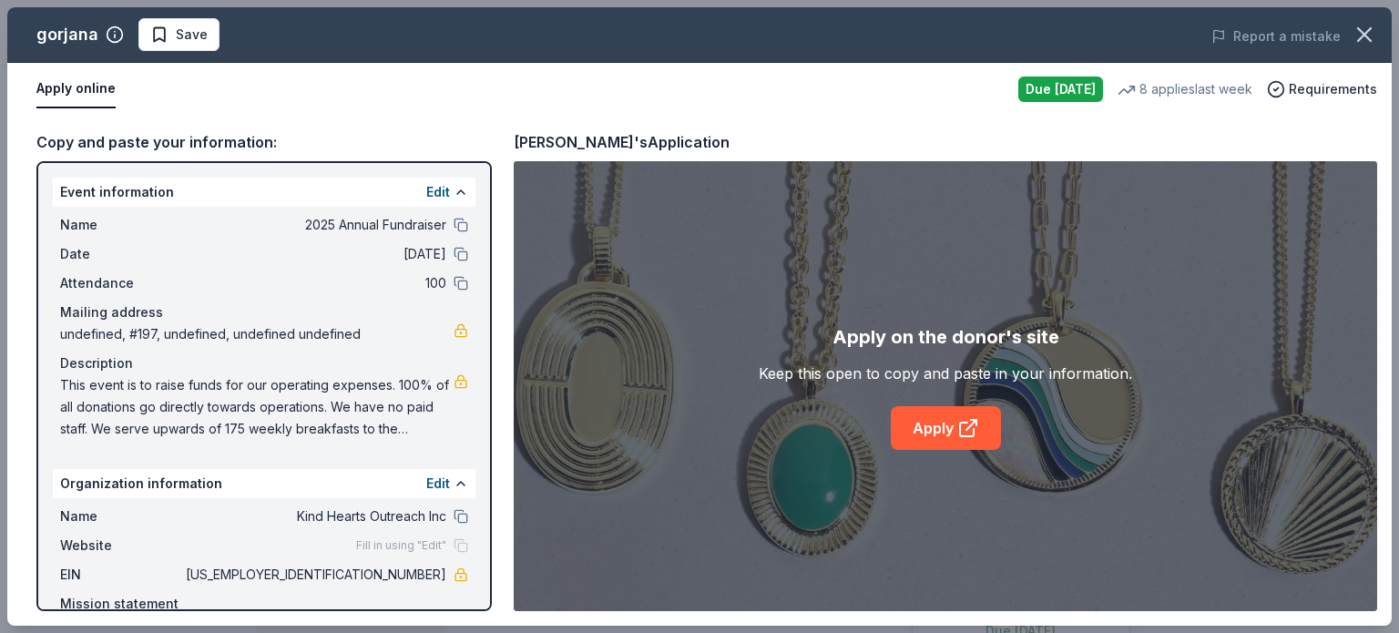
scroll to position [182, 0]
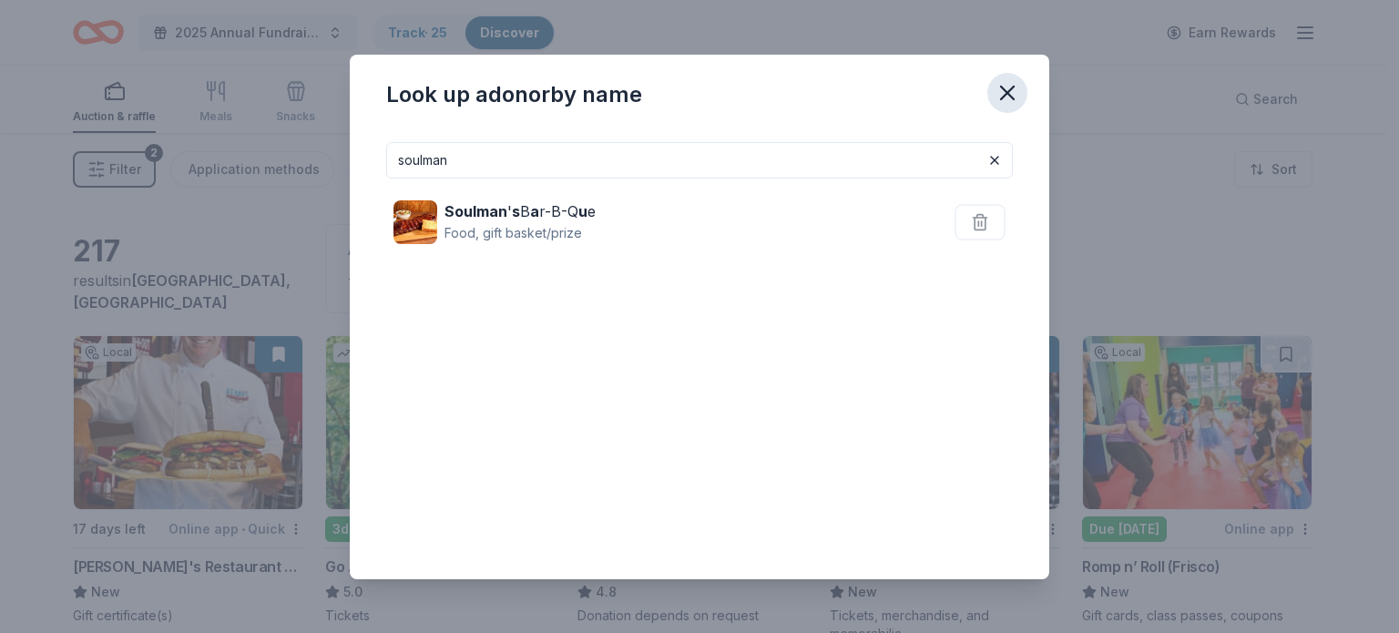
click at [1013, 101] on icon "button" at bounding box center [1008, 93] width 26 height 26
